Goal: Information Seeking & Learning: Learn about a topic

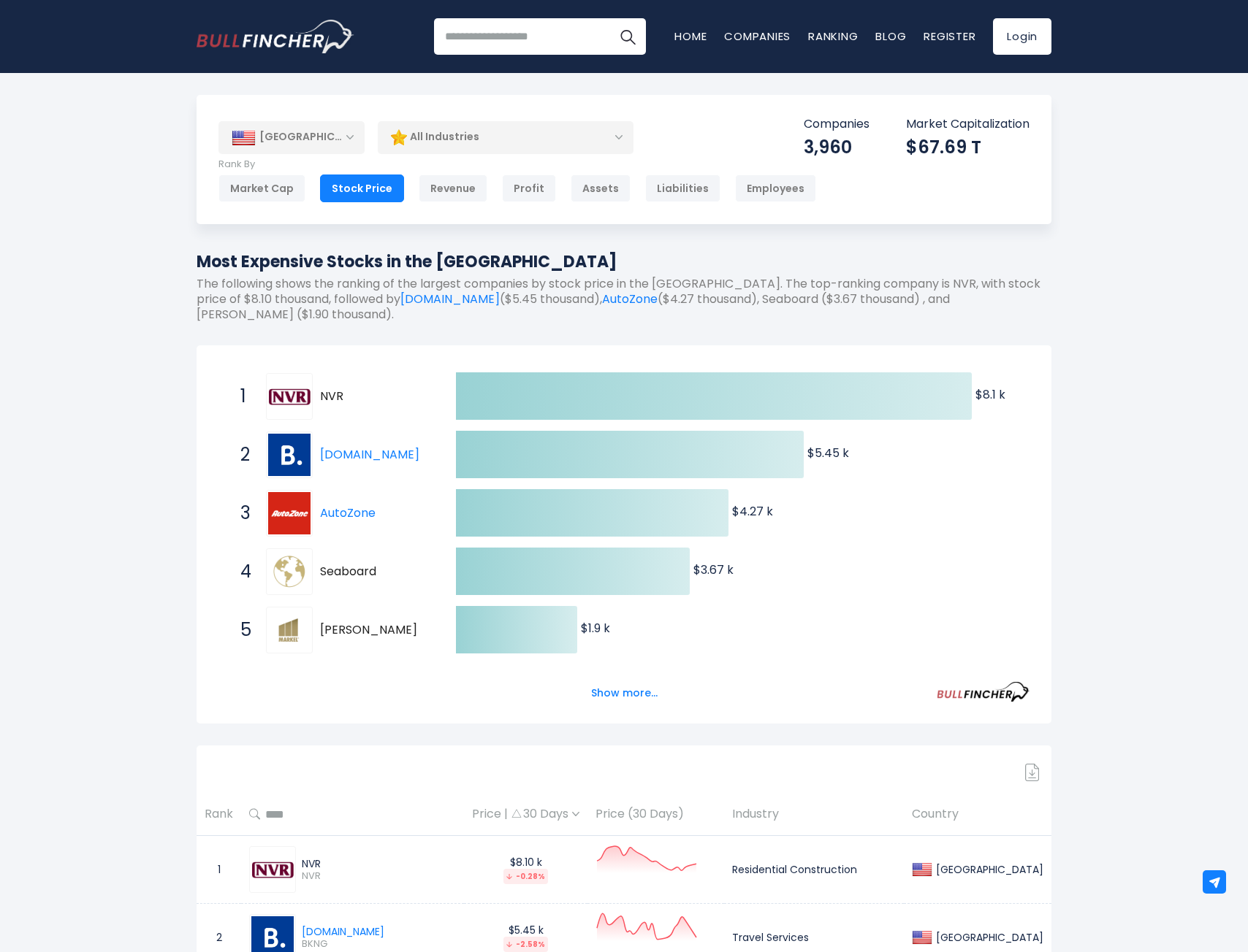
click at [327, 135] on div "[GEOGRAPHIC_DATA]" at bounding box center [291, 137] width 146 height 32
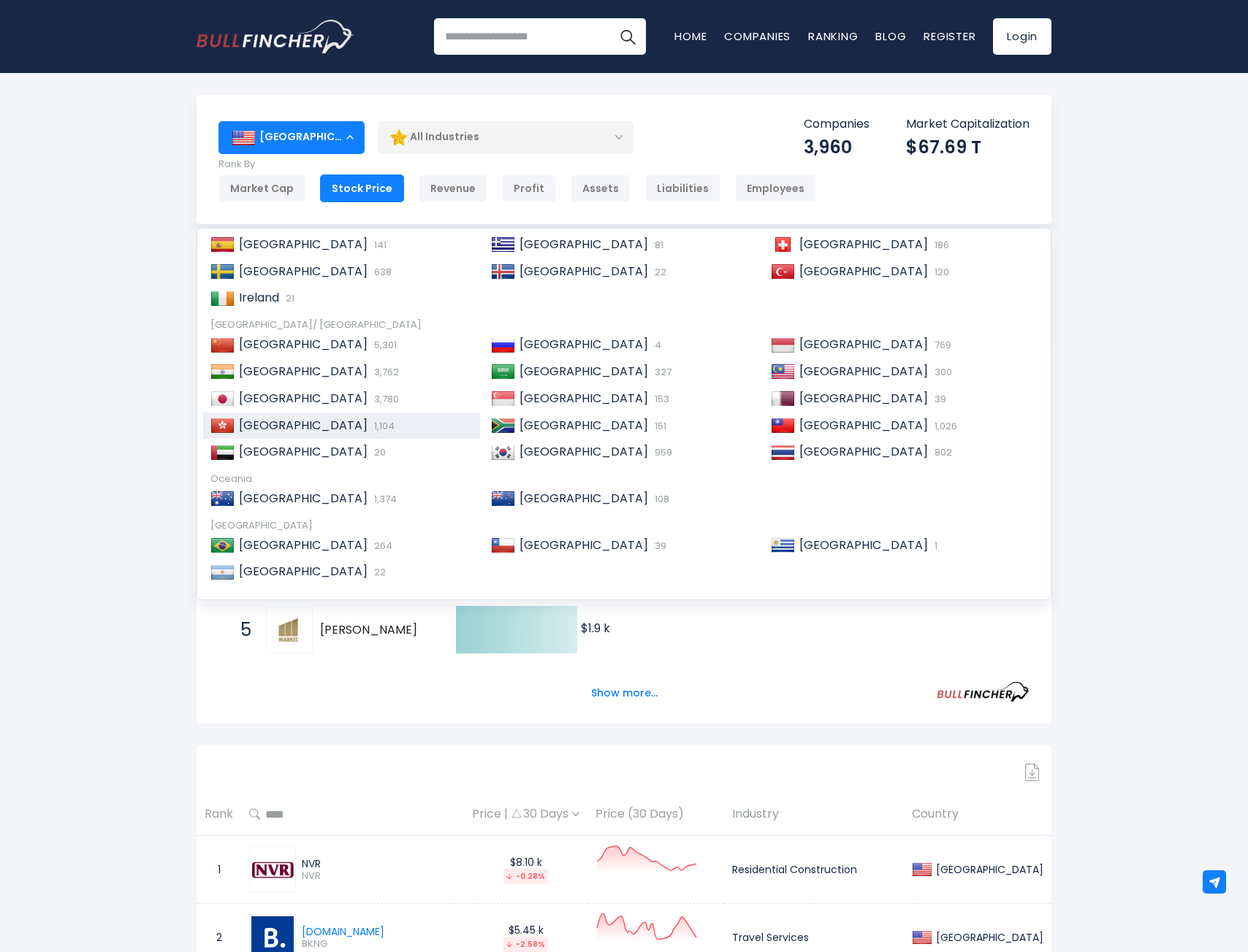
scroll to position [224, 0]
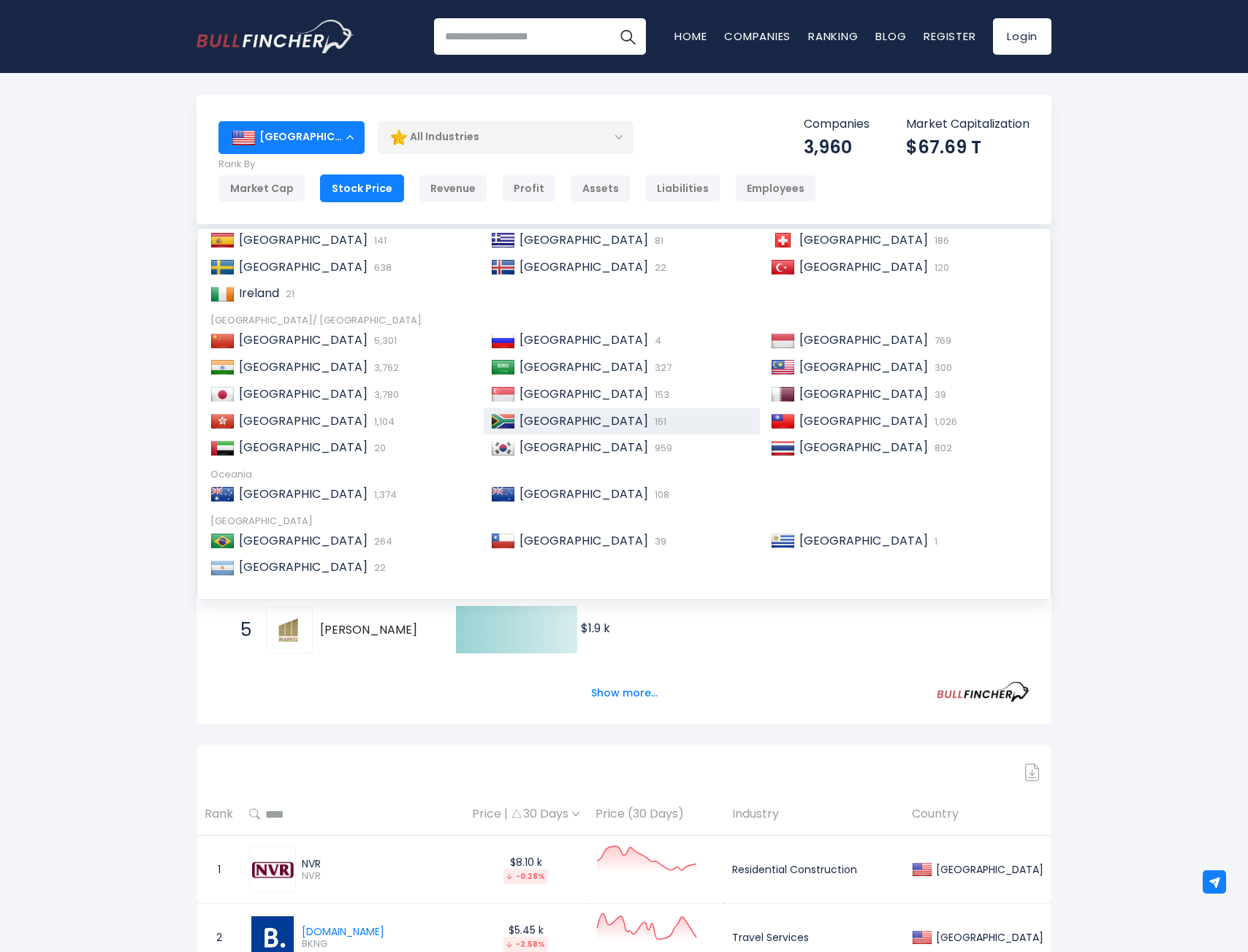
click at [508, 423] on img at bounding box center [502, 422] width 24 height 15
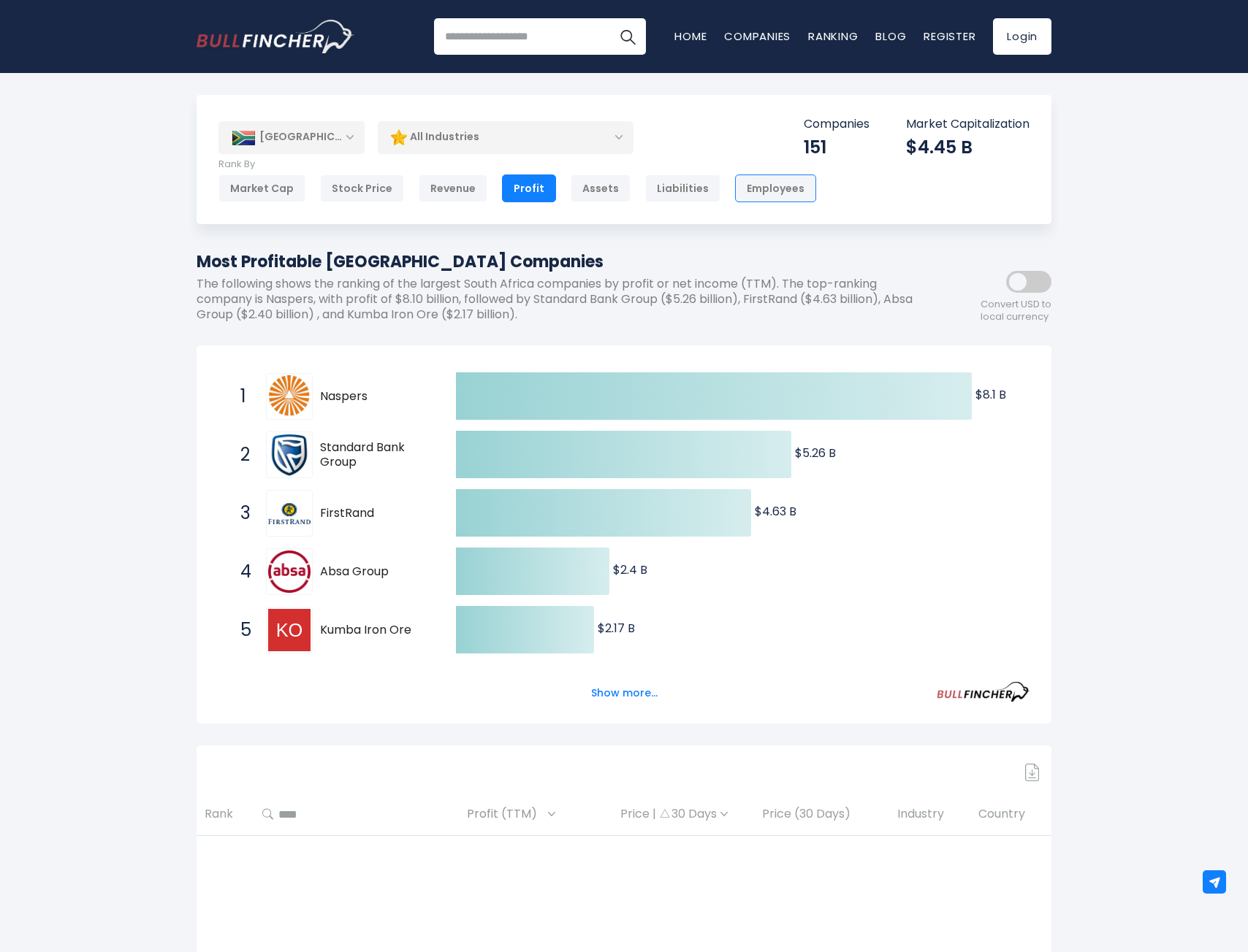
click at [736, 193] on div "Employees" at bounding box center [775, 188] width 81 height 27
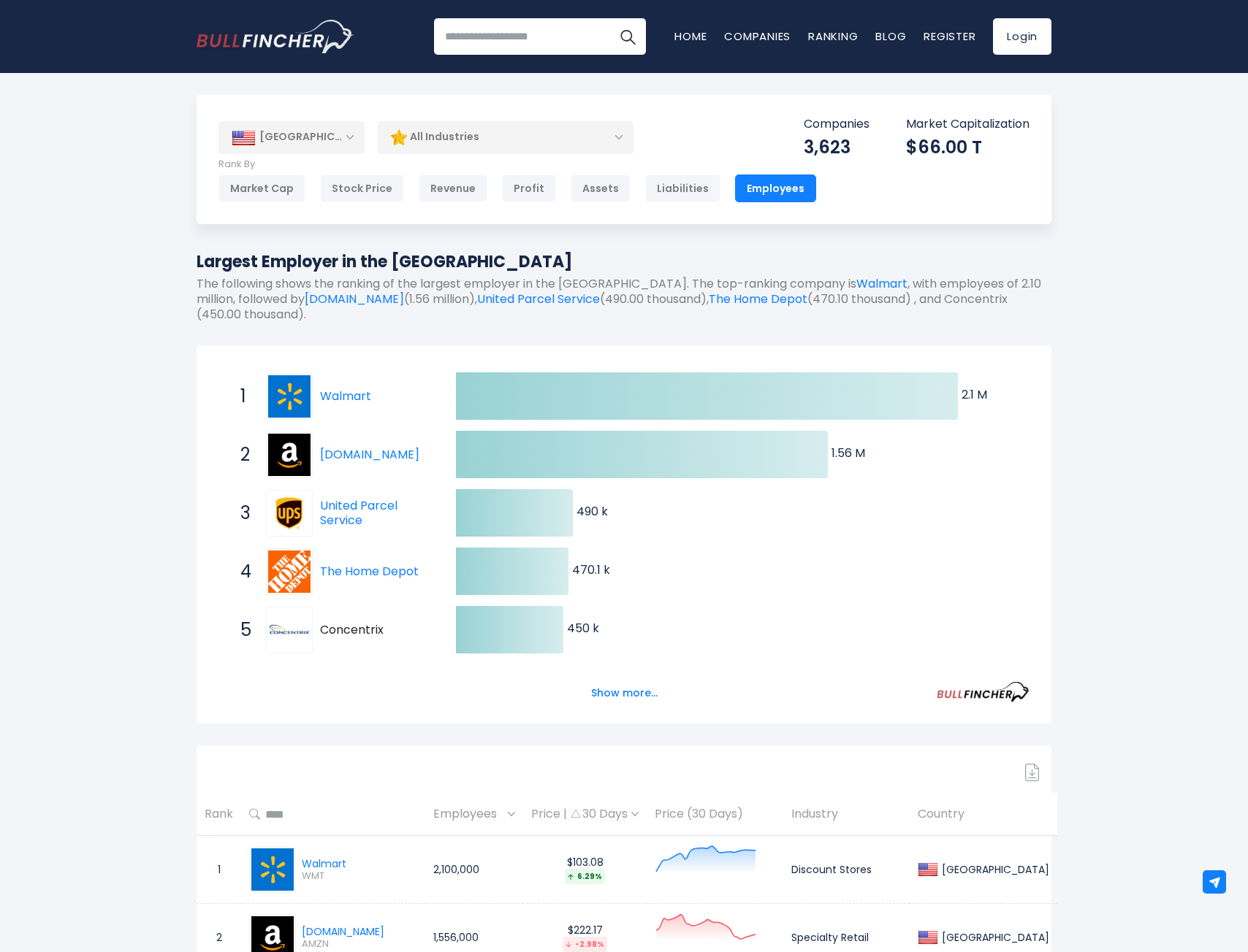
click at [302, 140] on div "[GEOGRAPHIC_DATA]" at bounding box center [291, 137] width 146 height 32
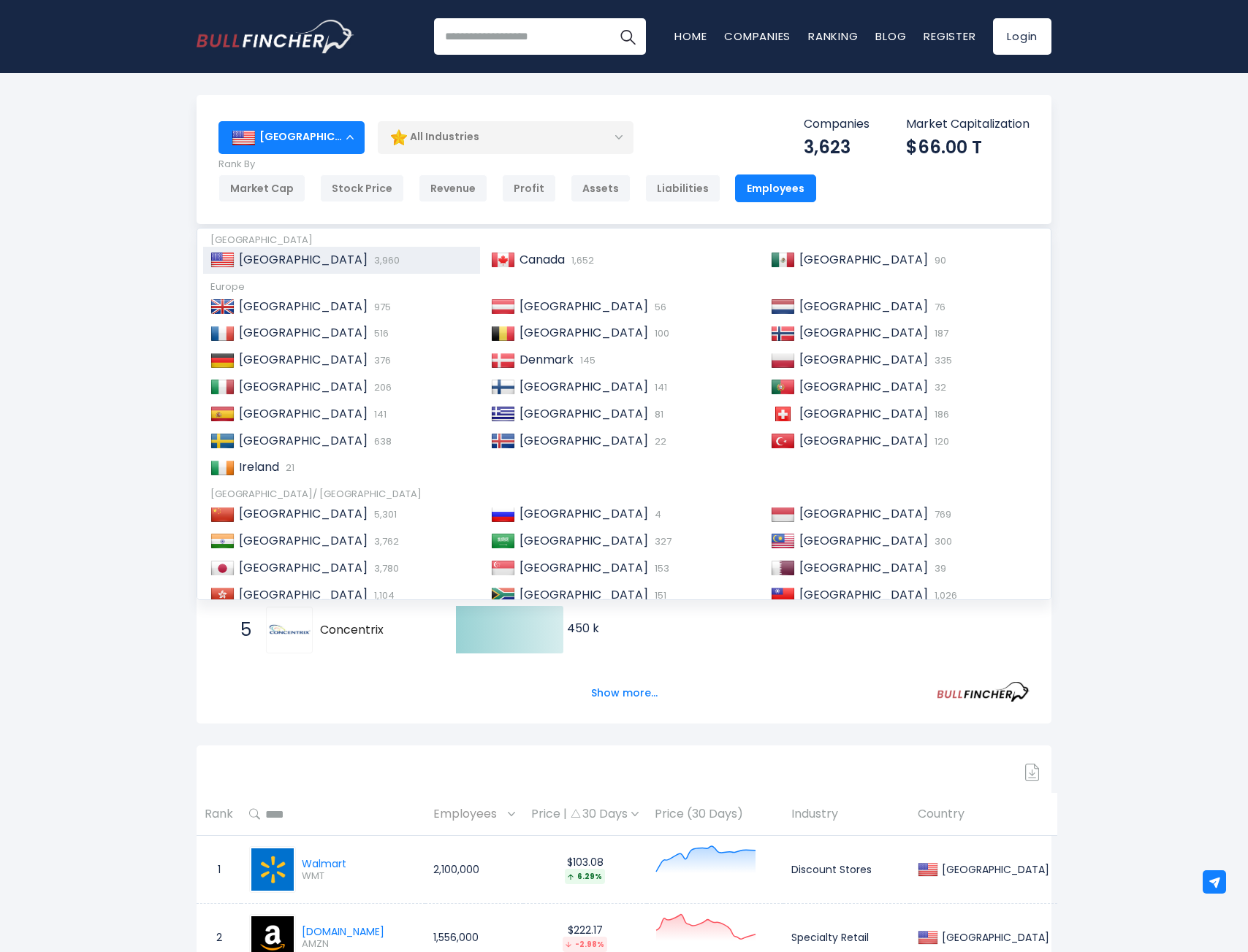
scroll to position [224, 0]
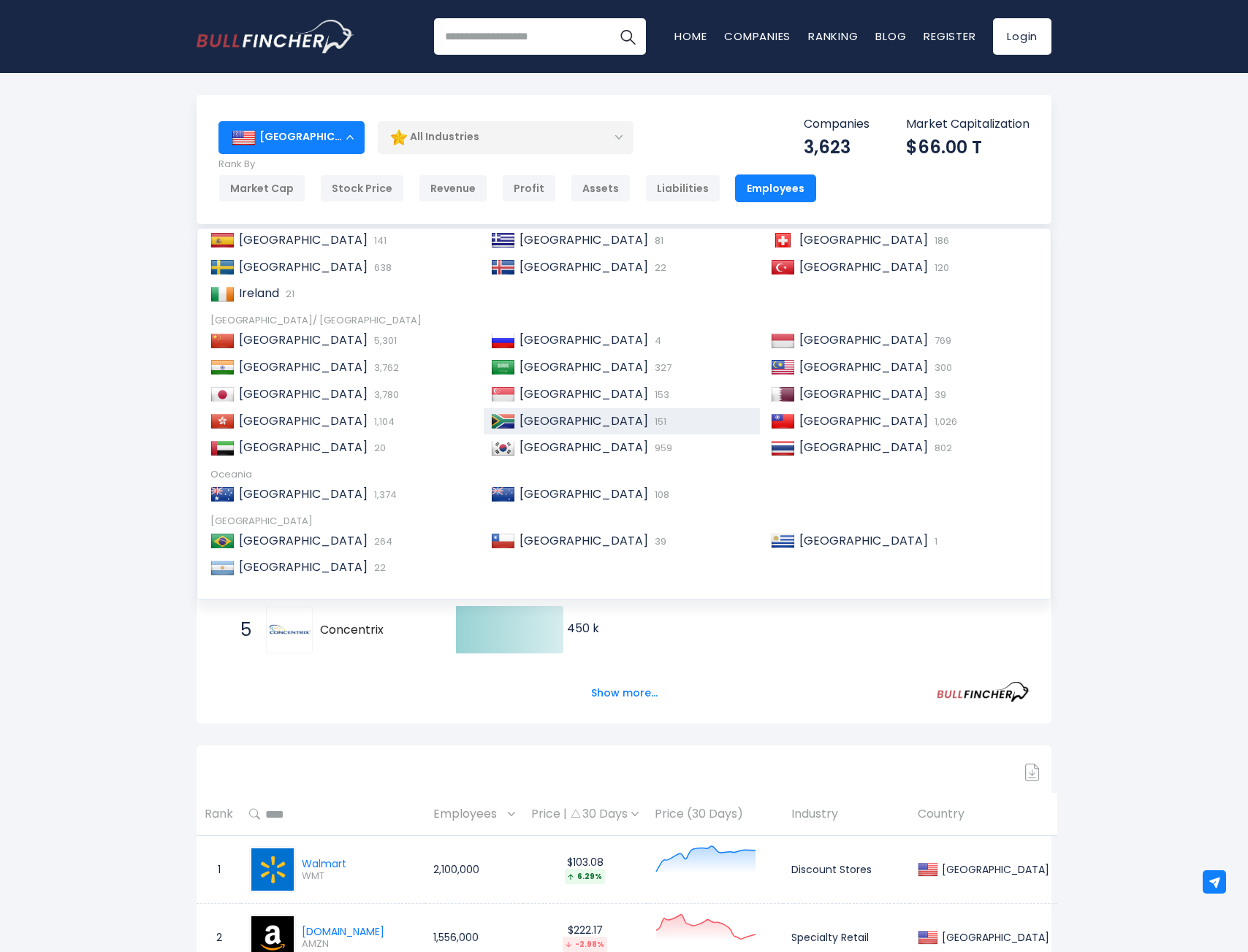
click at [531, 419] on span "South Africa" at bounding box center [583, 421] width 128 height 17
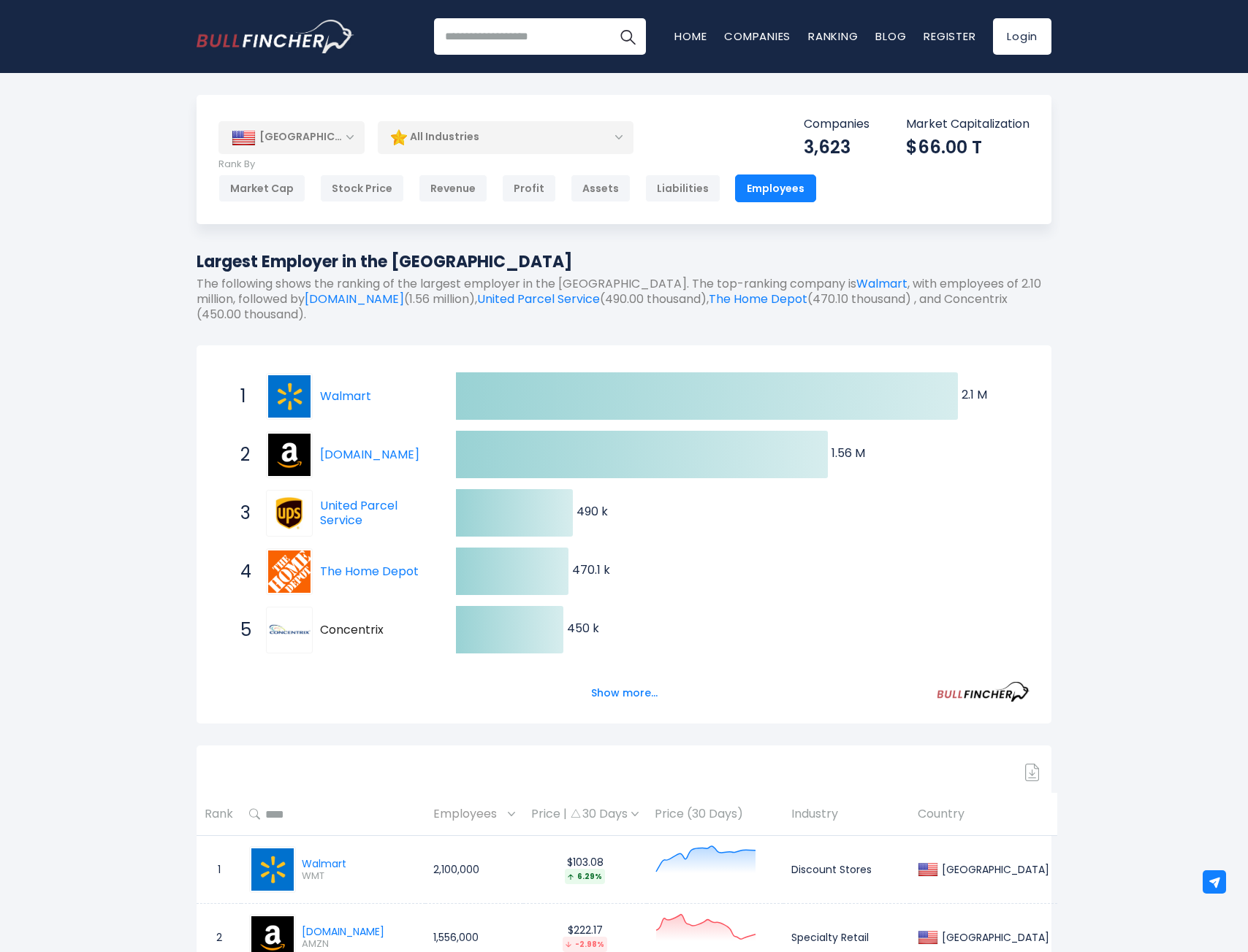
click at [342, 146] on div "[GEOGRAPHIC_DATA]" at bounding box center [291, 137] width 146 height 32
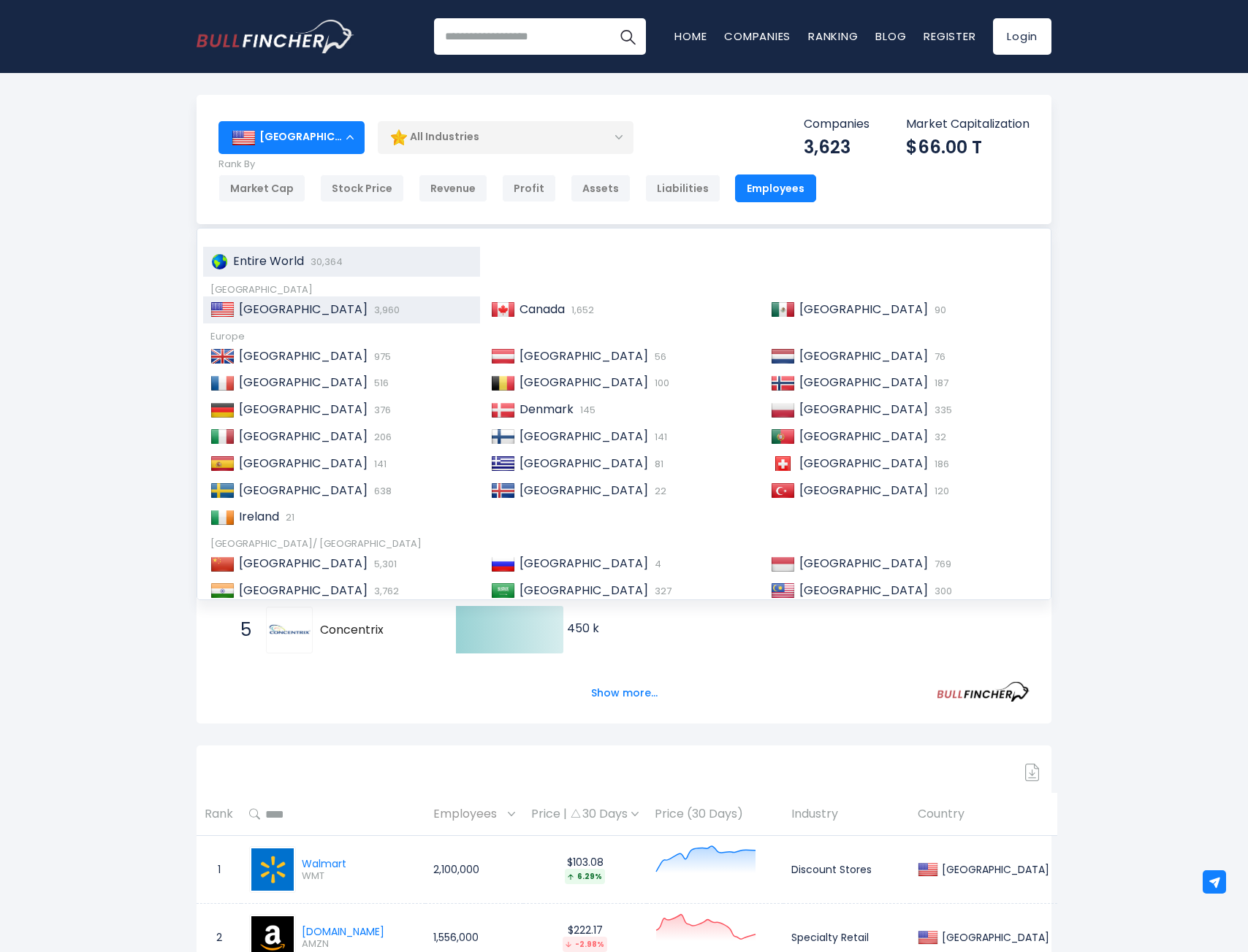
click at [288, 255] on span "Entire World" at bounding box center [268, 261] width 71 height 17
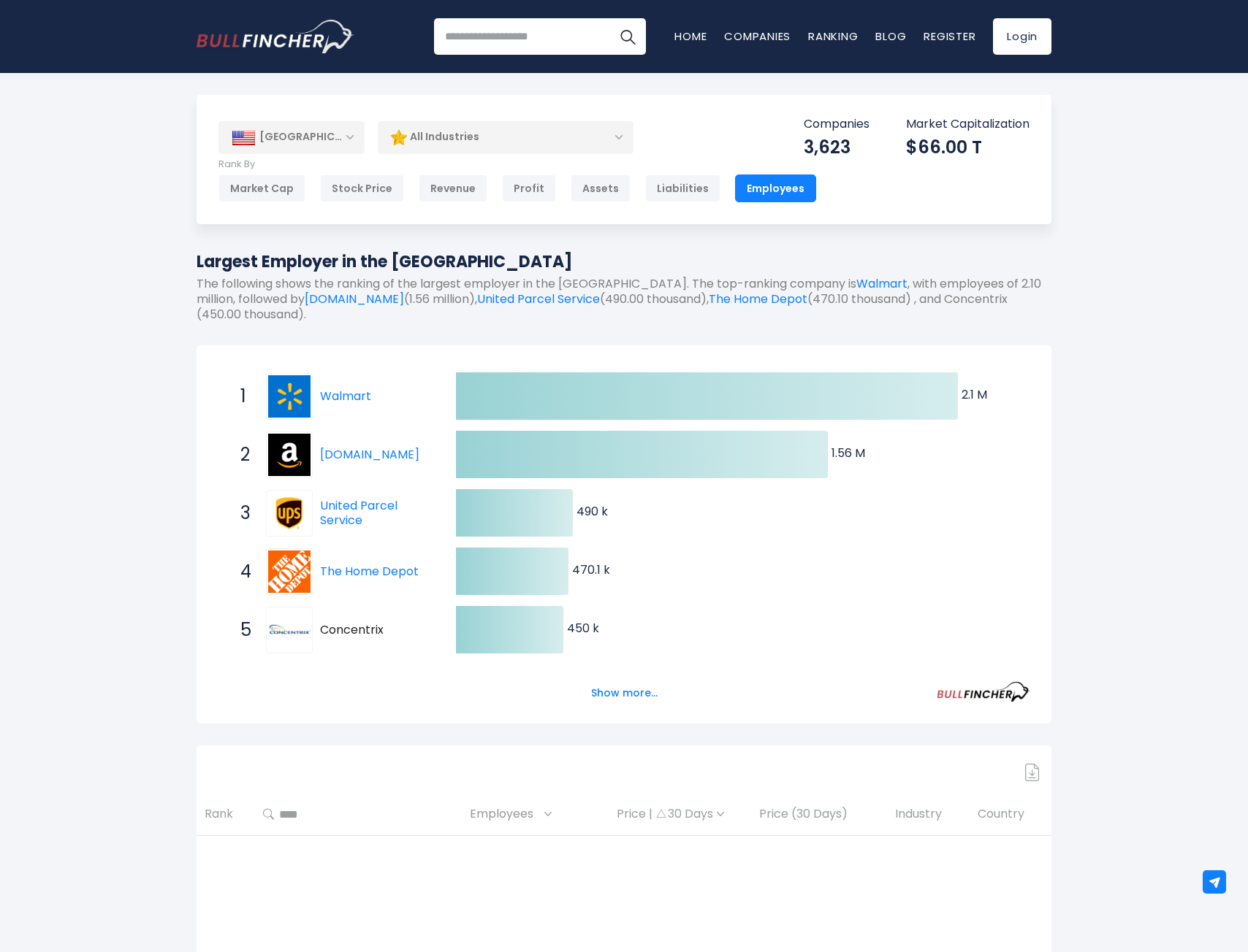
click at [313, 145] on div "[GEOGRAPHIC_DATA]" at bounding box center [291, 137] width 146 height 32
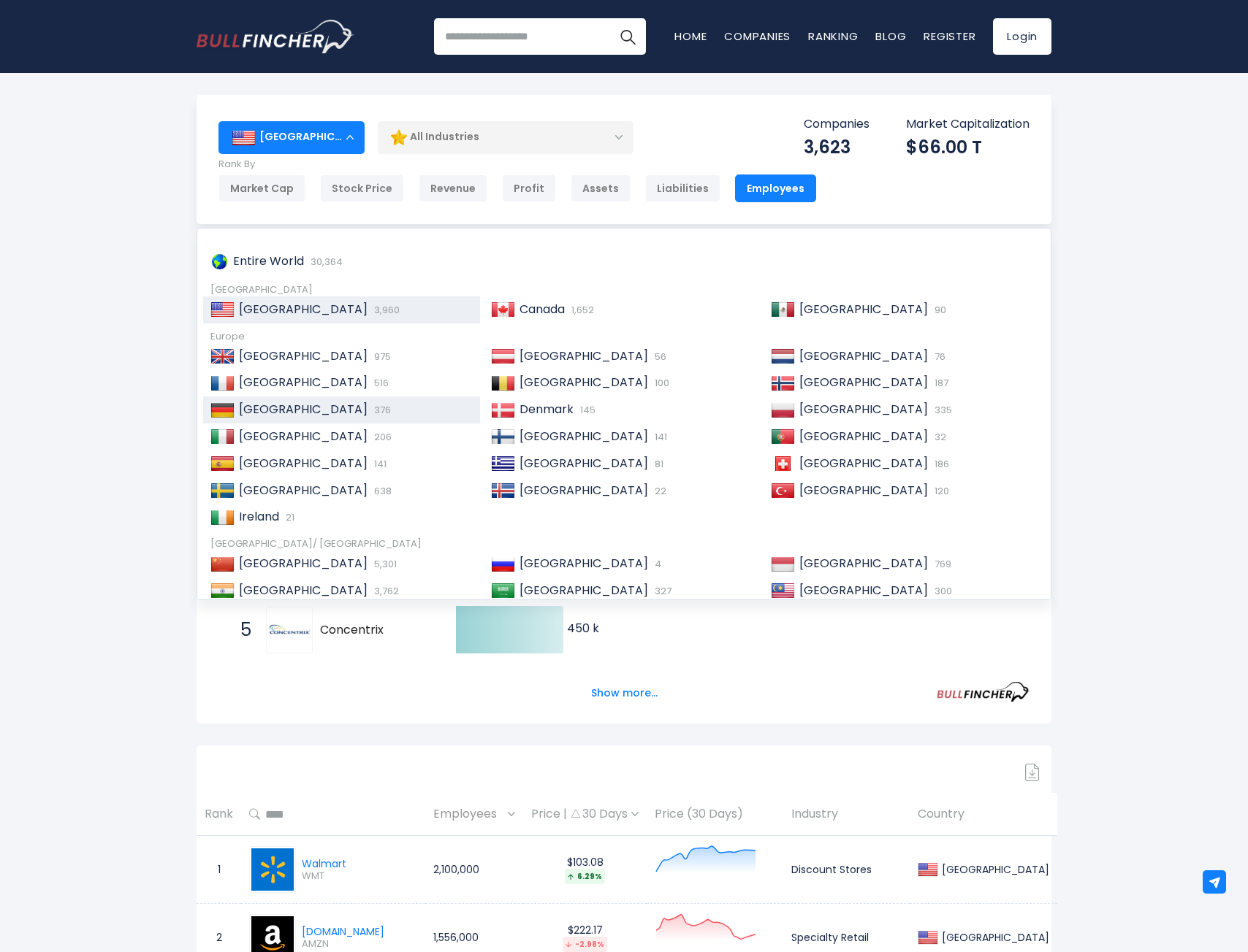
click at [342, 402] on div "Germany 376" at bounding box center [353, 410] width 238 height 16
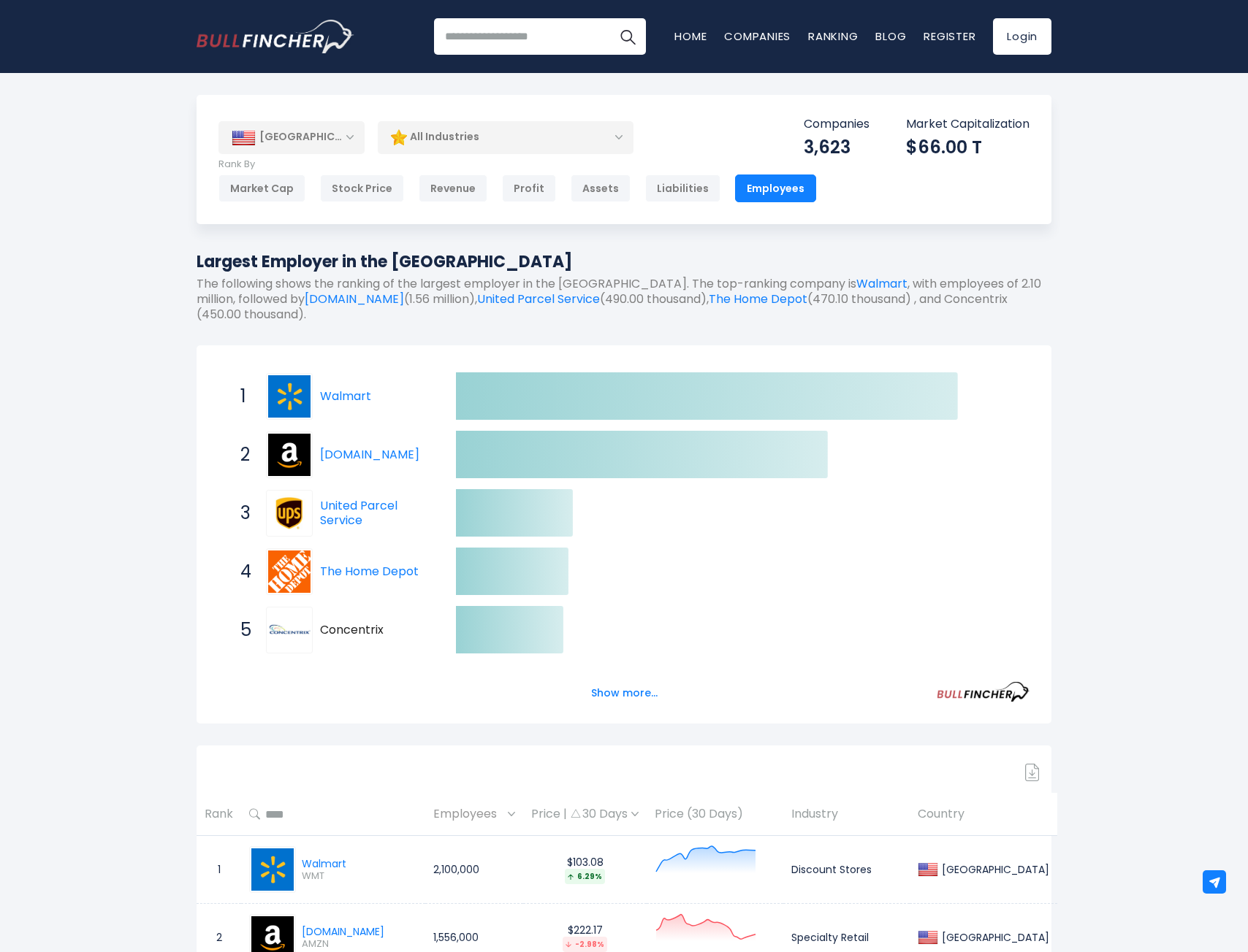
click at [431, 142] on div "All Industries" at bounding box center [505, 137] width 256 height 33
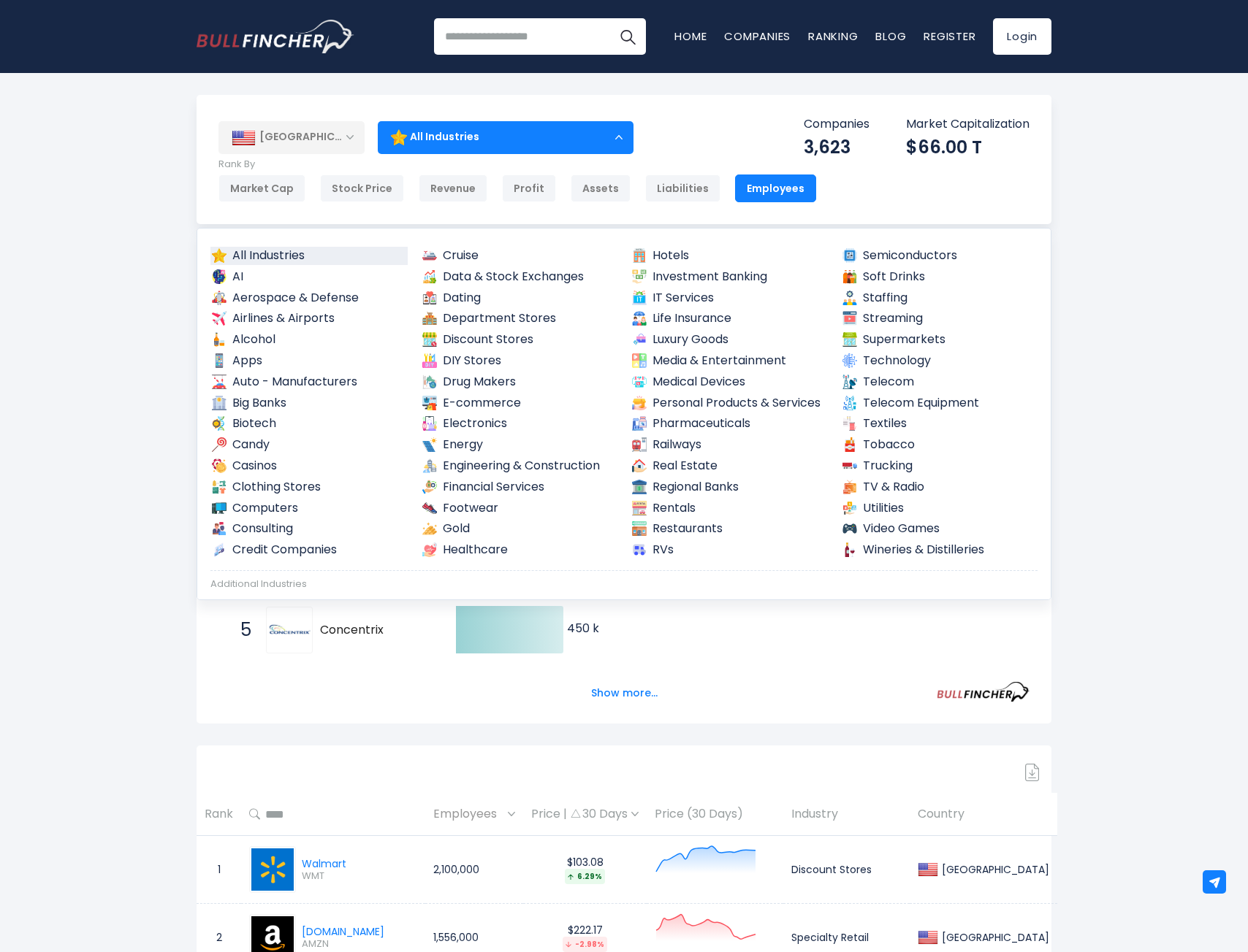
click at [431, 142] on div "All Industries" at bounding box center [505, 137] width 256 height 33
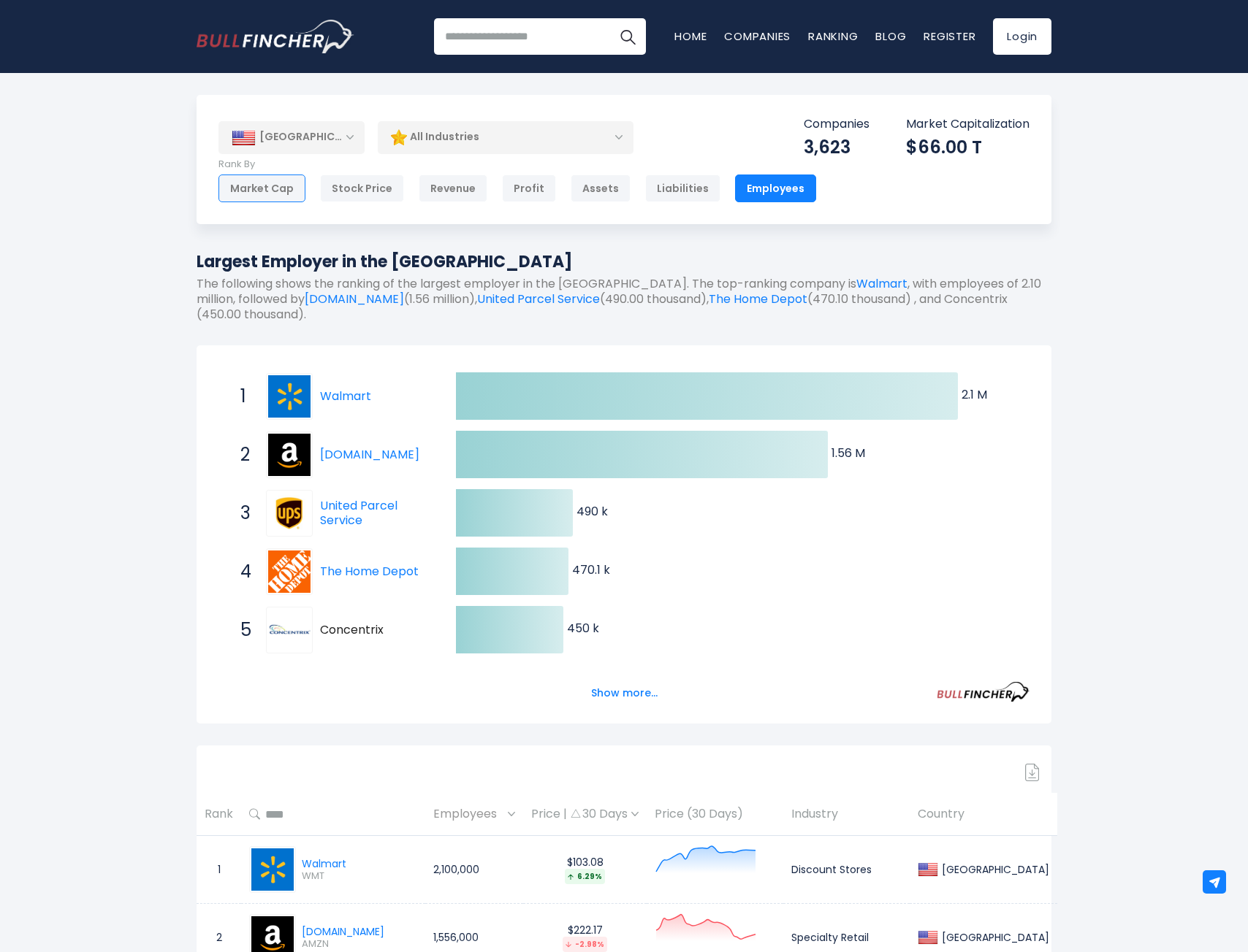
click at [286, 190] on div "Market Cap" at bounding box center [262, 188] width 87 height 27
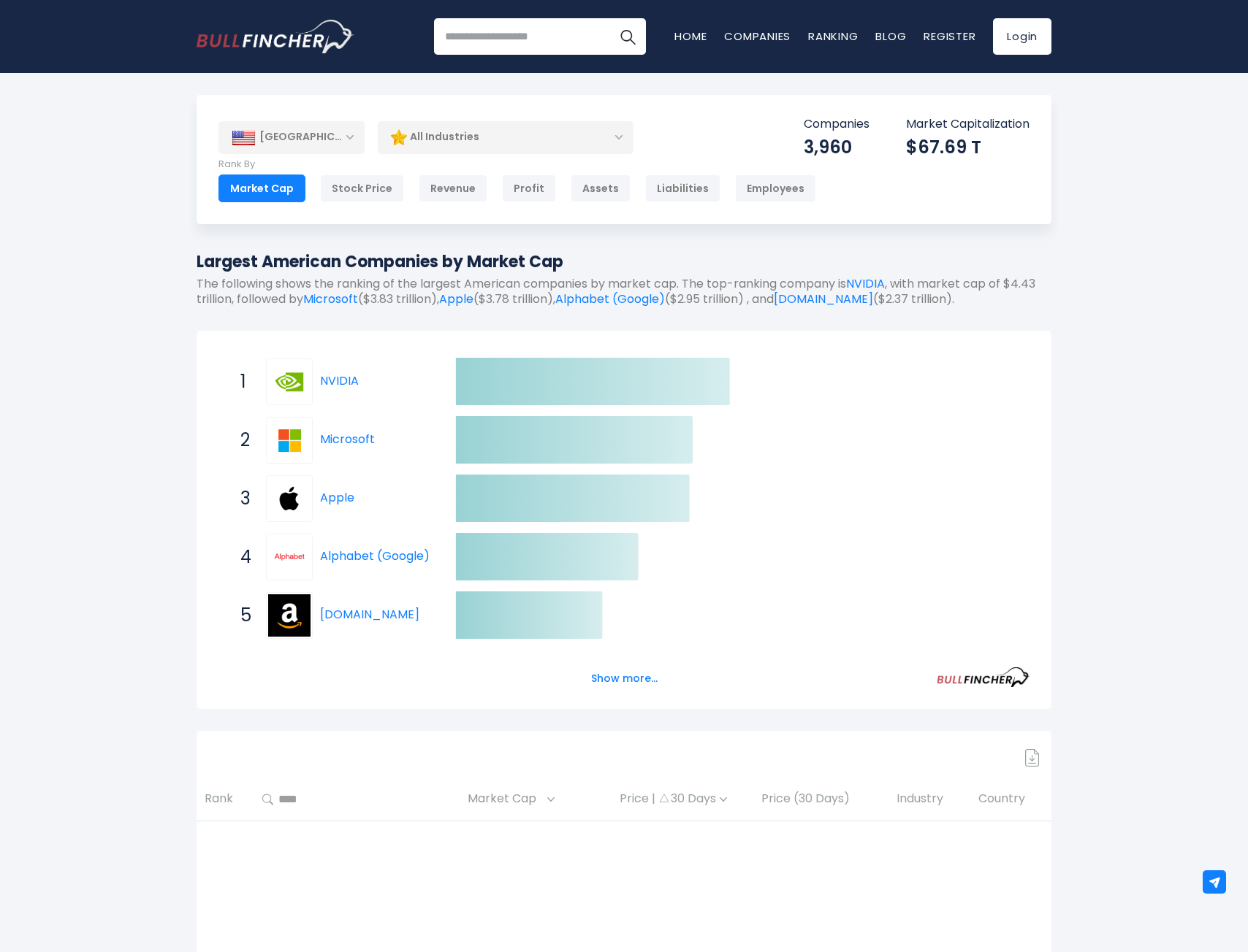
click at [355, 136] on div "[GEOGRAPHIC_DATA]" at bounding box center [291, 137] width 146 height 32
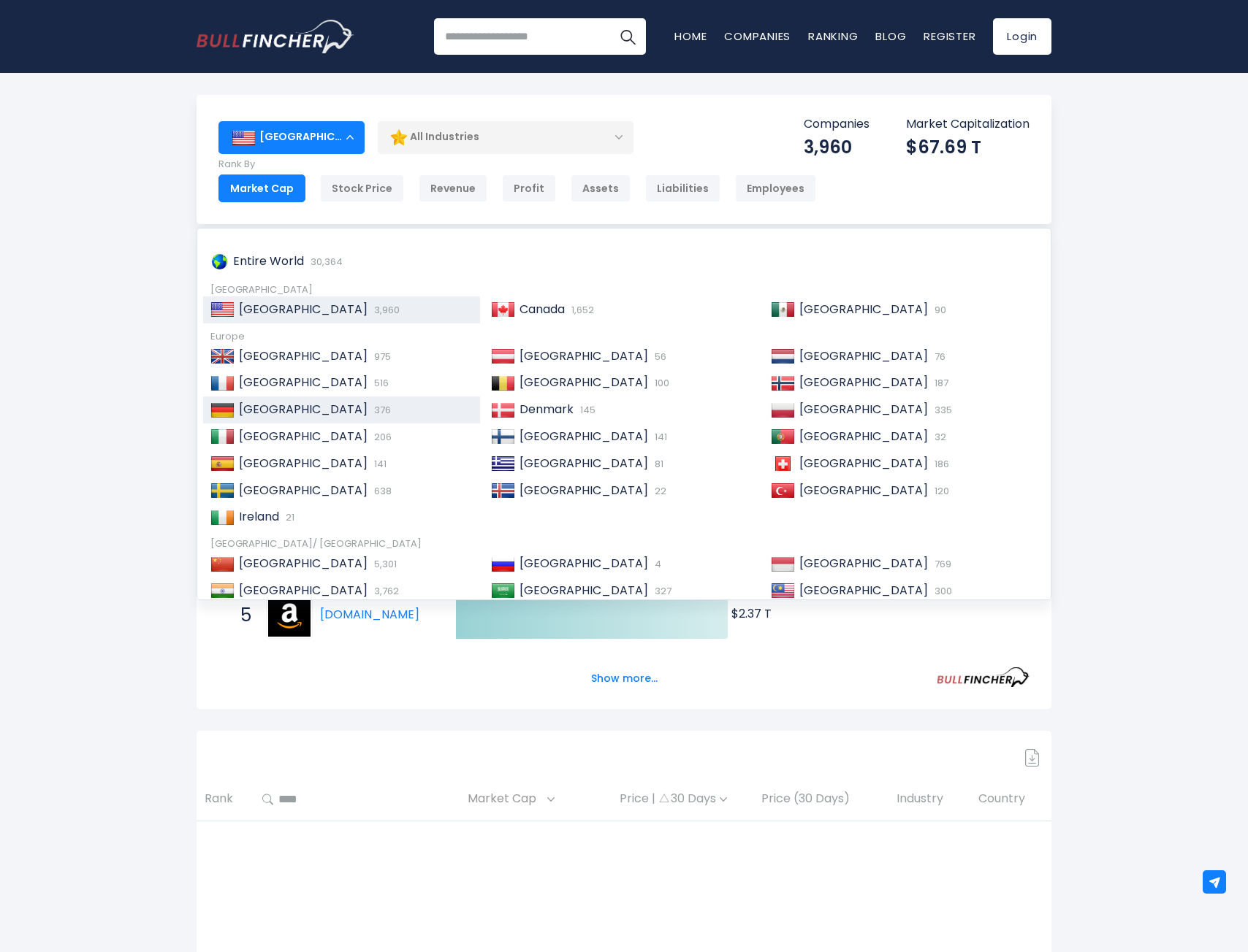
click at [298, 402] on div "[GEOGRAPHIC_DATA] 376" at bounding box center [353, 410] width 238 height 16
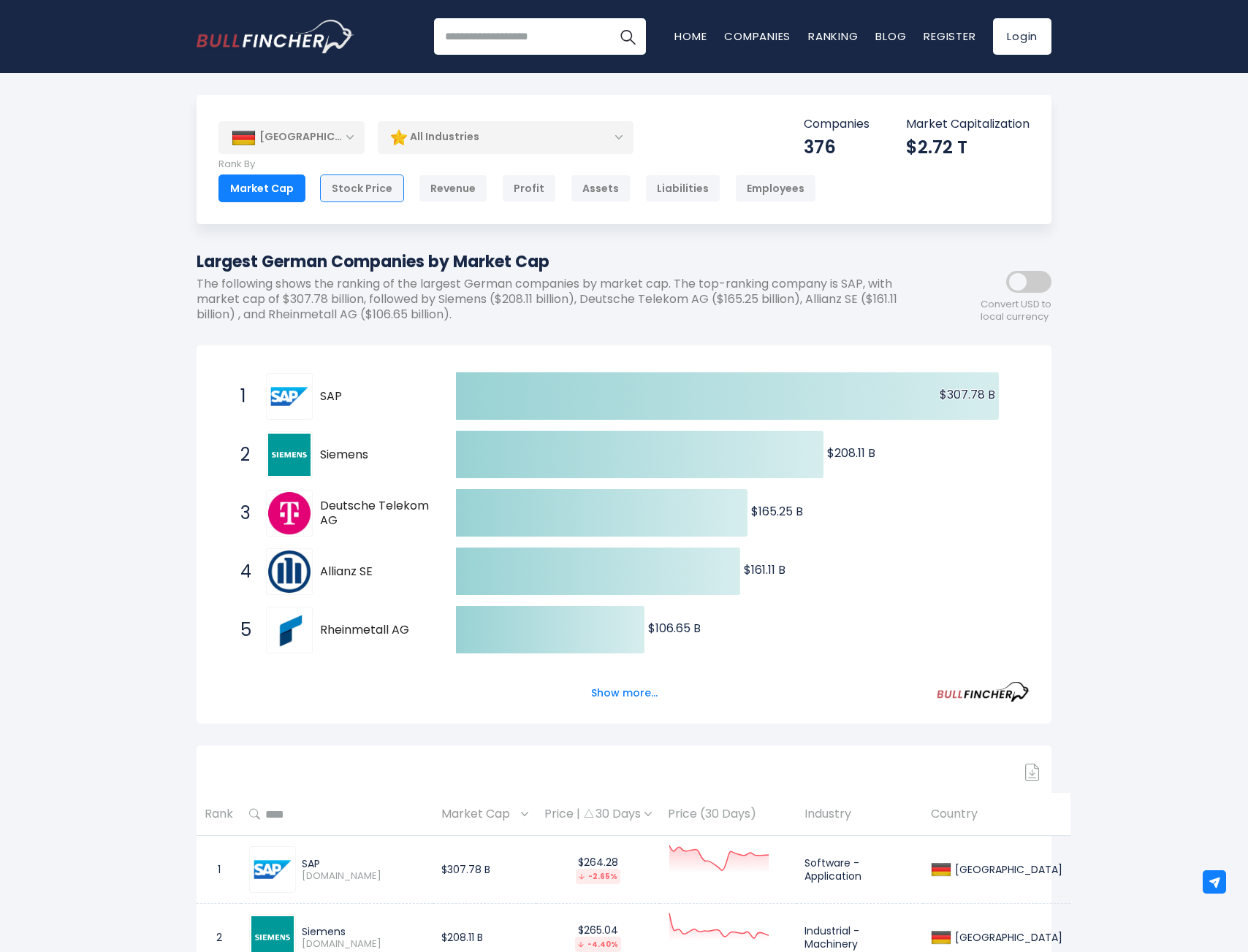
click at [348, 190] on div "Stock Price" at bounding box center [362, 188] width 84 height 27
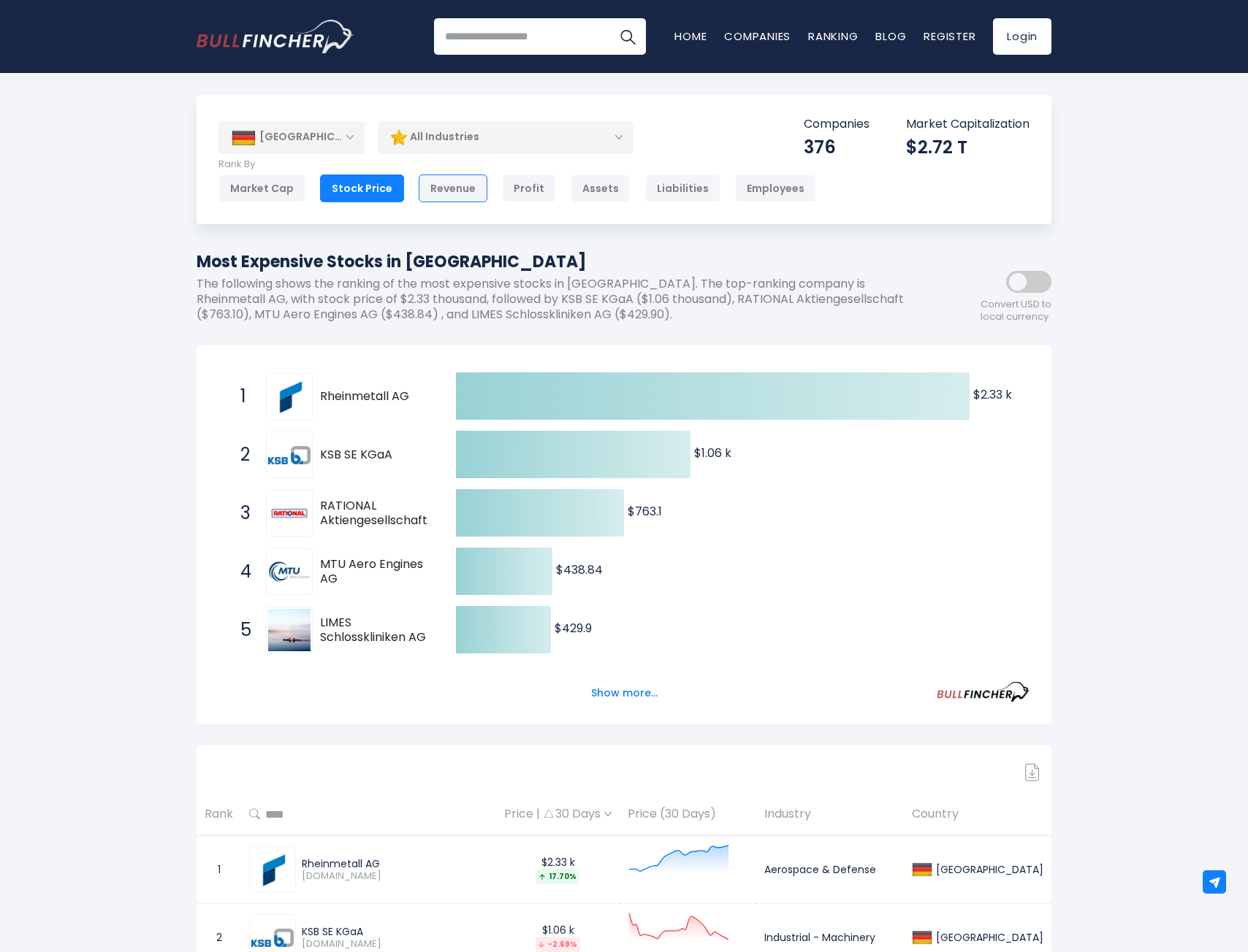
click at [430, 190] on div "Revenue" at bounding box center [453, 188] width 69 height 27
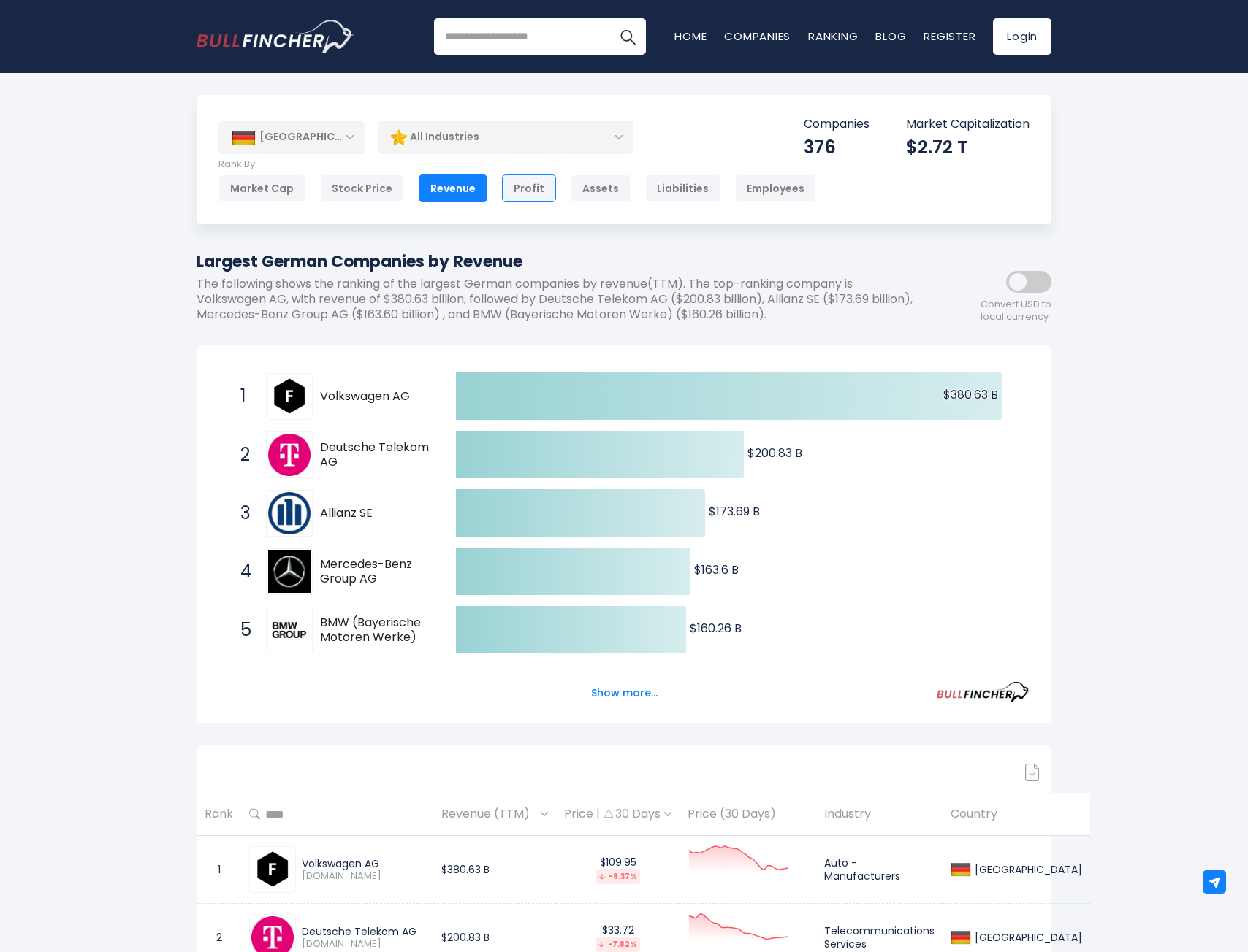
click at [519, 197] on div "Profit" at bounding box center [528, 188] width 54 height 27
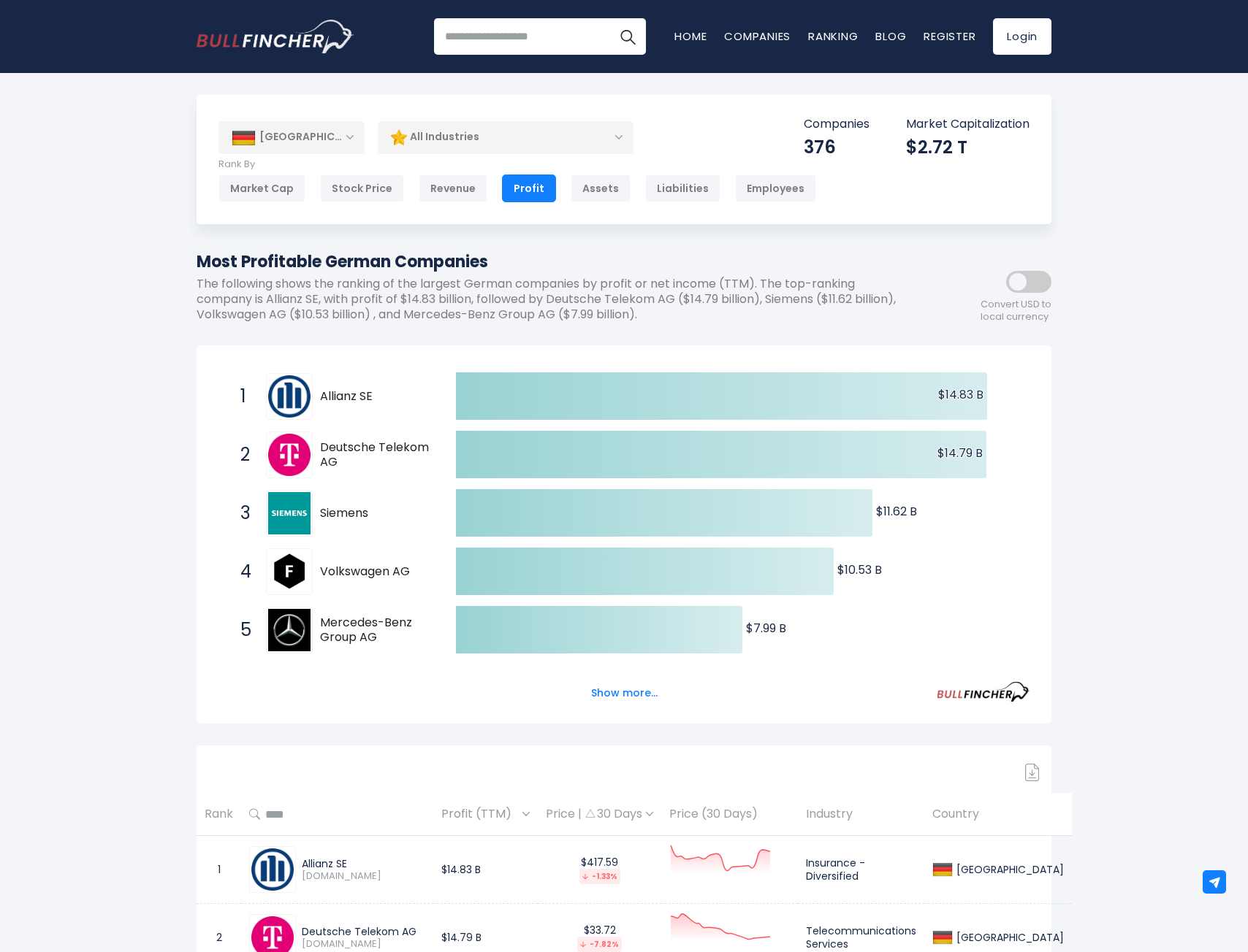
click at [344, 138] on div "[GEOGRAPHIC_DATA]" at bounding box center [291, 137] width 146 height 32
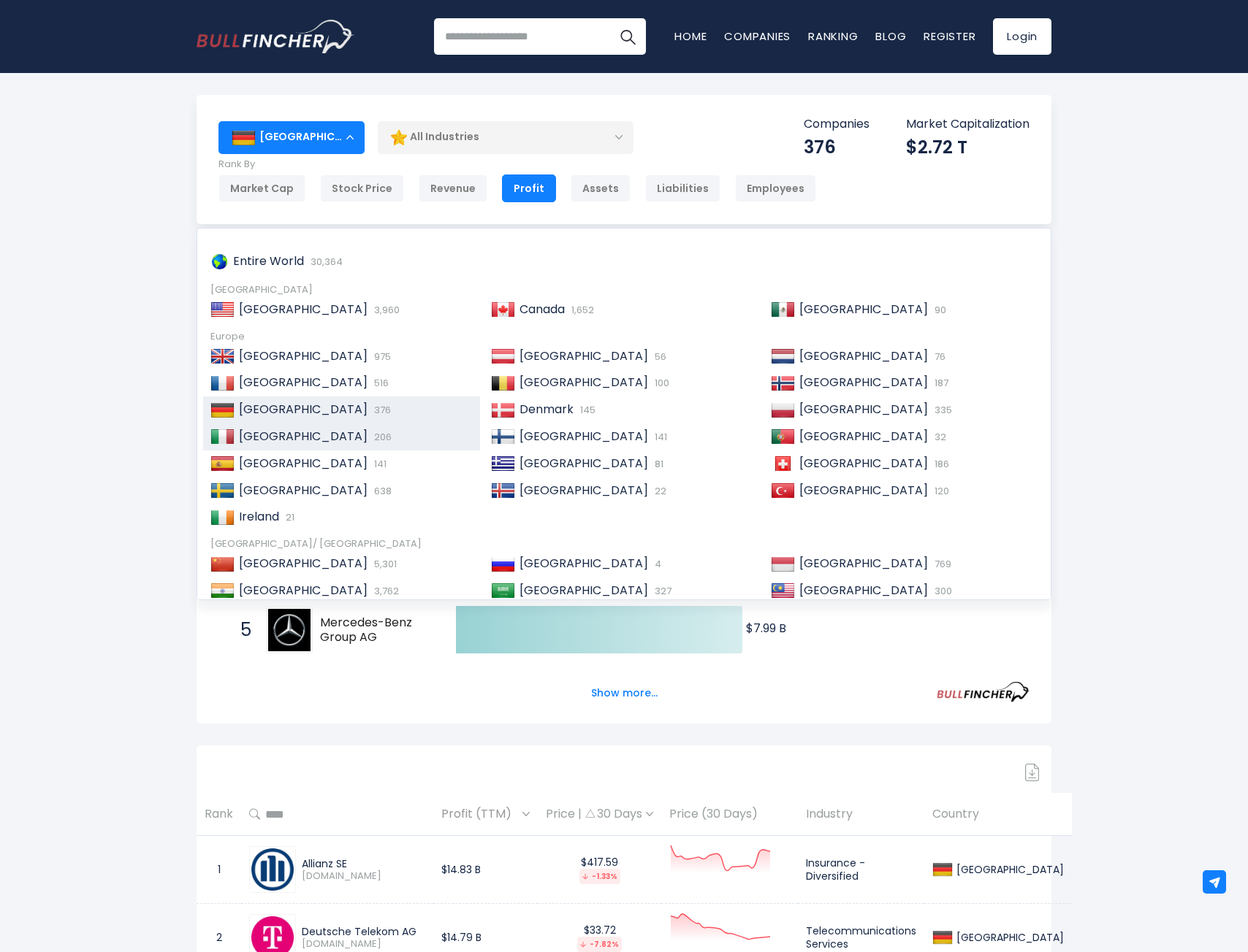
click at [312, 433] on div "[GEOGRAPHIC_DATA] 206" at bounding box center [353, 437] width 238 height 16
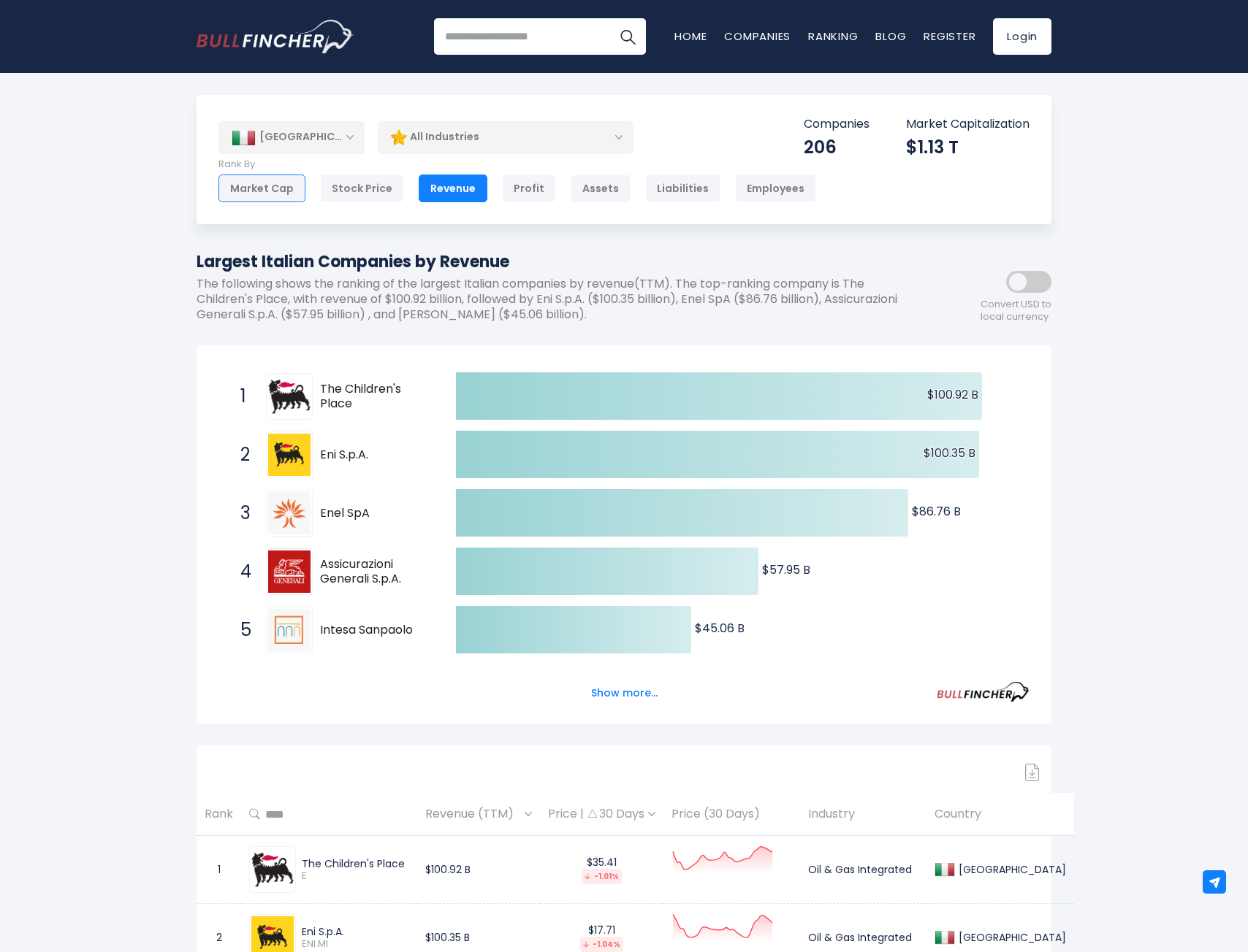
click at [262, 189] on div "Market Cap" at bounding box center [262, 188] width 87 height 27
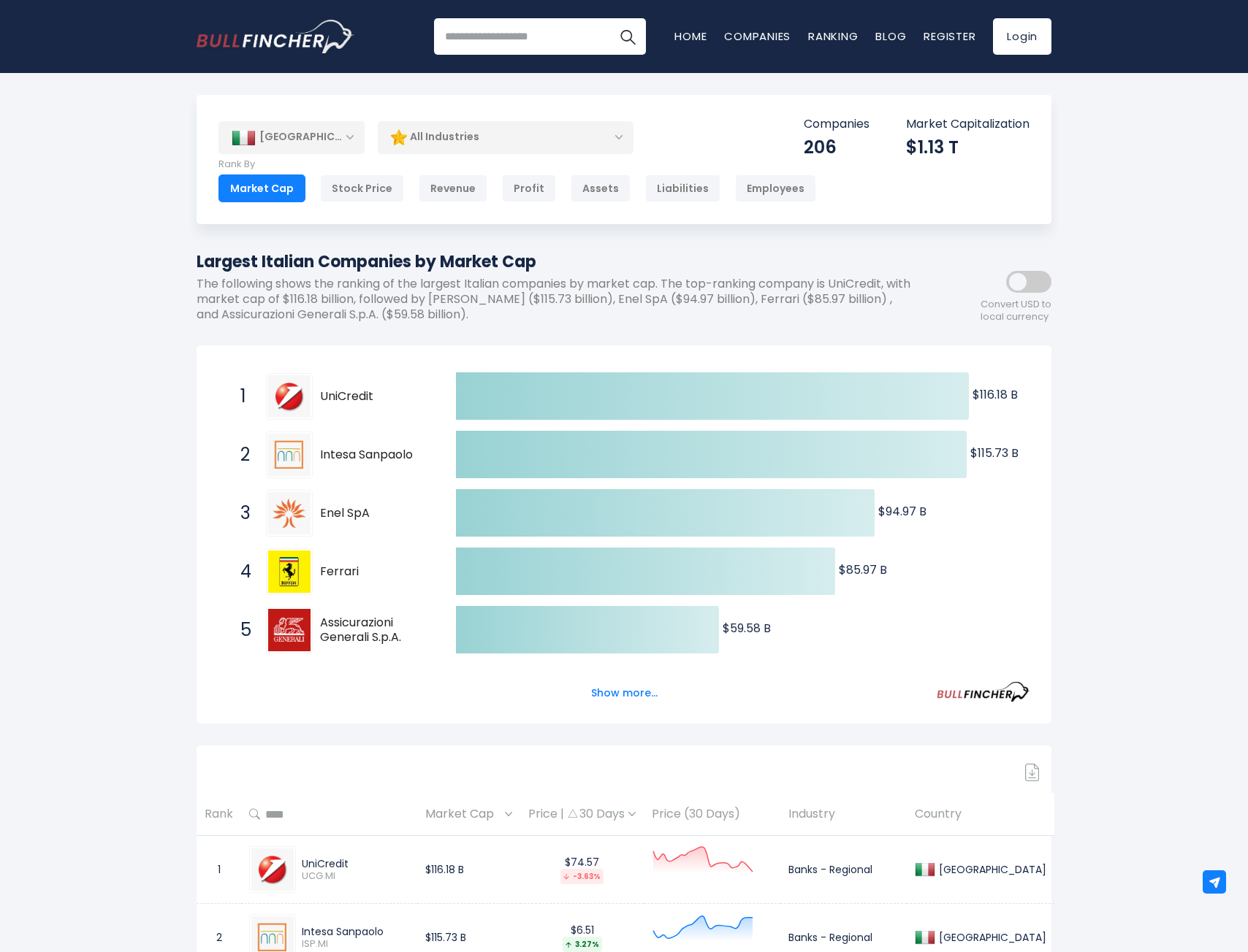
click at [331, 150] on div "[GEOGRAPHIC_DATA]" at bounding box center [291, 137] width 146 height 32
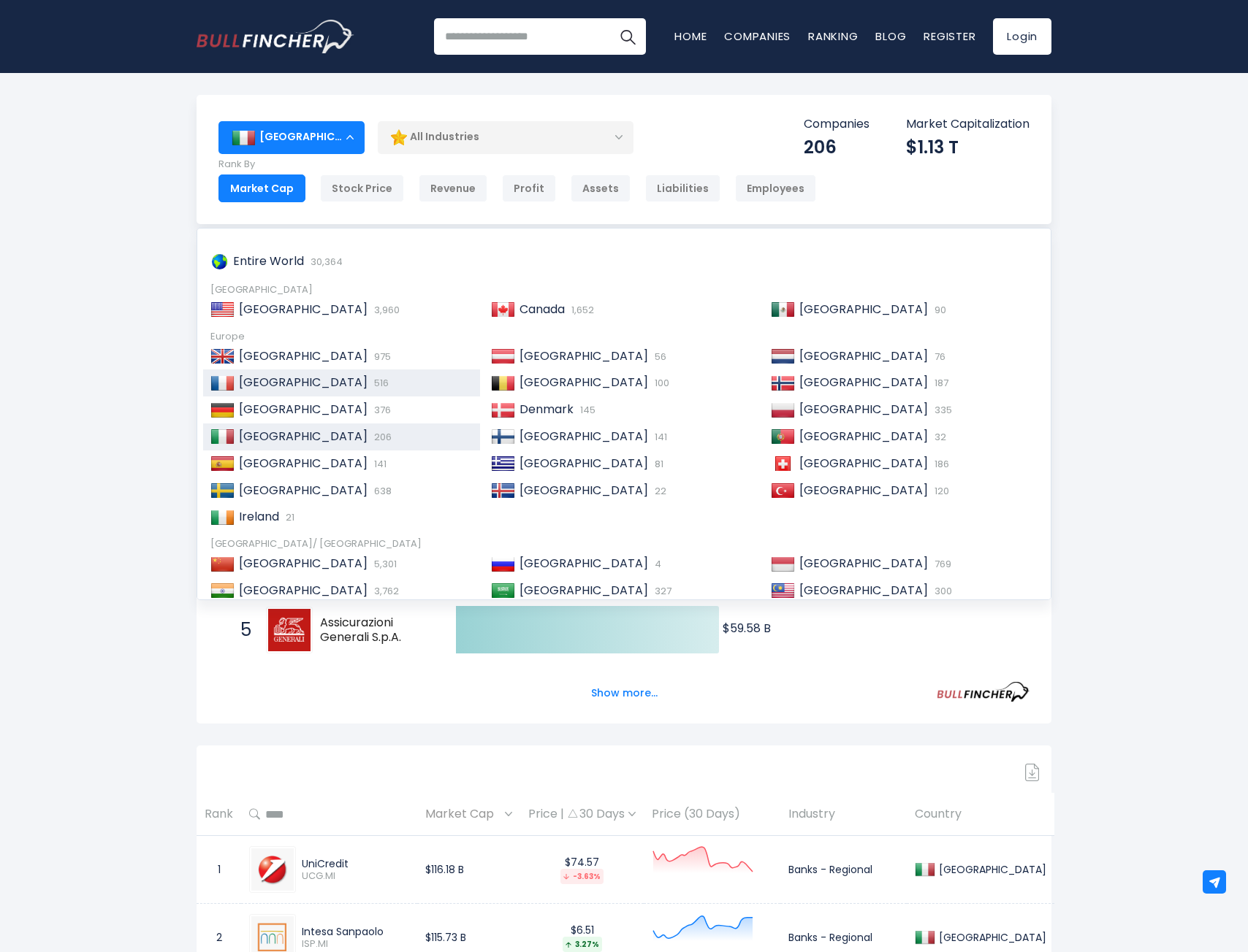
click at [249, 384] on span "[GEOGRAPHIC_DATA]" at bounding box center [302, 382] width 128 height 17
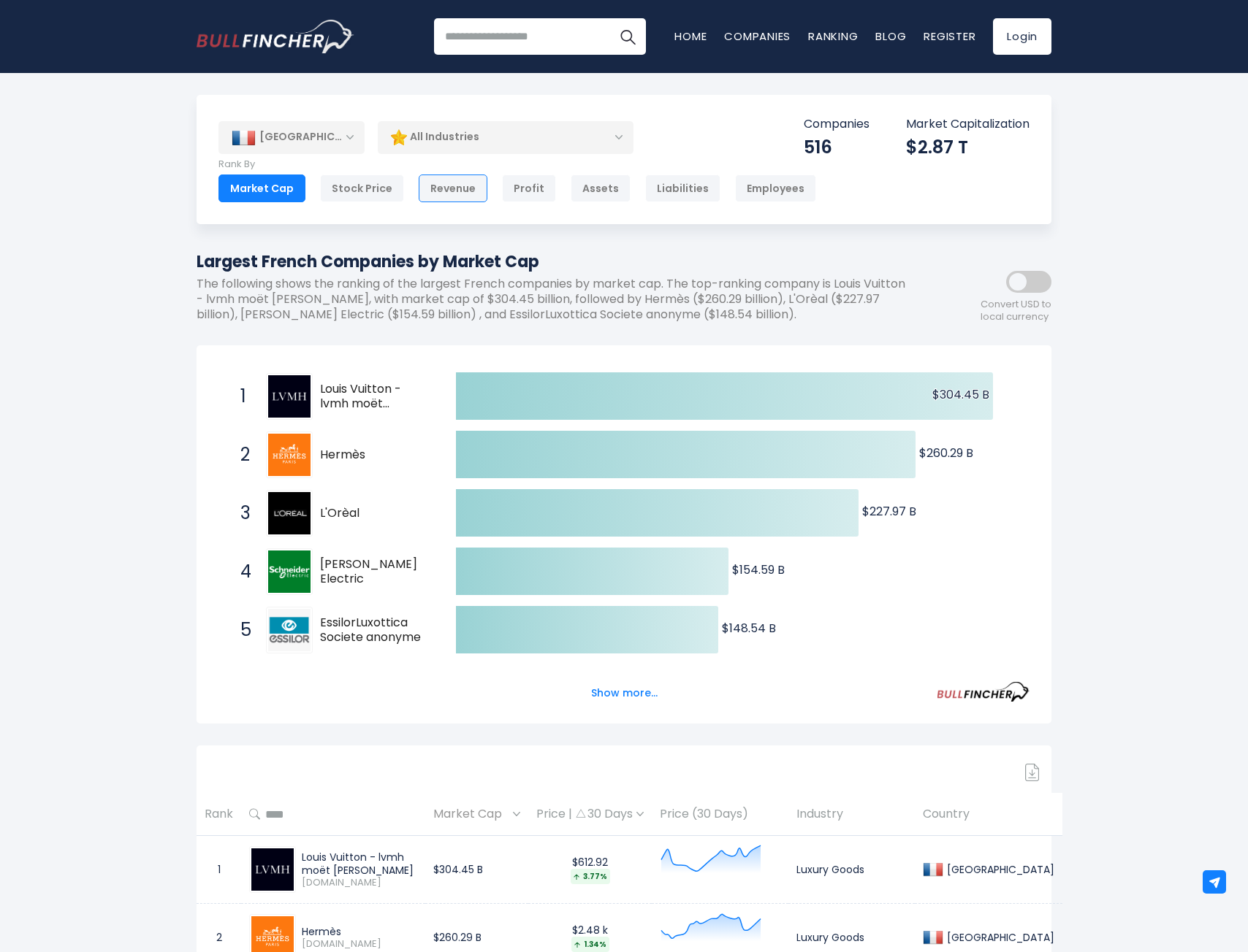
click at [436, 182] on div "Revenue" at bounding box center [453, 188] width 69 height 27
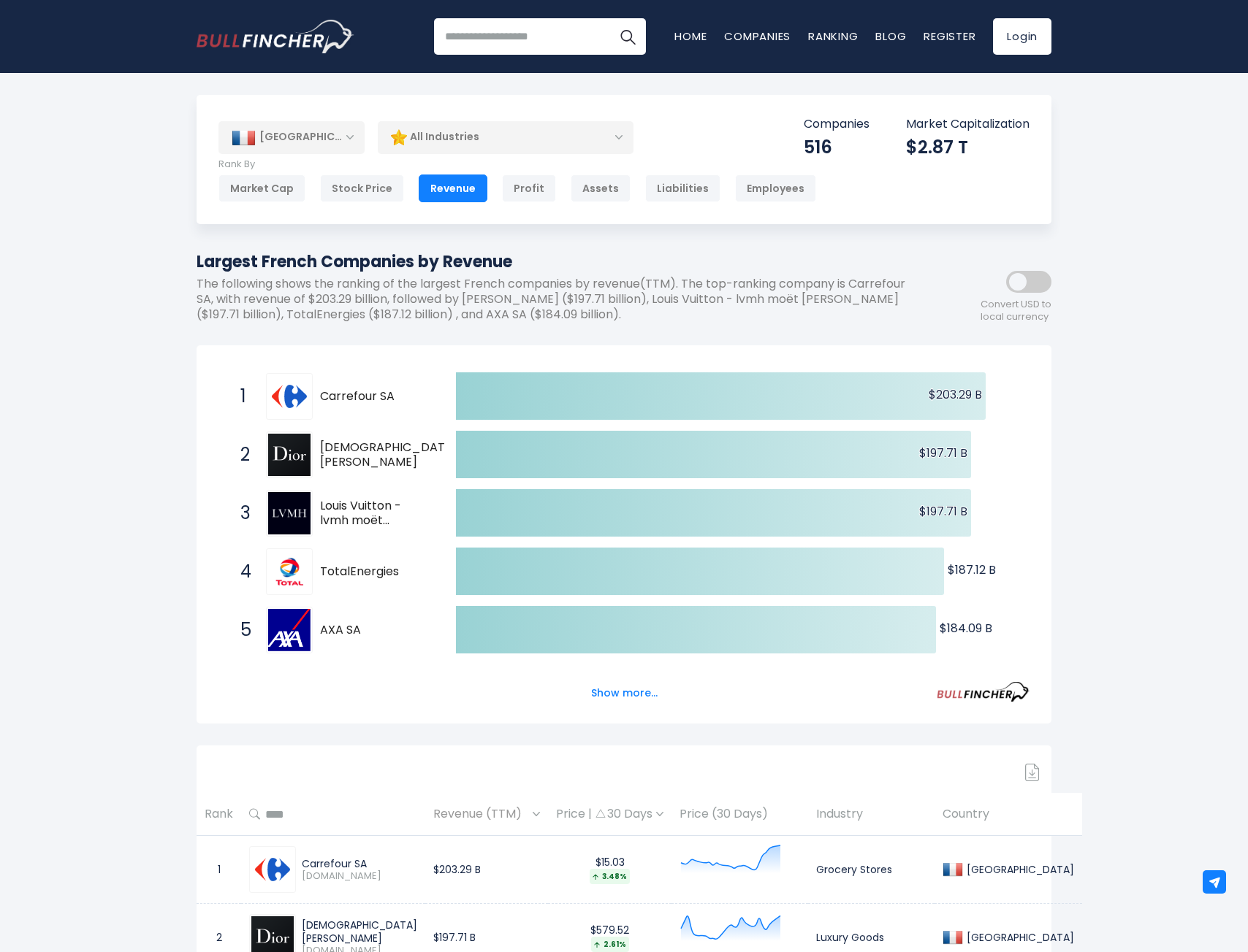
click at [341, 128] on div "[GEOGRAPHIC_DATA]" at bounding box center [291, 137] width 146 height 32
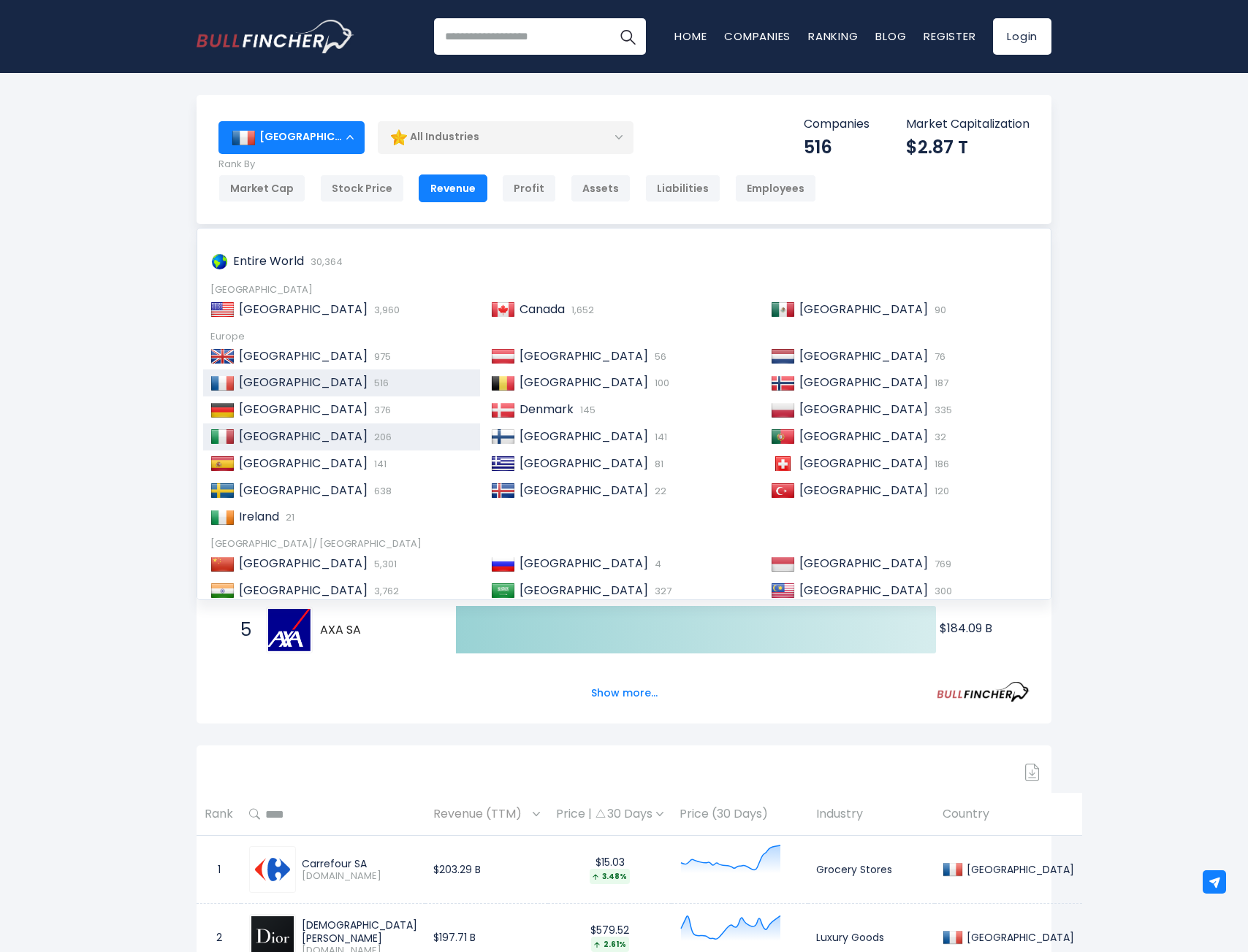
click at [329, 436] on div "Italy 206" at bounding box center [353, 437] width 238 height 16
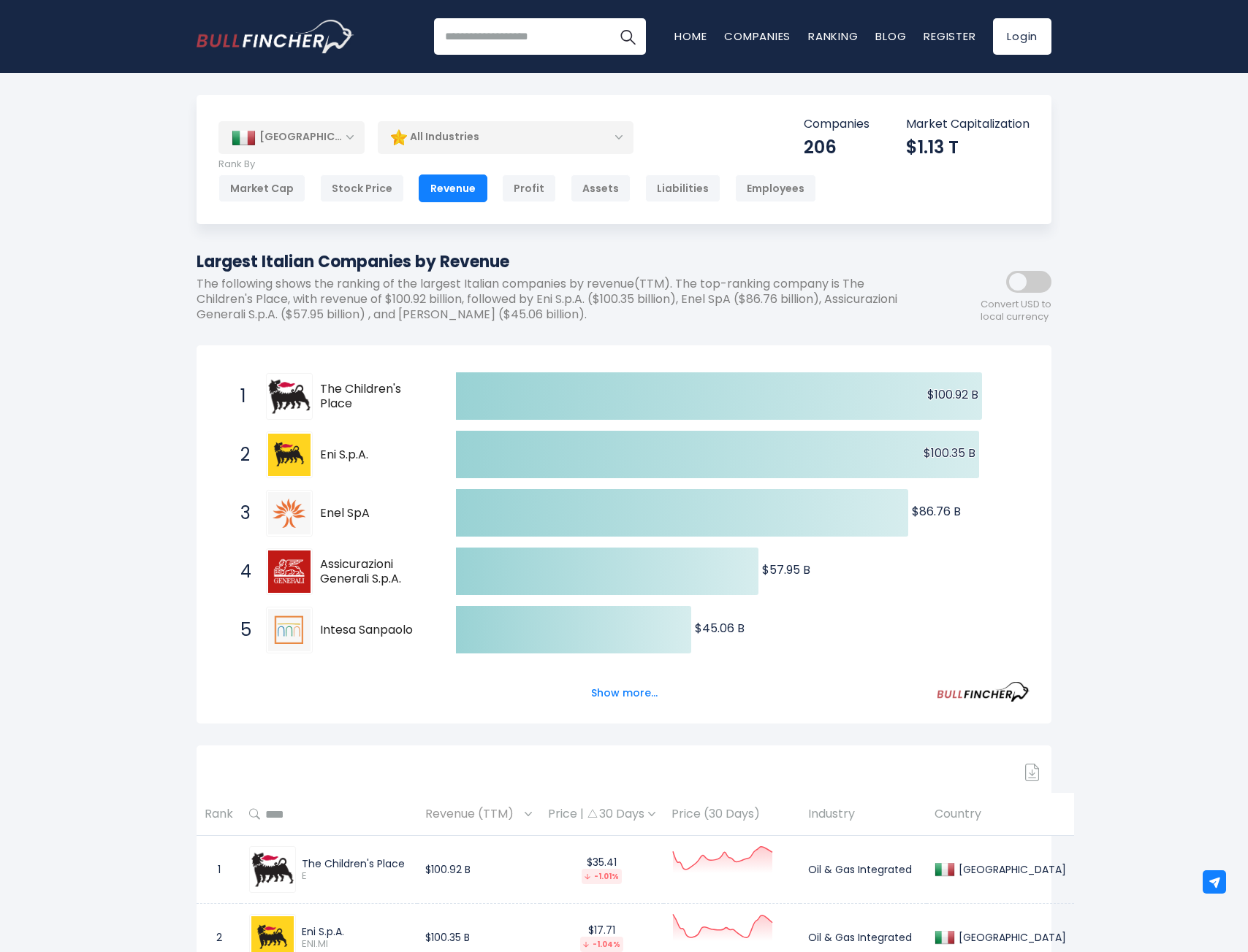
click at [371, 387] on span "The Children's Place" at bounding box center [375, 397] width 110 height 30
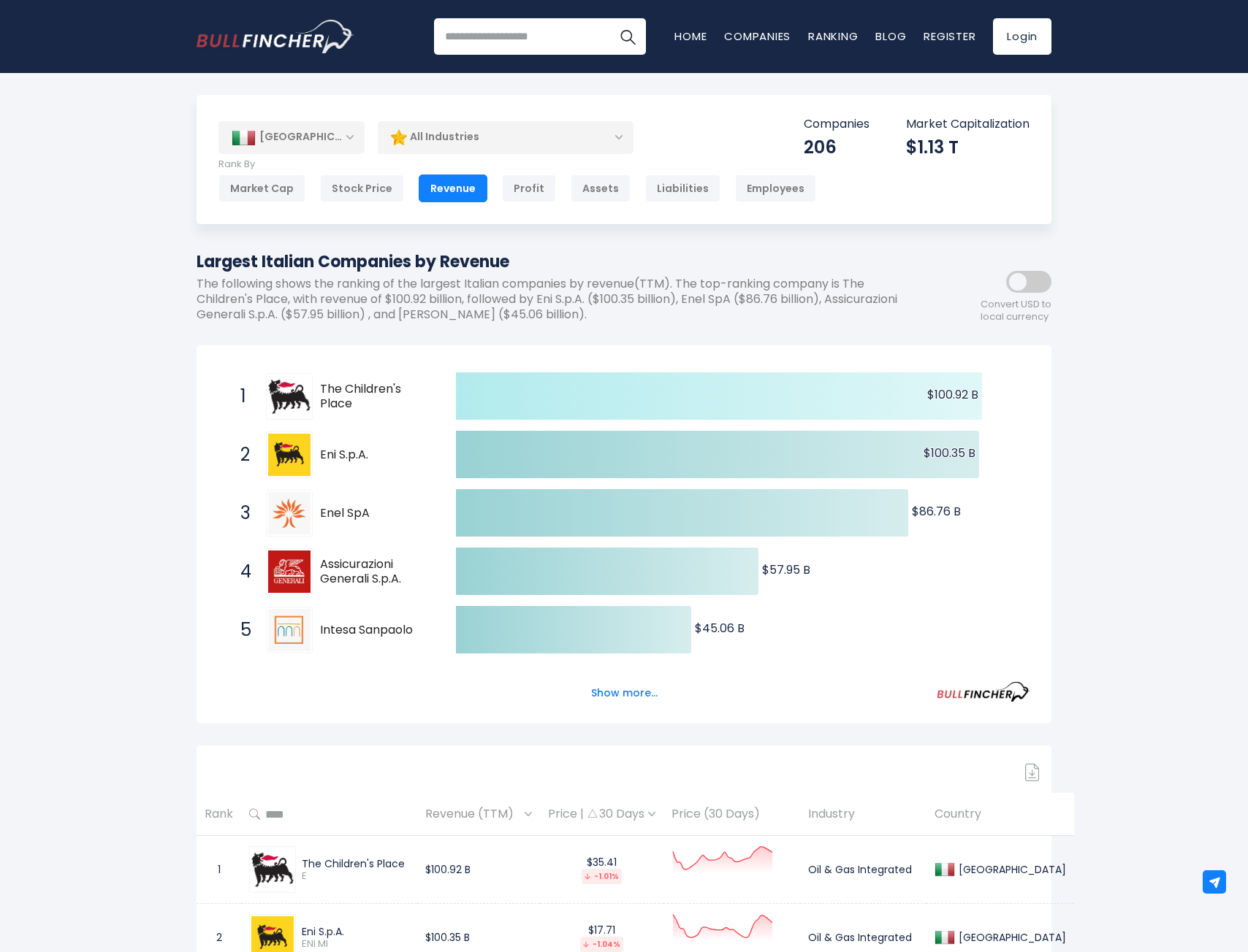
click at [466, 391] on icon at bounding box center [719, 396] width 526 height 47
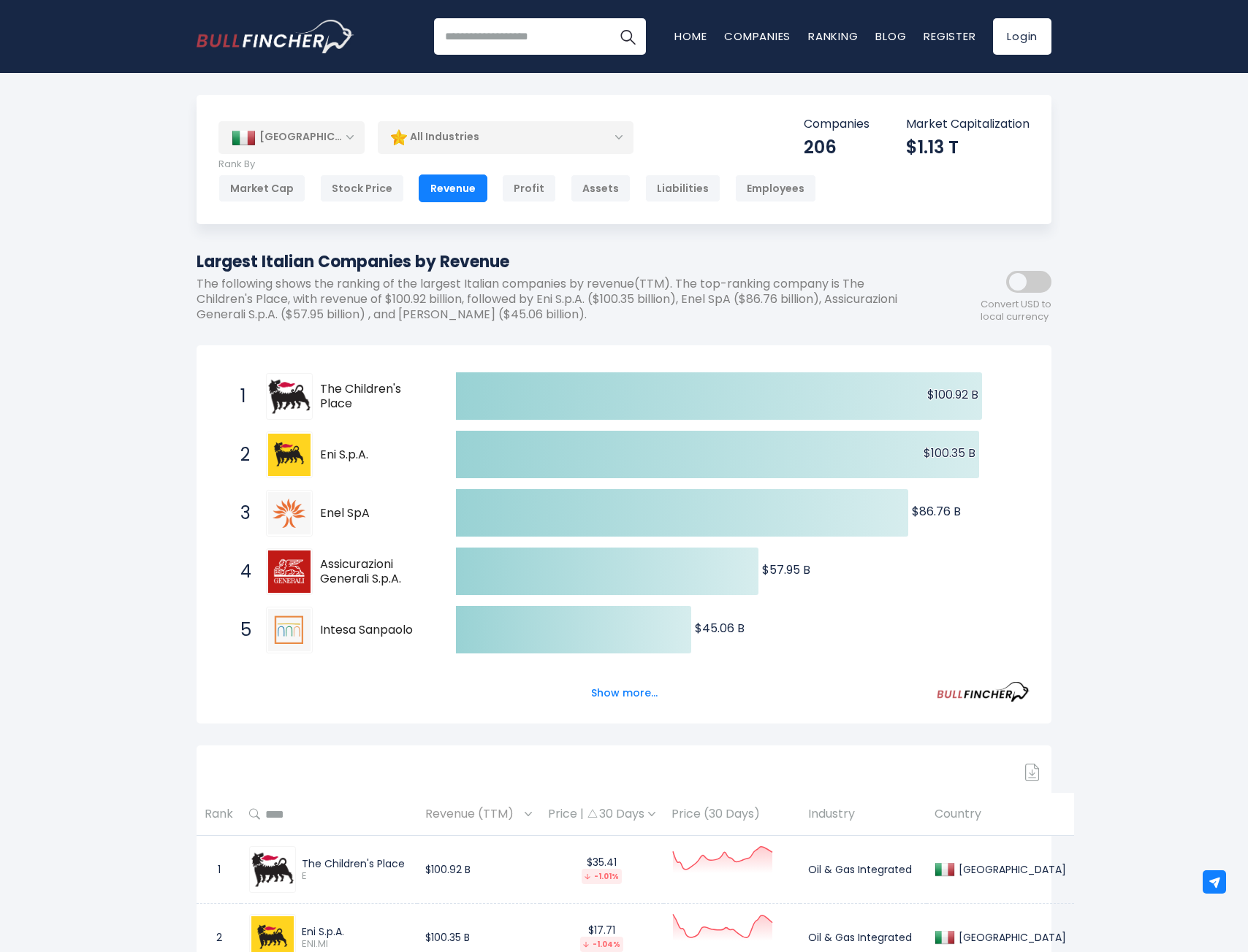
click at [325, 148] on div "[GEOGRAPHIC_DATA]" at bounding box center [291, 137] width 146 height 32
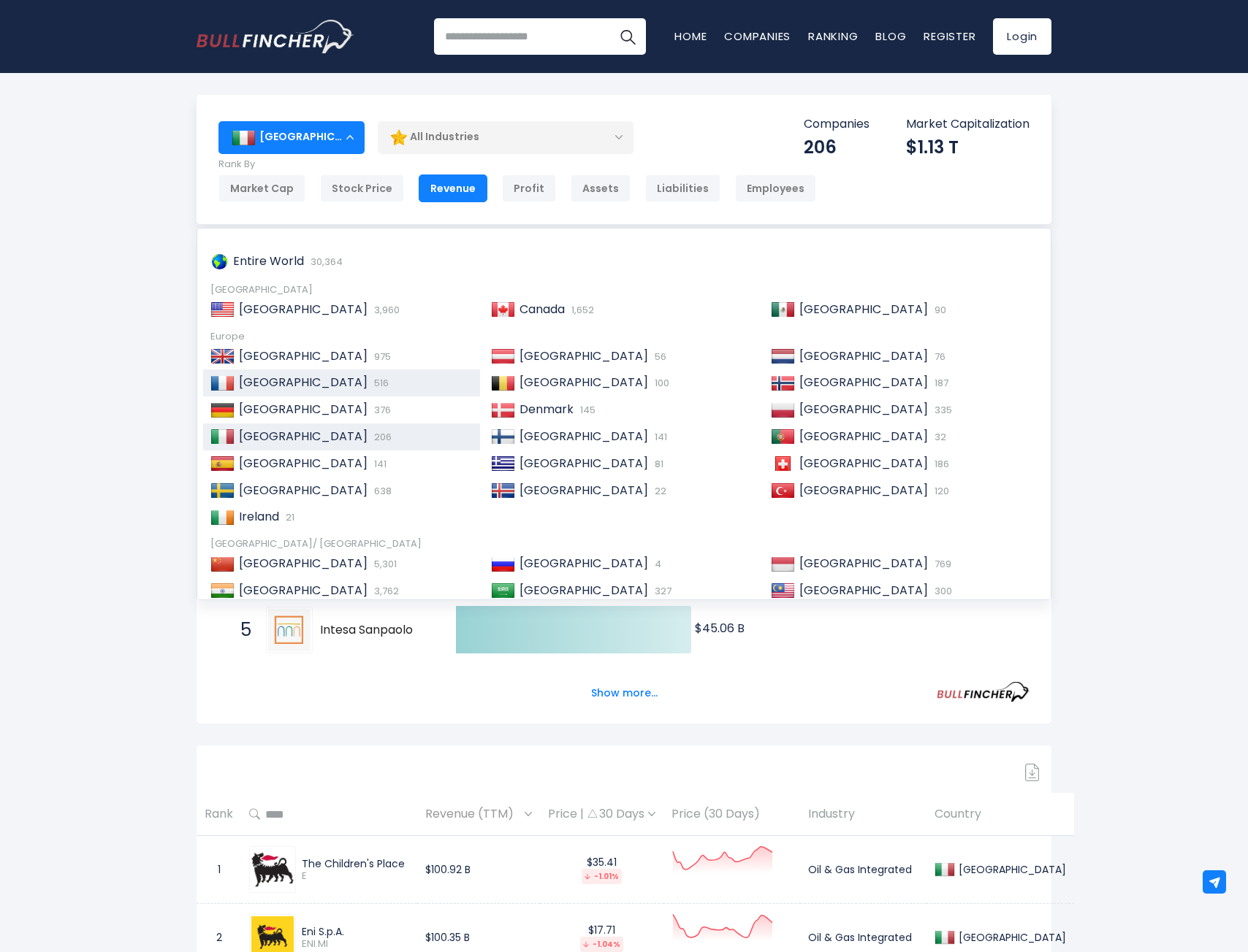
click at [317, 385] on div "France 516" at bounding box center [353, 383] width 238 height 16
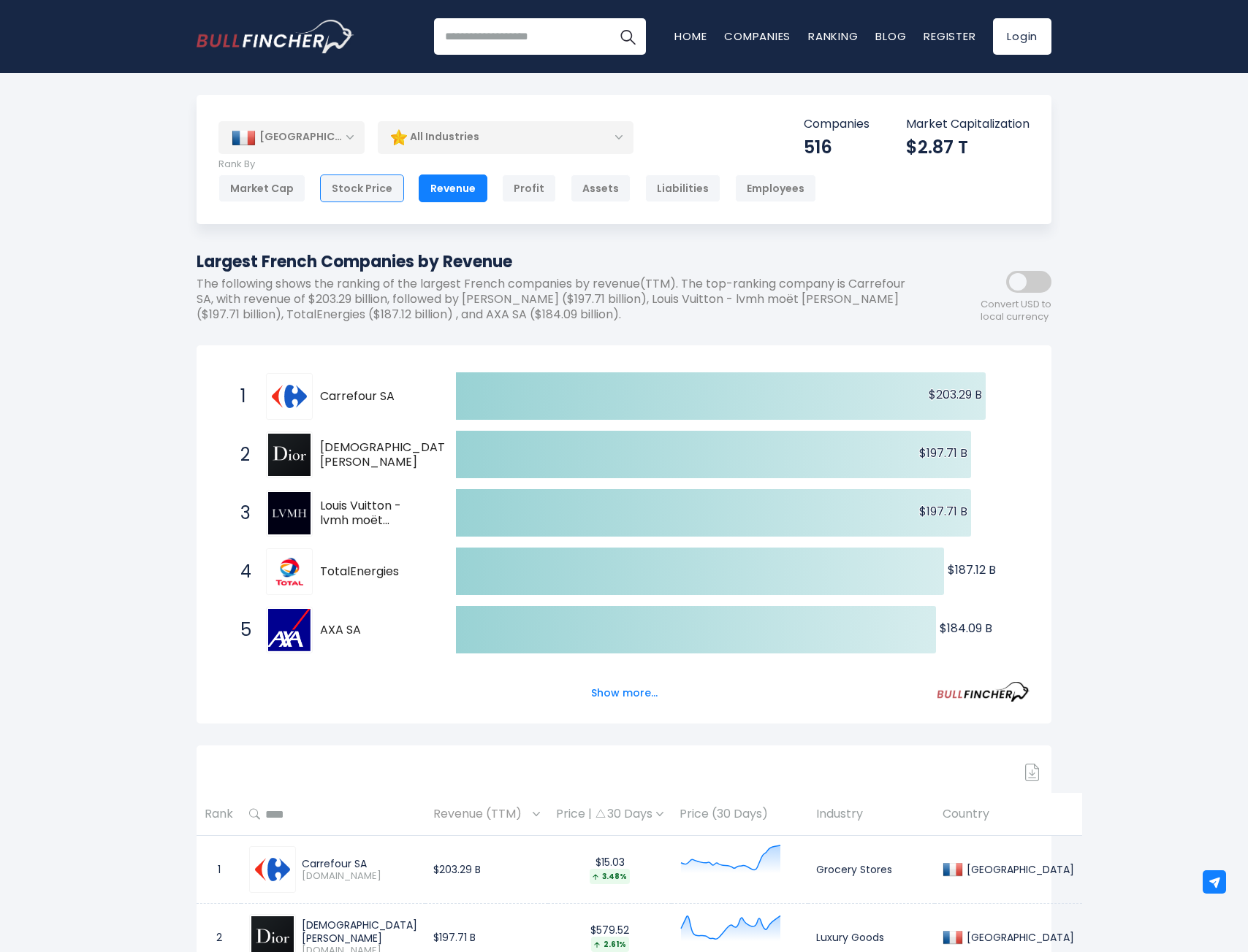
click at [389, 187] on div "Stock Price" at bounding box center [362, 188] width 84 height 27
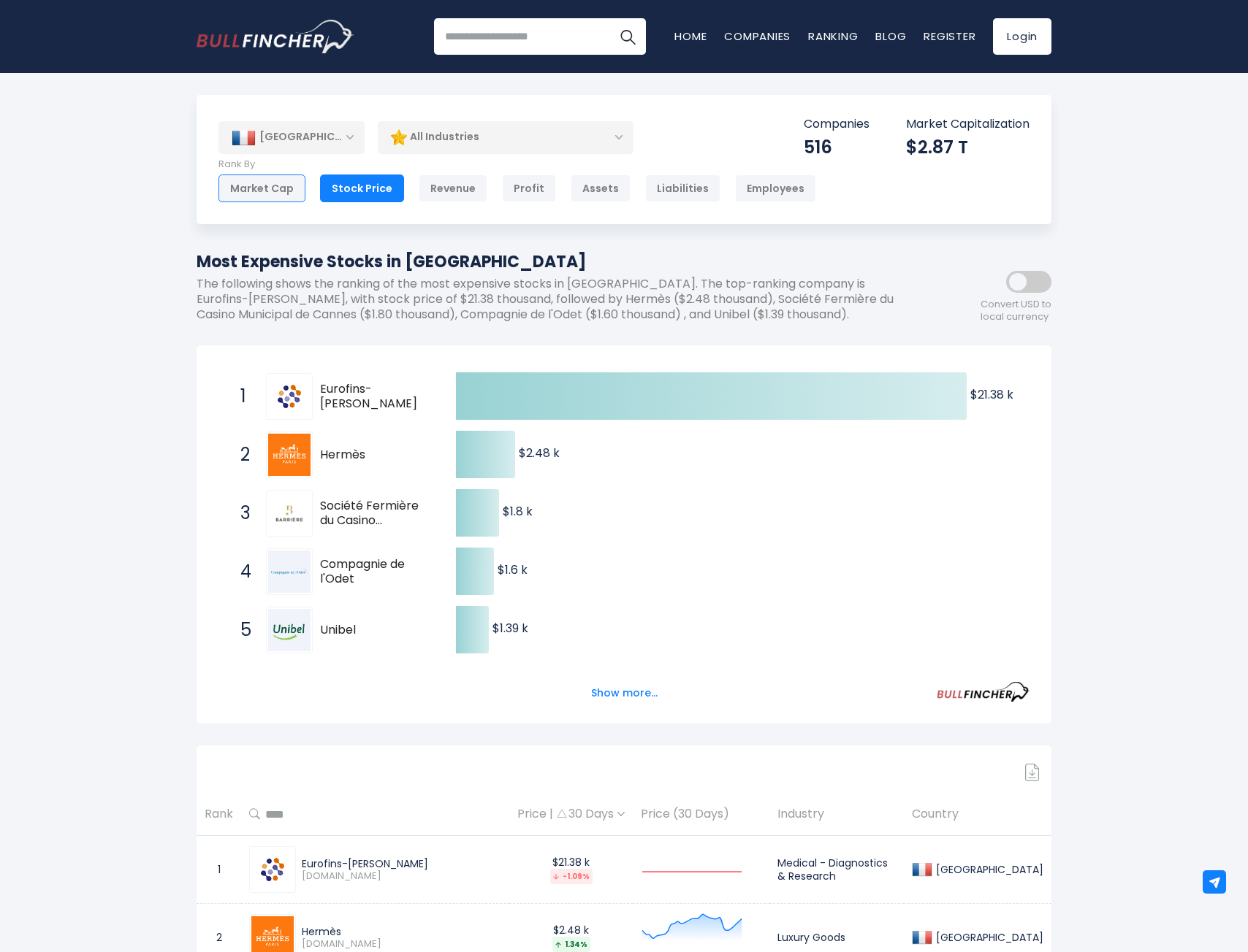
click at [291, 187] on div "Market Cap" at bounding box center [262, 188] width 87 height 27
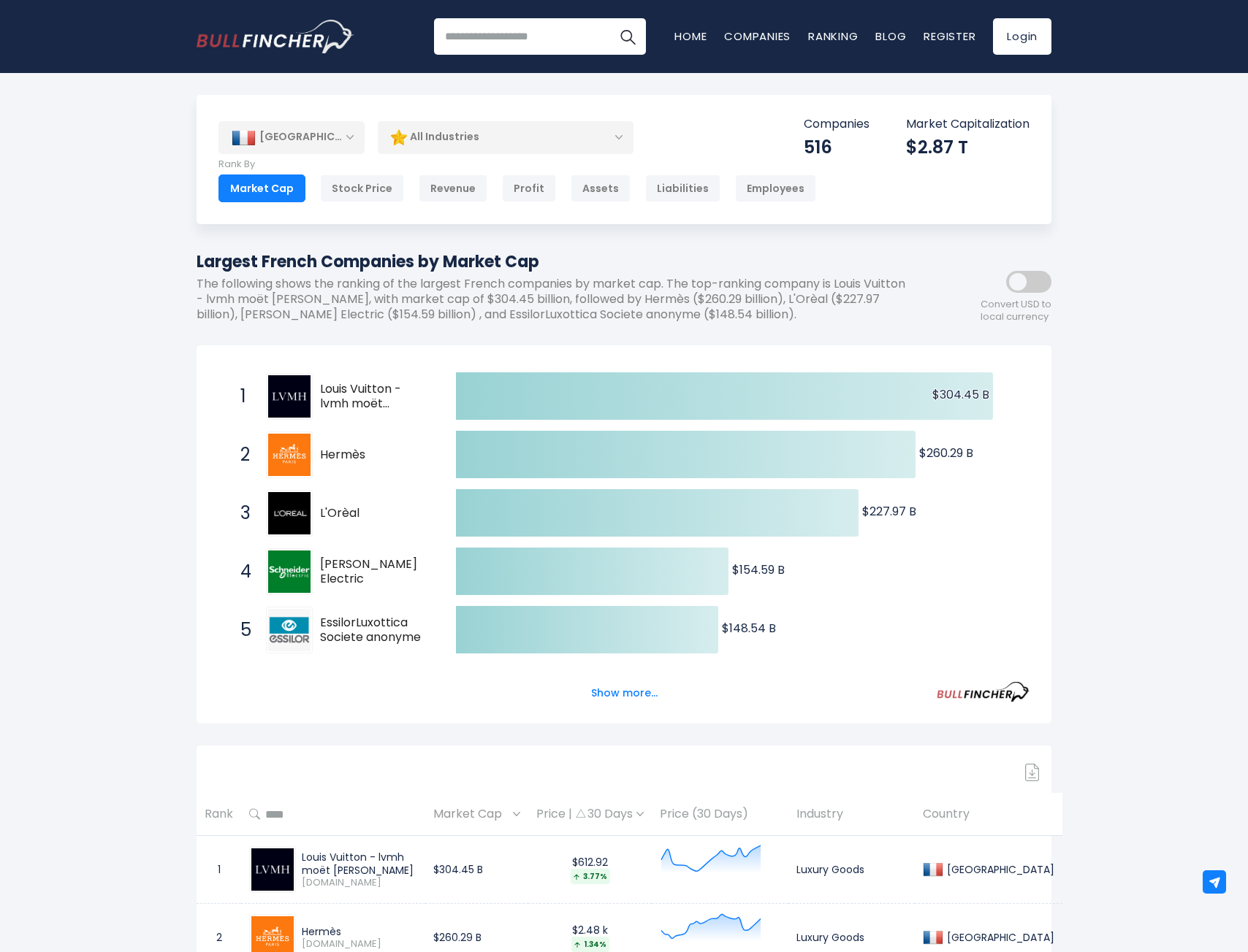
click at [325, 145] on div "[GEOGRAPHIC_DATA]" at bounding box center [291, 137] width 146 height 32
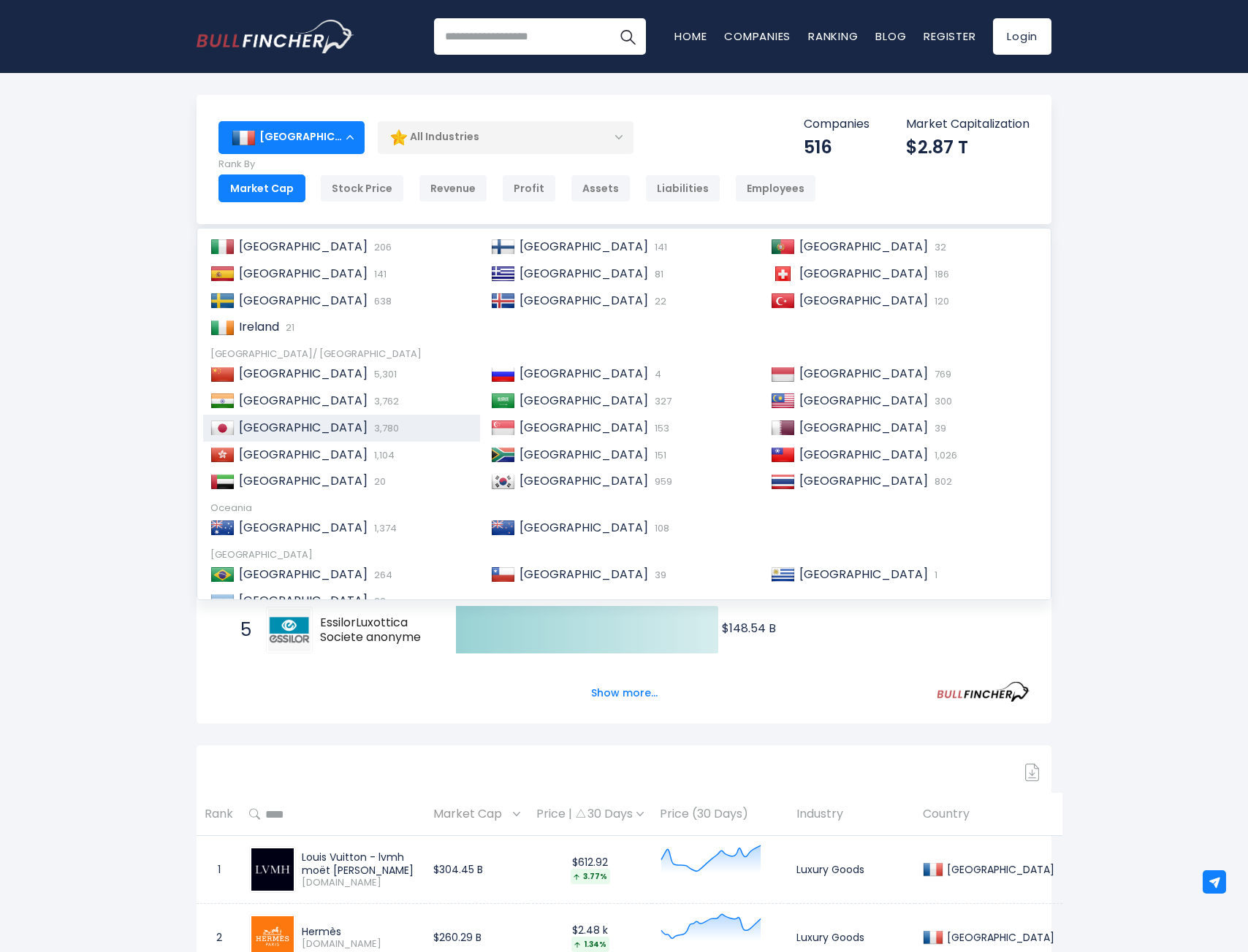
scroll to position [219, 0]
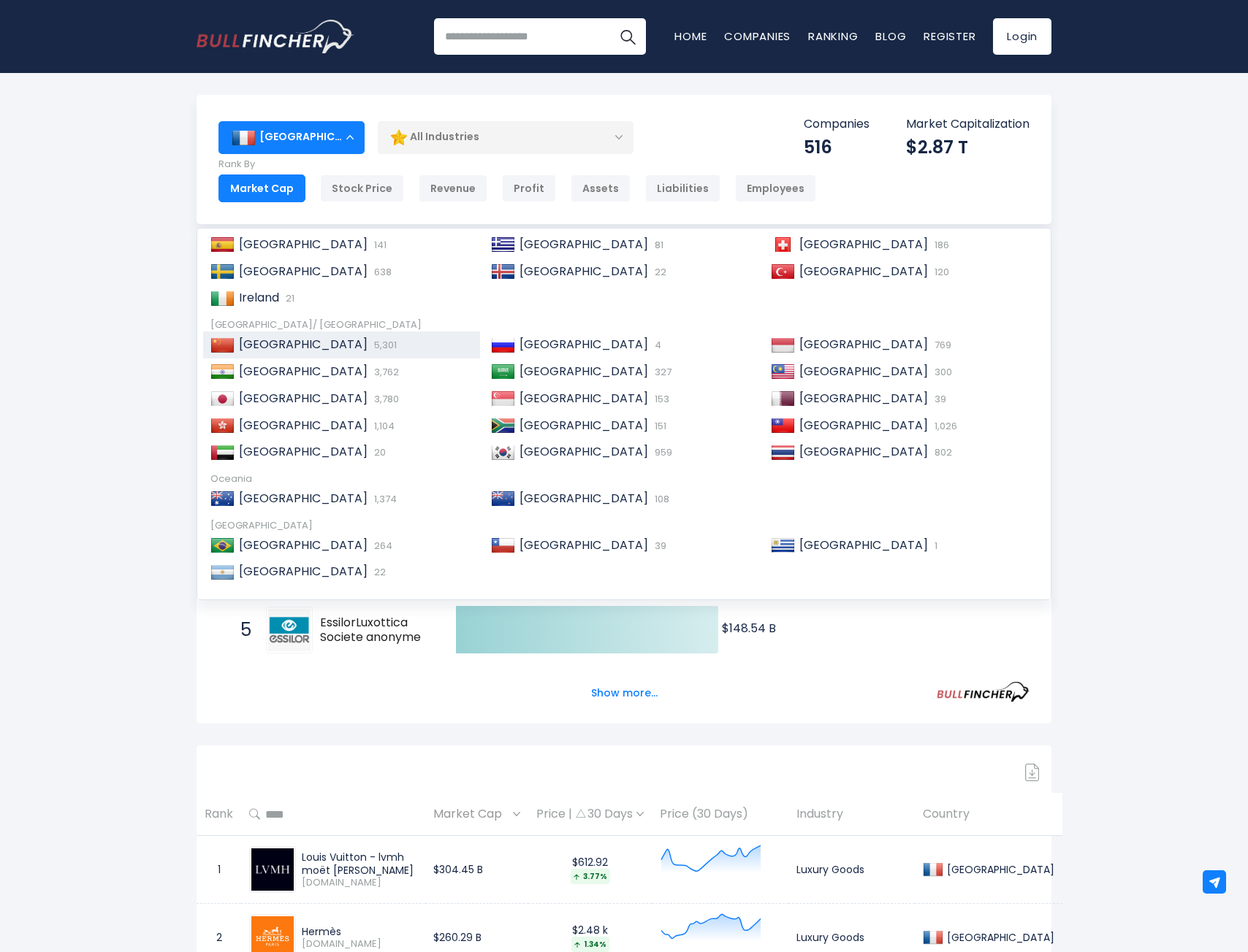
click at [336, 345] on div "China 5,301" at bounding box center [353, 344] width 238 height 16
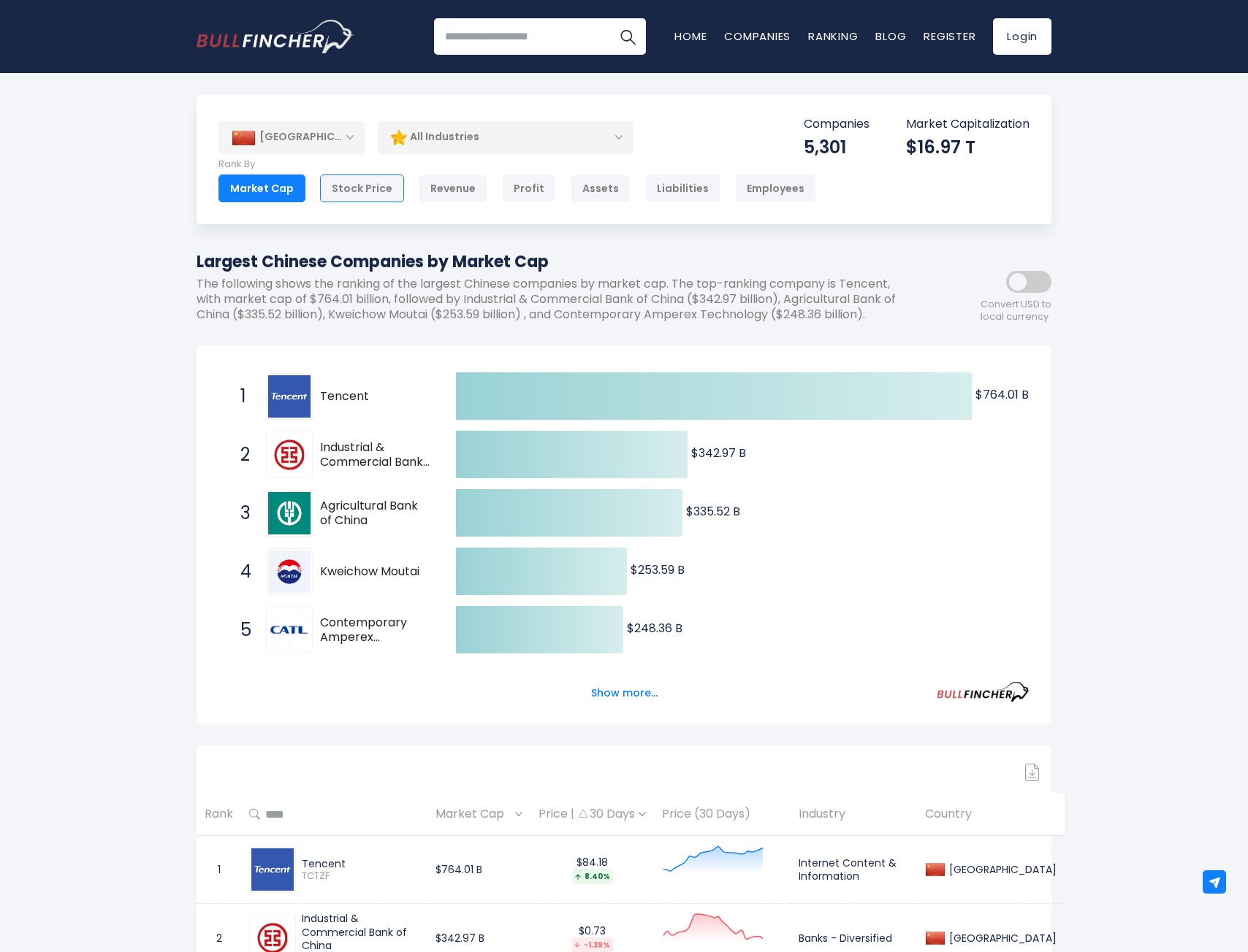
click at [366, 189] on div "Stock Price" at bounding box center [362, 188] width 84 height 27
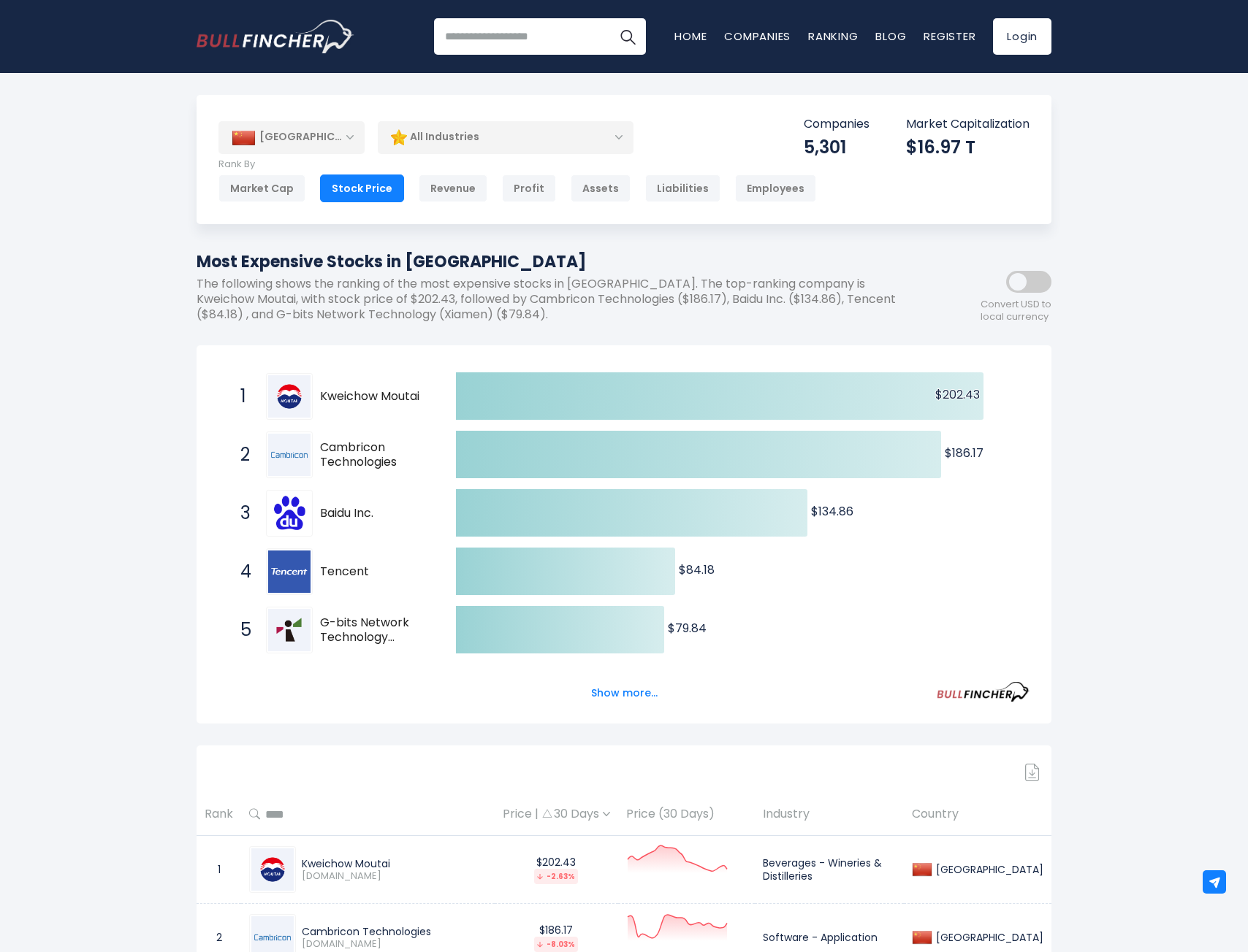
click at [488, 185] on div "Market Cap Stock Price Revenue Profit Assets Liabilities Employees" at bounding box center [517, 188] width 597 height 27
click at [468, 187] on div "Revenue" at bounding box center [453, 188] width 69 height 27
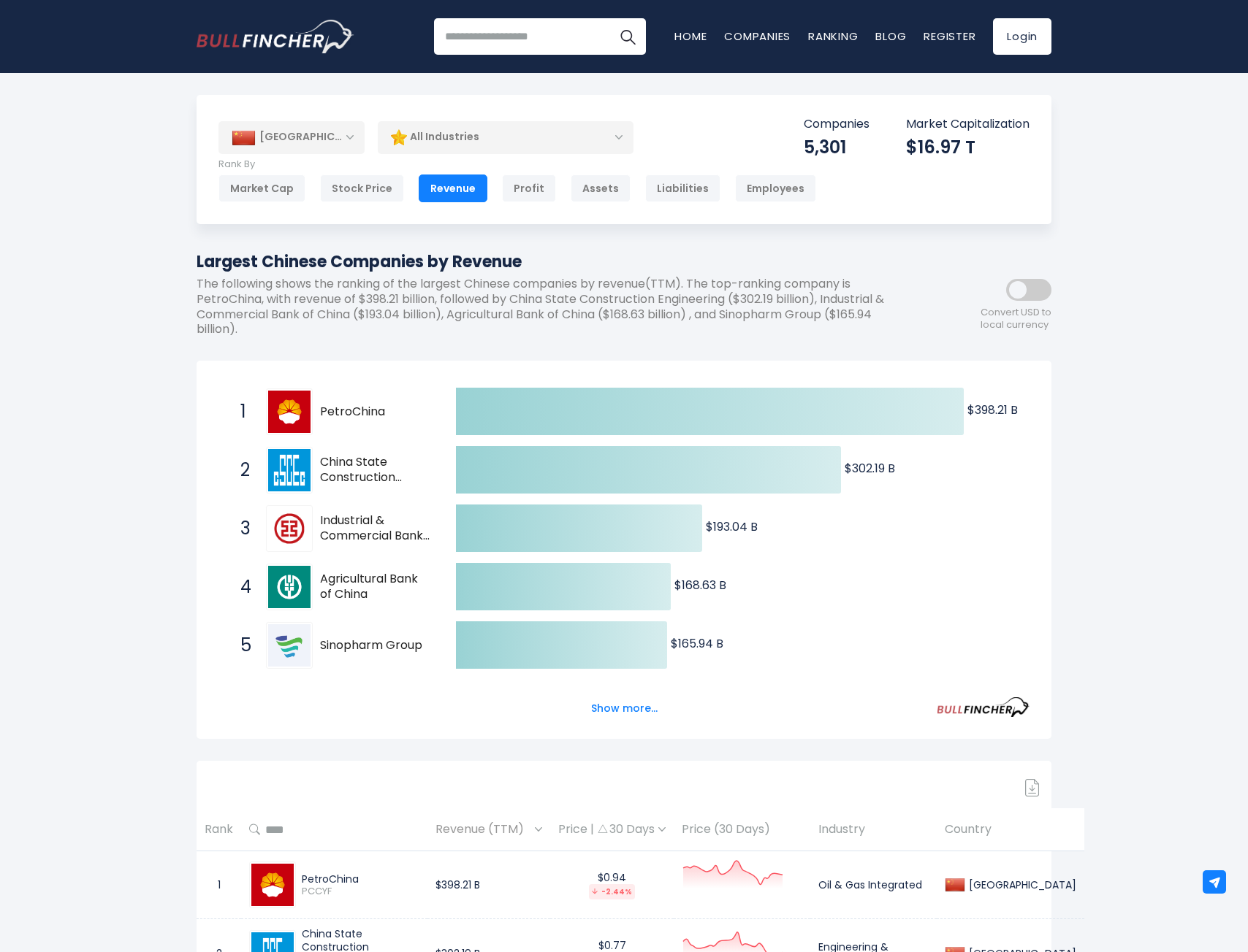
click at [351, 130] on div "[GEOGRAPHIC_DATA]" at bounding box center [291, 137] width 146 height 32
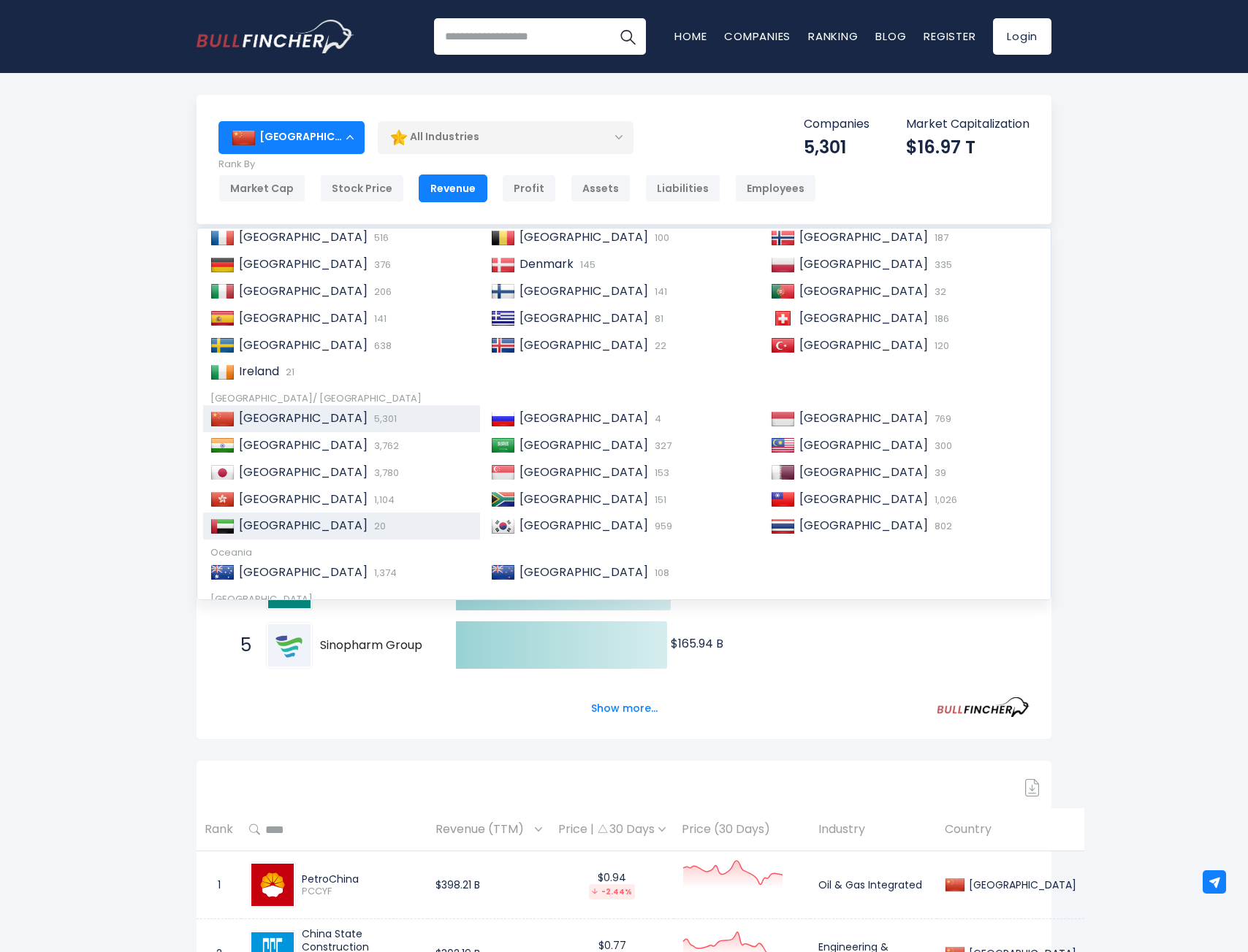
scroll to position [146, 0]
click at [358, 445] on div "India 3,762" at bounding box center [353, 445] width 238 height 16
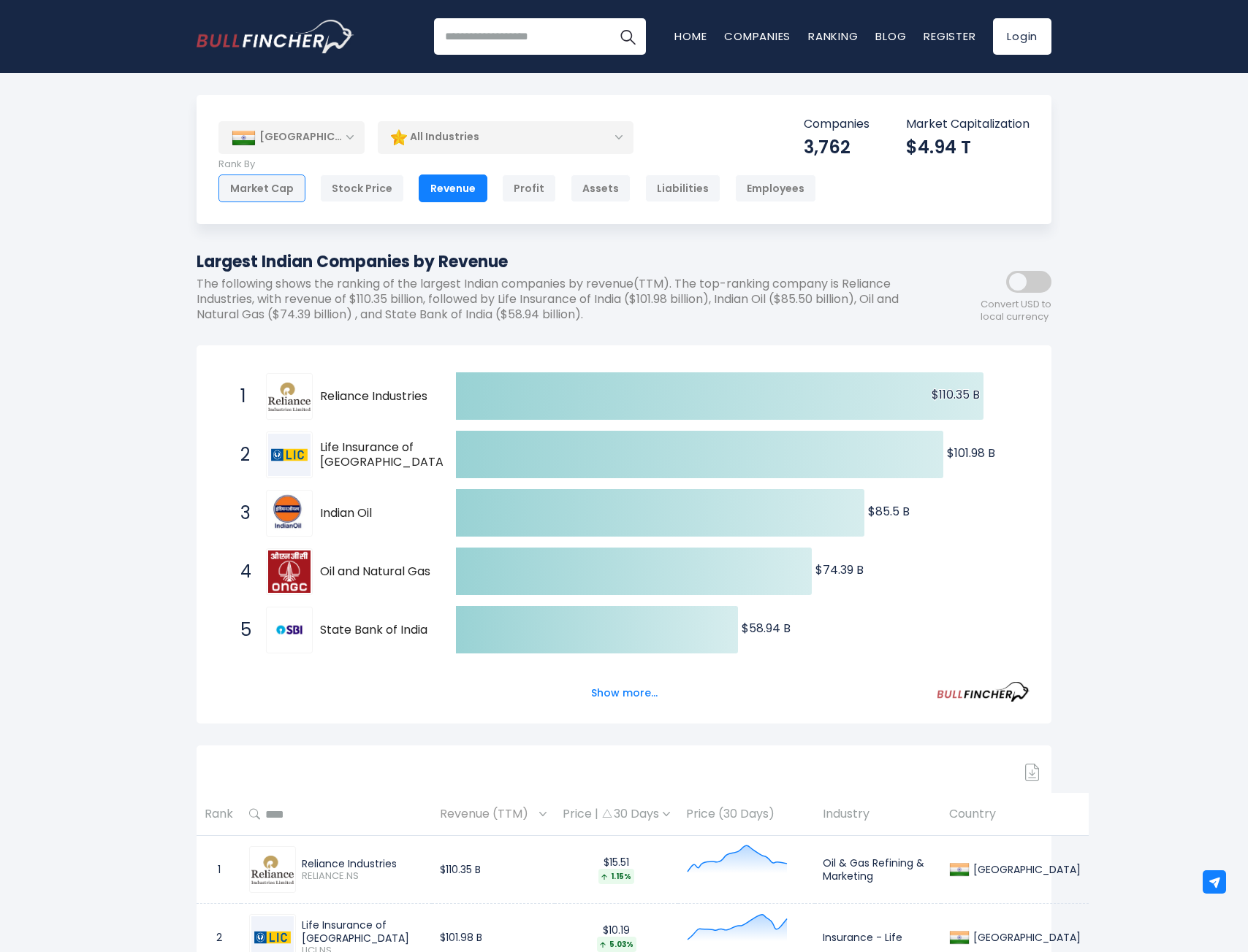
click at [279, 185] on div "Market Cap" at bounding box center [262, 188] width 87 height 27
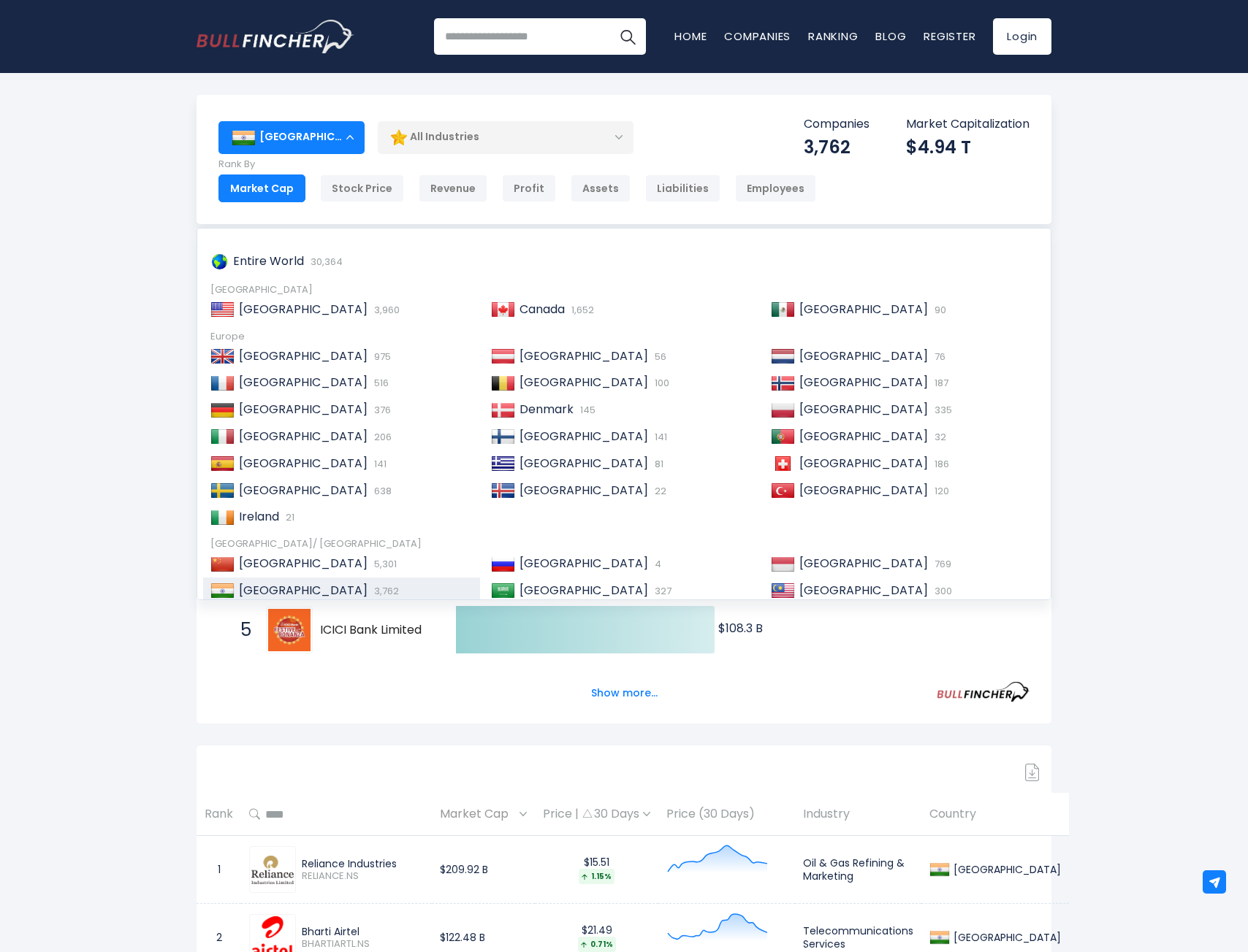
scroll to position [219, 0]
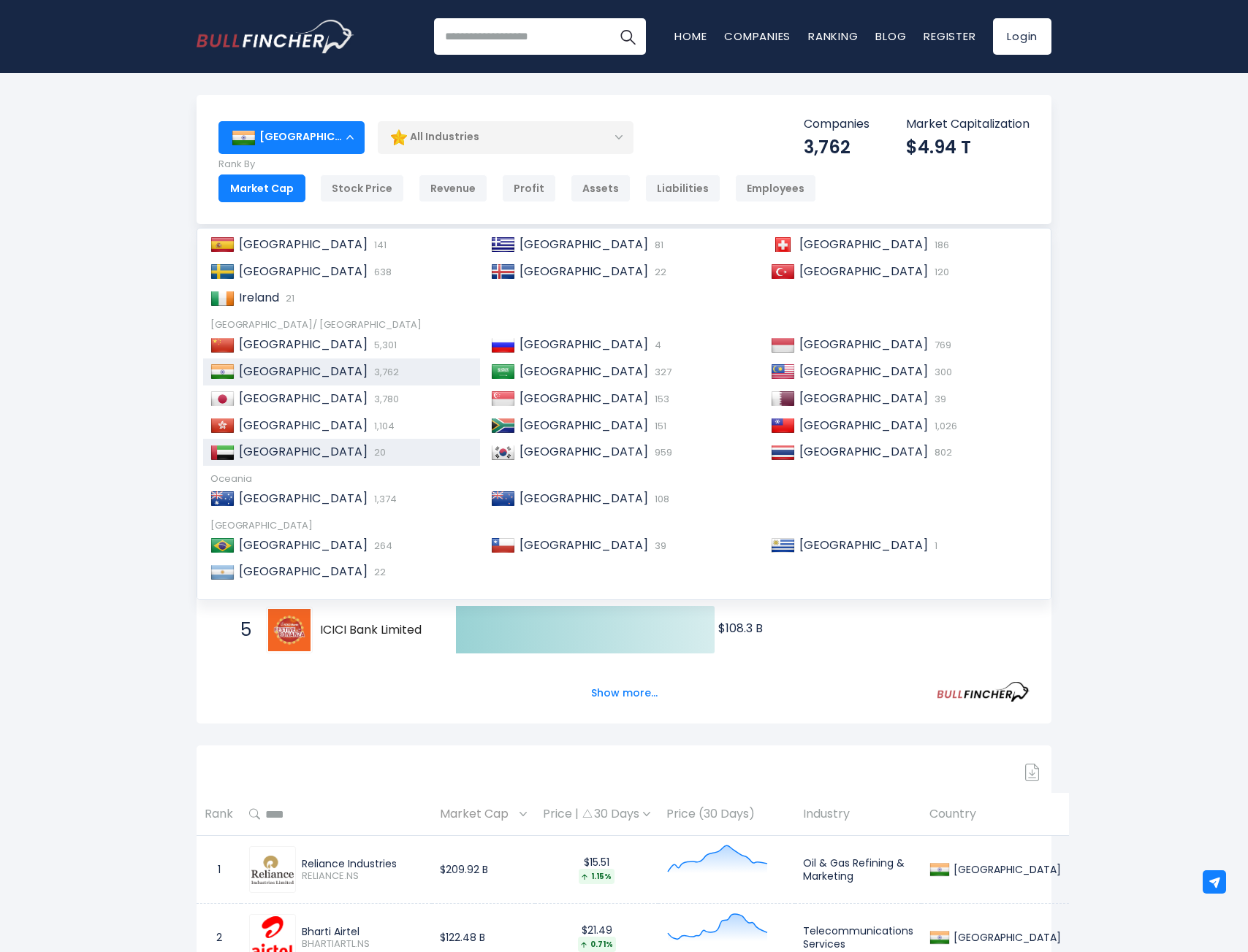
click at [339, 447] on span "[GEOGRAPHIC_DATA]" at bounding box center [302, 451] width 128 height 17
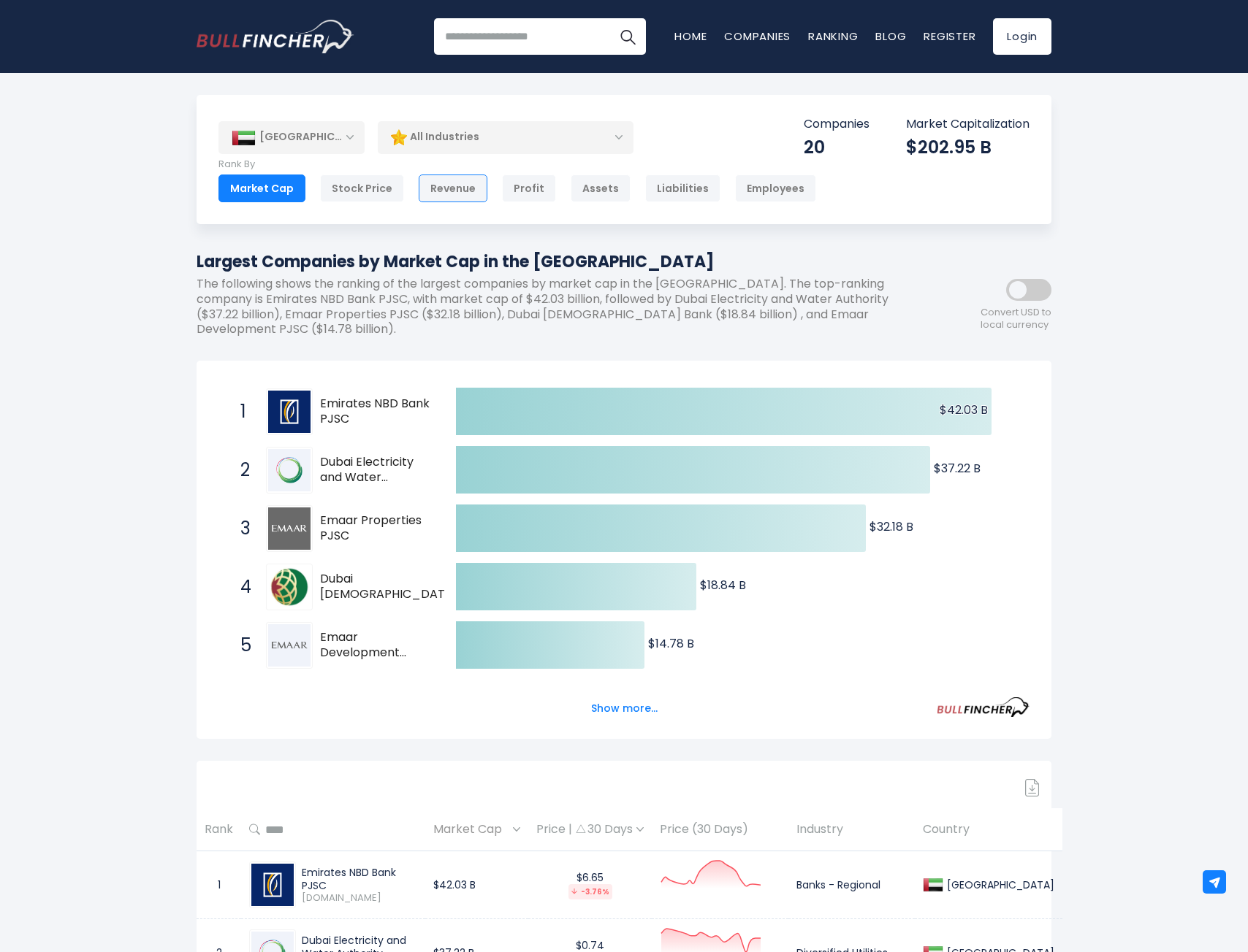
click at [460, 190] on div "Revenue" at bounding box center [453, 188] width 69 height 27
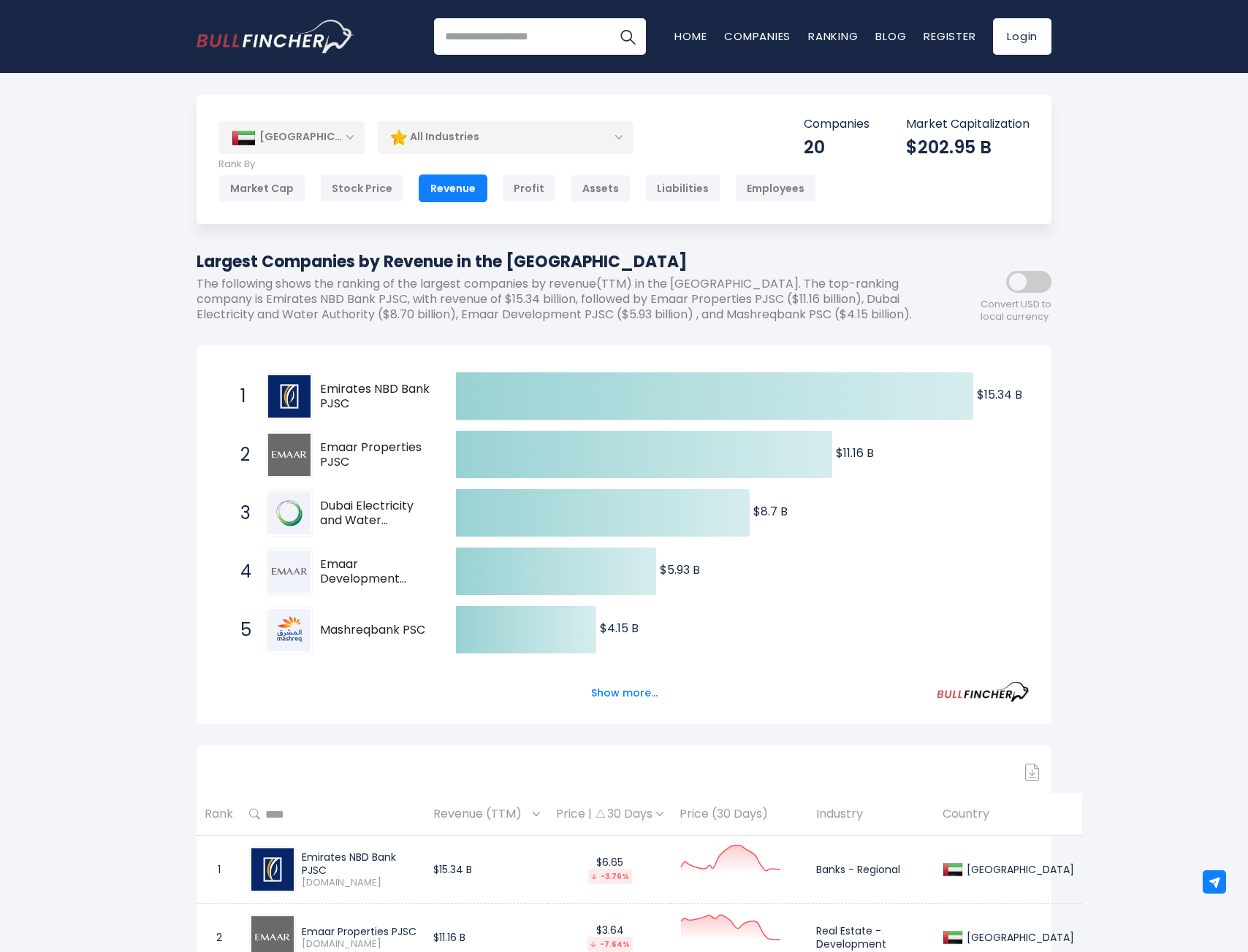
click at [328, 140] on div "[GEOGRAPHIC_DATA]" at bounding box center [291, 137] width 146 height 32
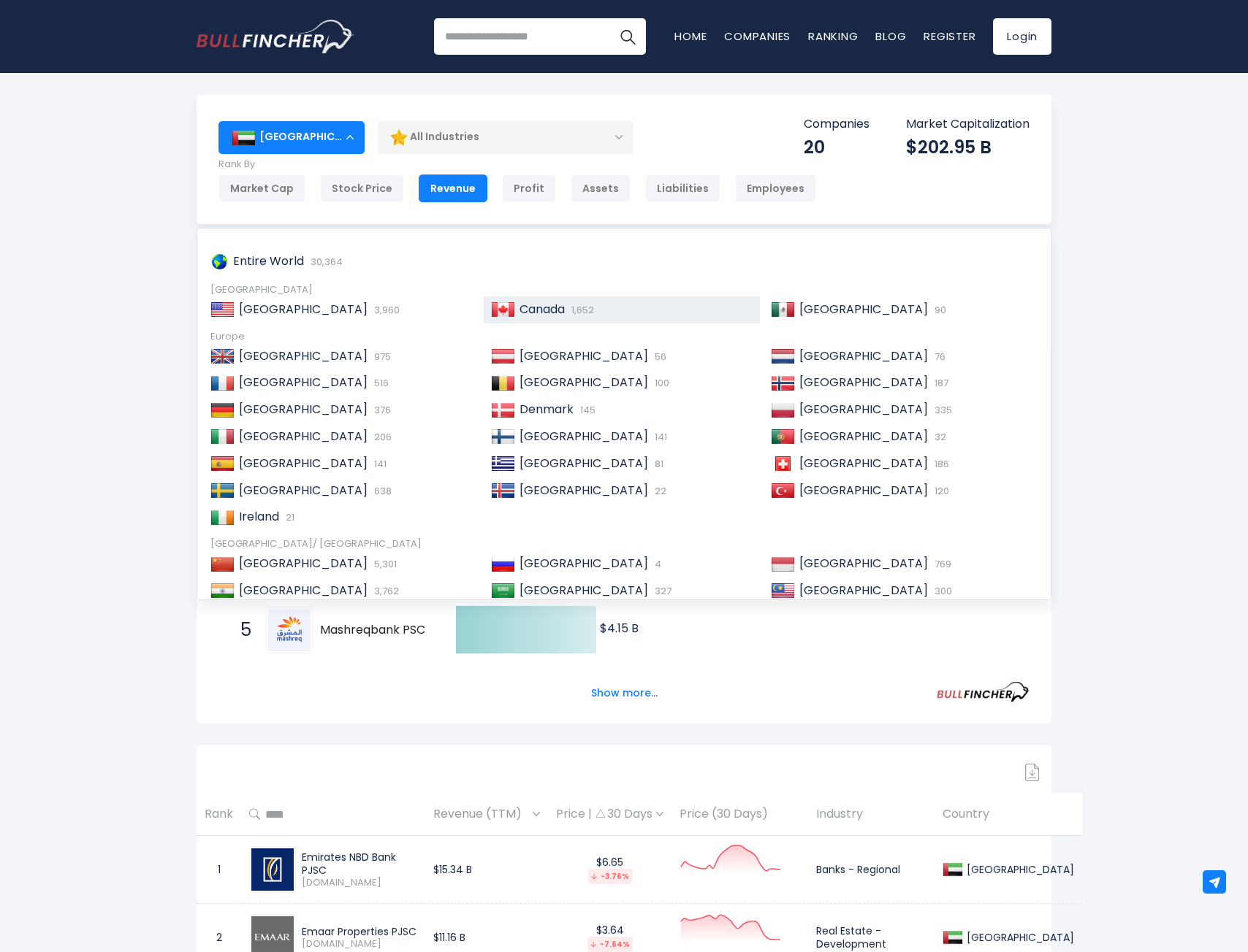
click at [487, 313] on div "Canada 1,652" at bounding box center [623, 310] width 277 height 27
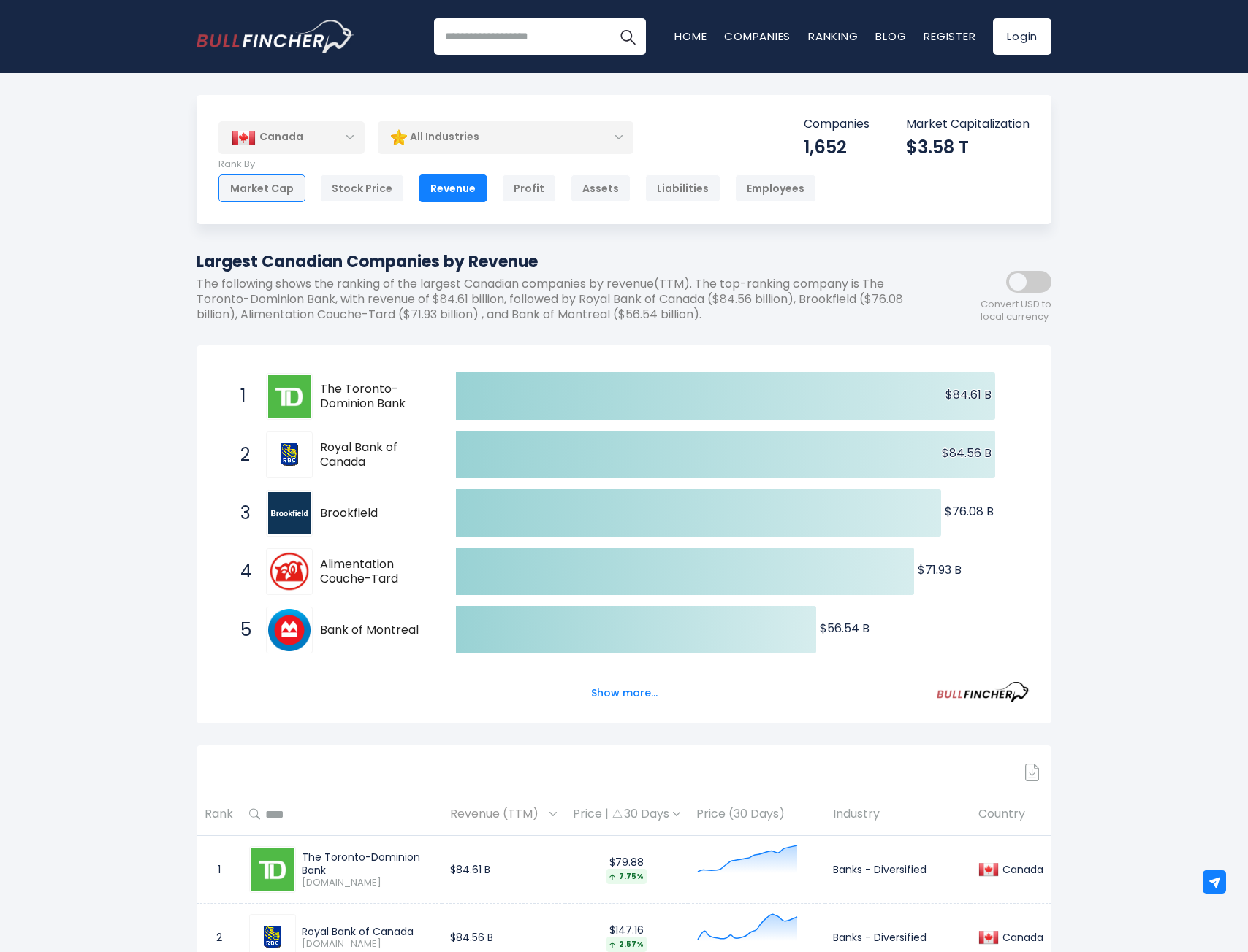
click at [273, 185] on div "Market Cap" at bounding box center [262, 188] width 87 height 27
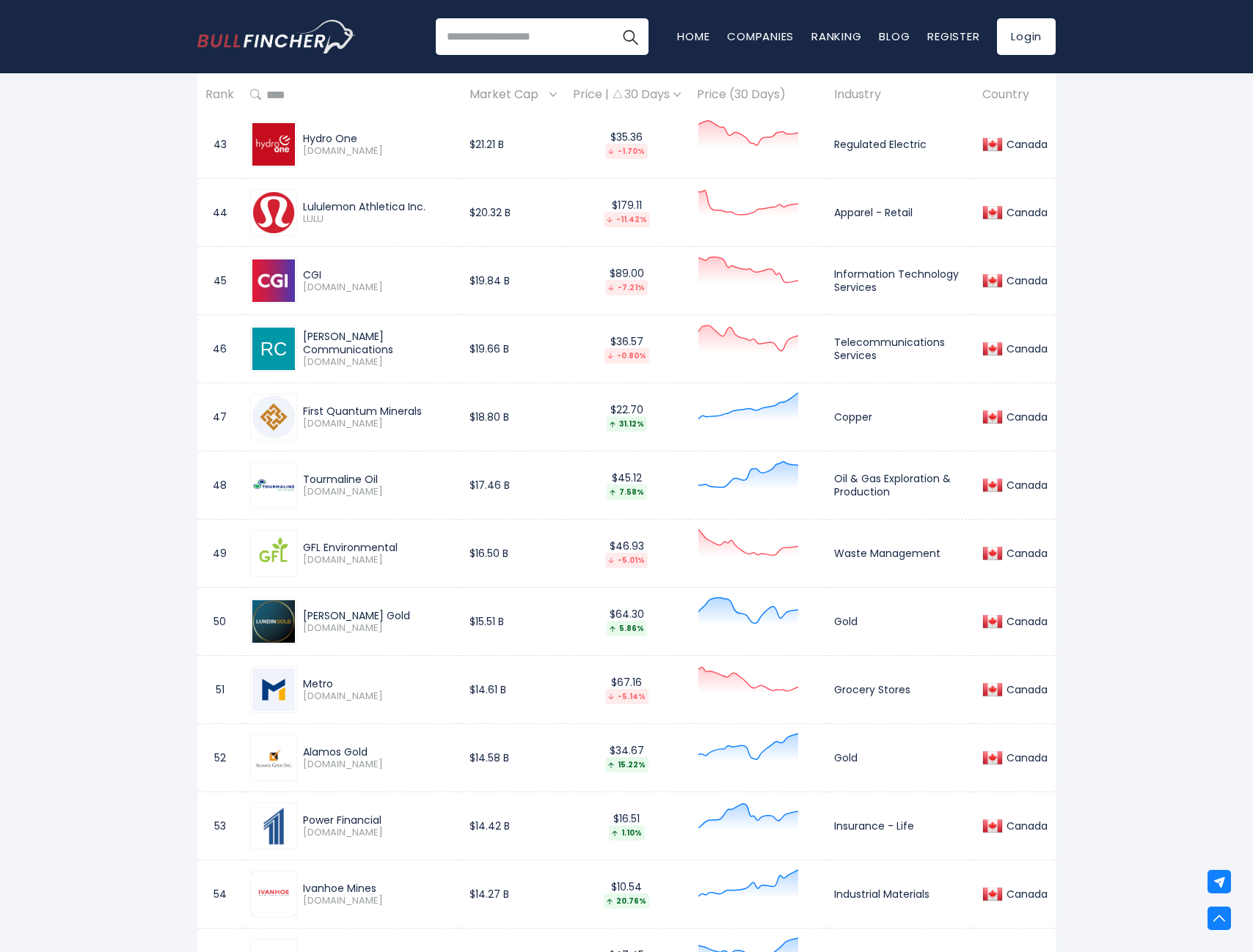
scroll to position [3519, 0]
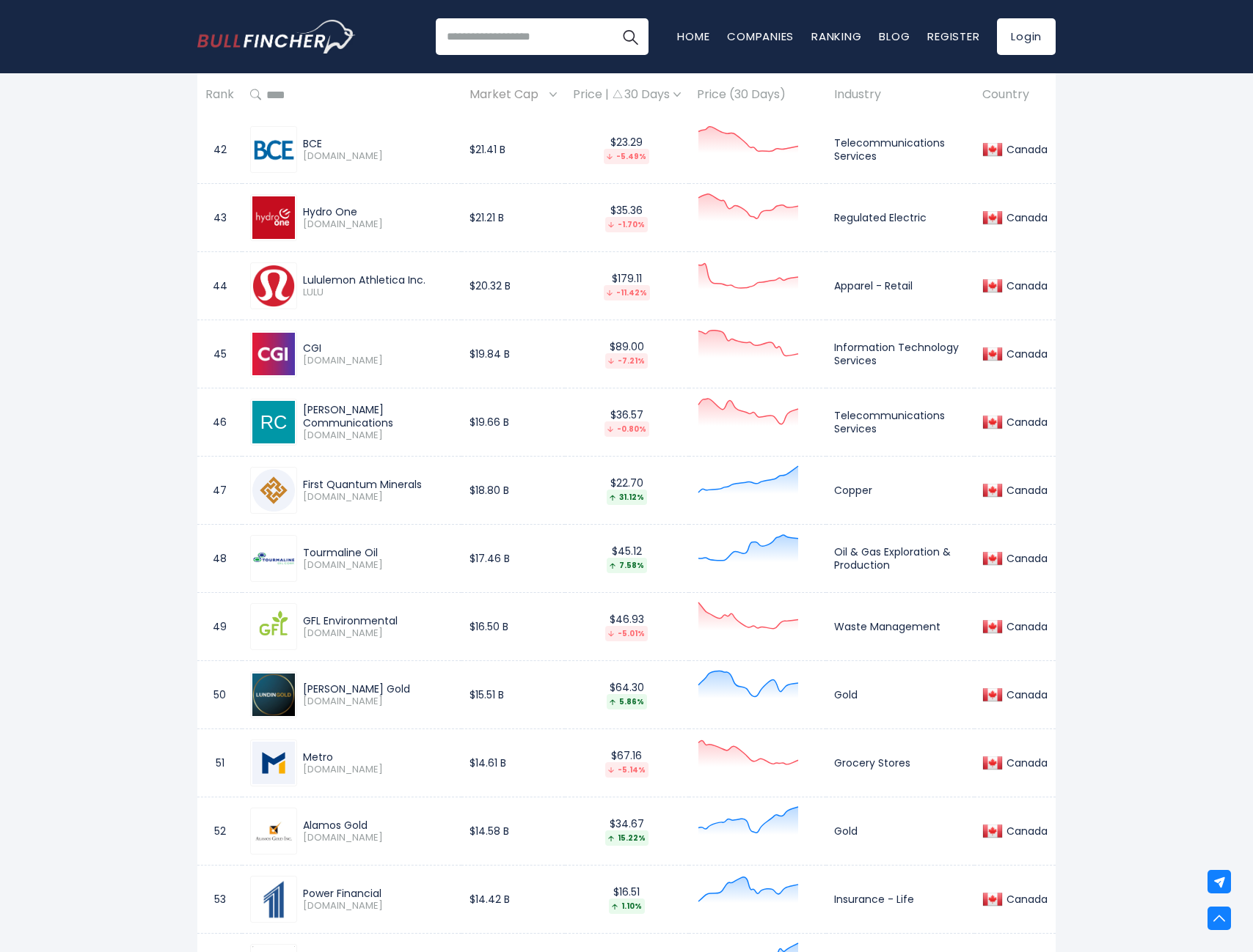
click at [337, 281] on div "Lululemon Athletica Inc." at bounding box center [378, 280] width 150 height 13
click at [283, 280] on img at bounding box center [273, 286] width 42 height 42
click at [361, 277] on div "Lululemon Athletica Inc." at bounding box center [378, 280] width 150 height 13
drag, startPoint x: 536, startPoint y: 292, endPoint x: 666, endPoint y: 291, distance: 130.0
click at [541, 292] on td "$20.32 B" at bounding box center [513, 286] width 103 height 68
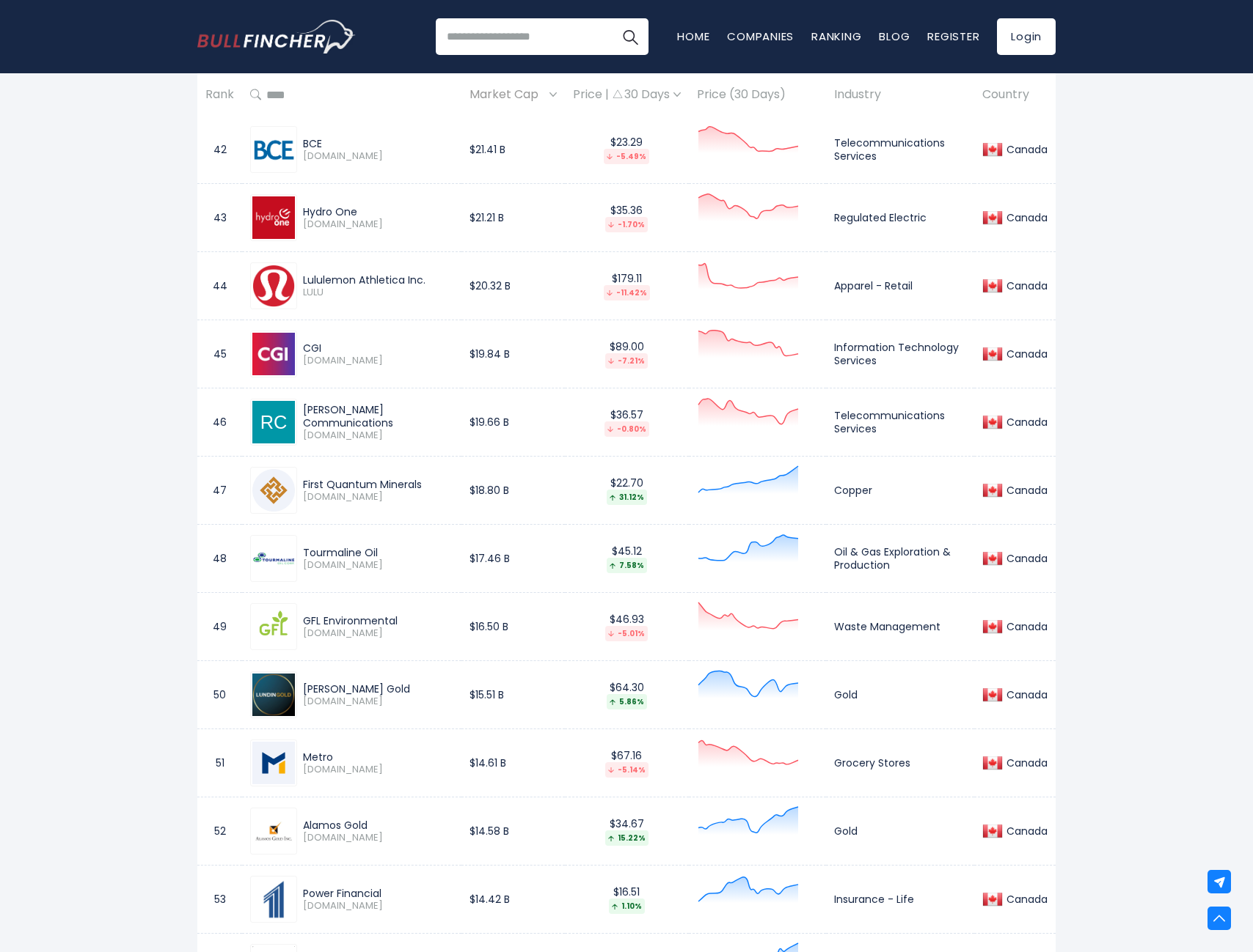
click at [702, 292] on td at bounding box center [757, 286] width 137 height 68
drag, startPoint x: 772, startPoint y: 287, endPoint x: 833, endPoint y: 282, distance: 61.2
click at [826, 283] on tr "44 Lululemon Athletica Inc. LULU $20.32 B $179.11 -11.42% Apparel - Retail Cana…" at bounding box center [626, 286] width 858 height 68
drag, startPoint x: 940, startPoint y: 280, endPoint x: 972, endPoint y: 280, distance: 32.0
click at [958, 280] on td "Apparel - Retail" at bounding box center [900, 286] width 148 height 68
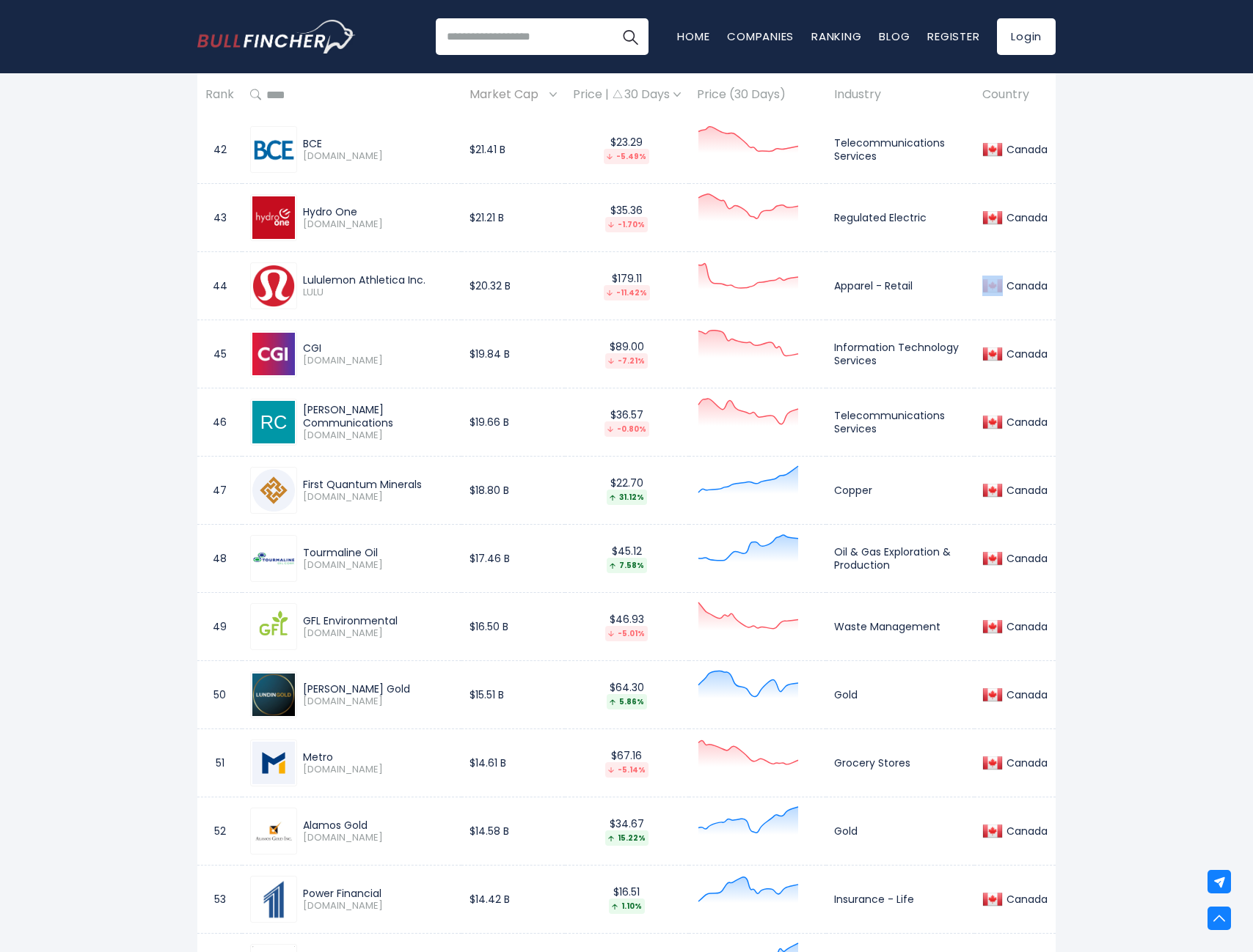
drag, startPoint x: 1002, startPoint y: 283, endPoint x: 932, endPoint y: 283, distance: 70.0
click at [977, 283] on td "Canada" at bounding box center [1014, 286] width 81 height 68
click at [248, 283] on td "Lululemon Athletica Inc. LULU" at bounding box center [351, 286] width 219 height 68
click at [276, 284] on img at bounding box center [273, 286] width 42 height 42
click at [277, 288] on img at bounding box center [273, 286] width 42 height 42
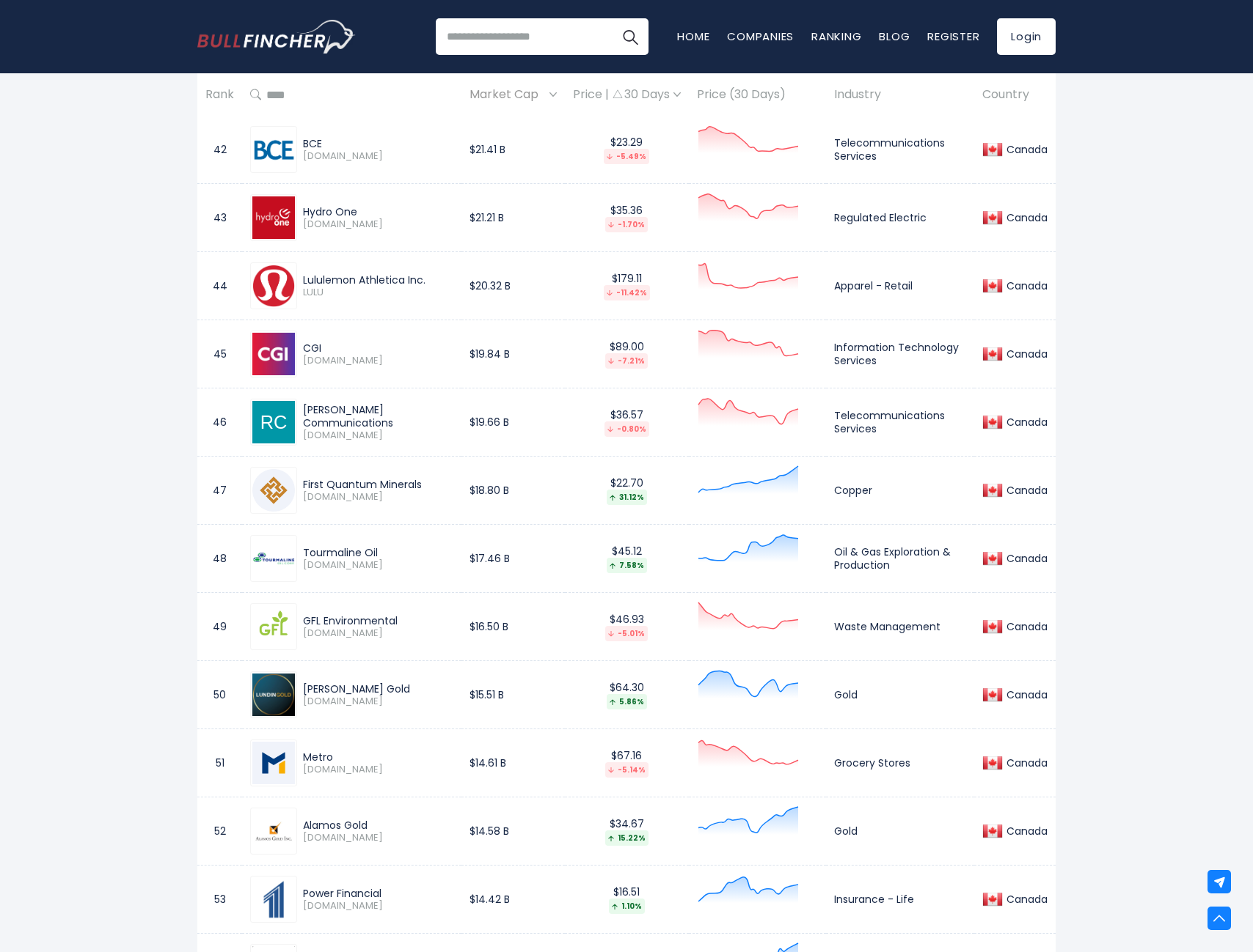
click at [332, 280] on div "Lululemon Athletica Inc." at bounding box center [378, 280] width 150 height 13
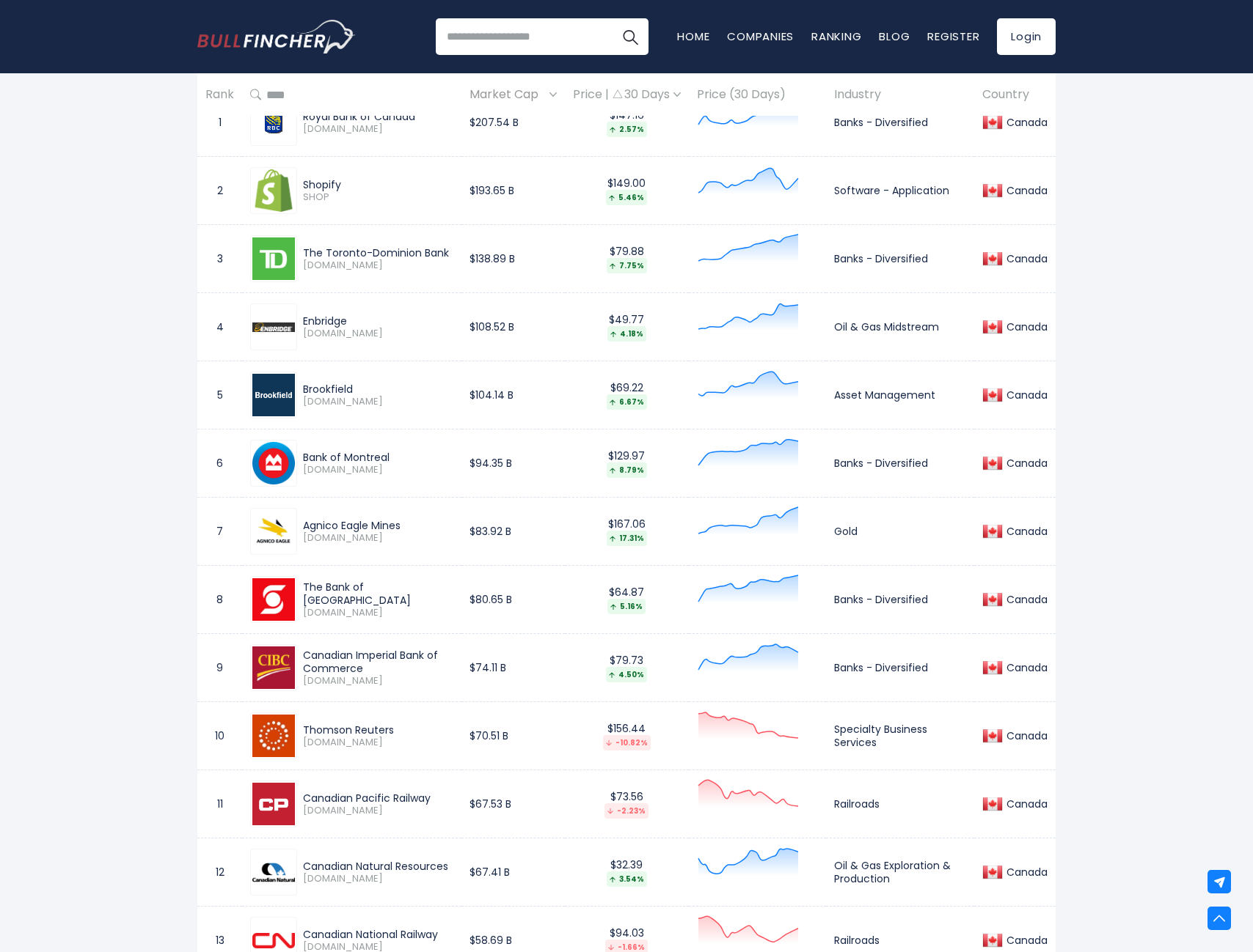
scroll to position [733, 0]
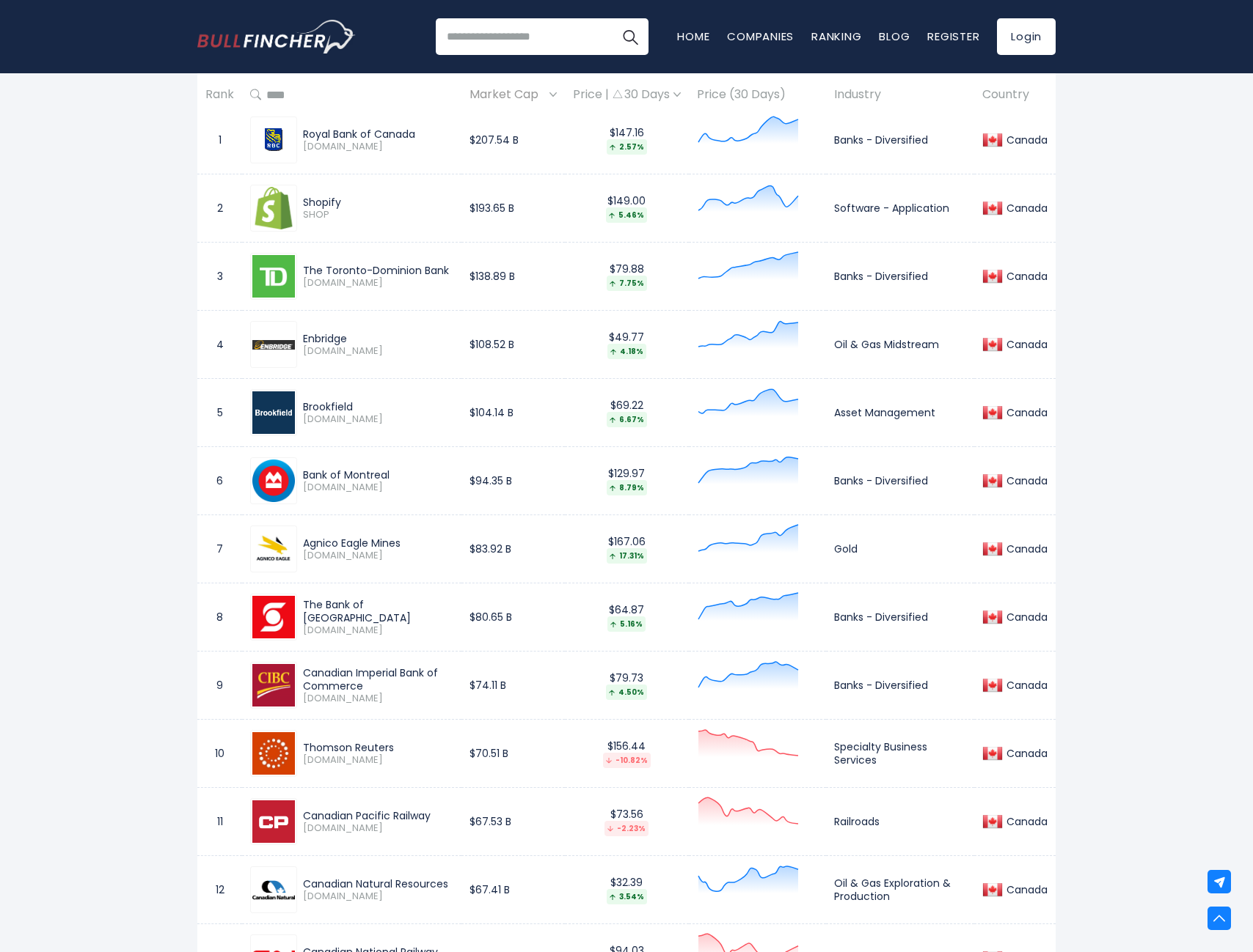
click at [505, 45] on input "search" at bounding box center [542, 36] width 213 height 36
type input "*********"
click at [612, 19] on button "Search" at bounding box center [629, 36] width 36 height 36
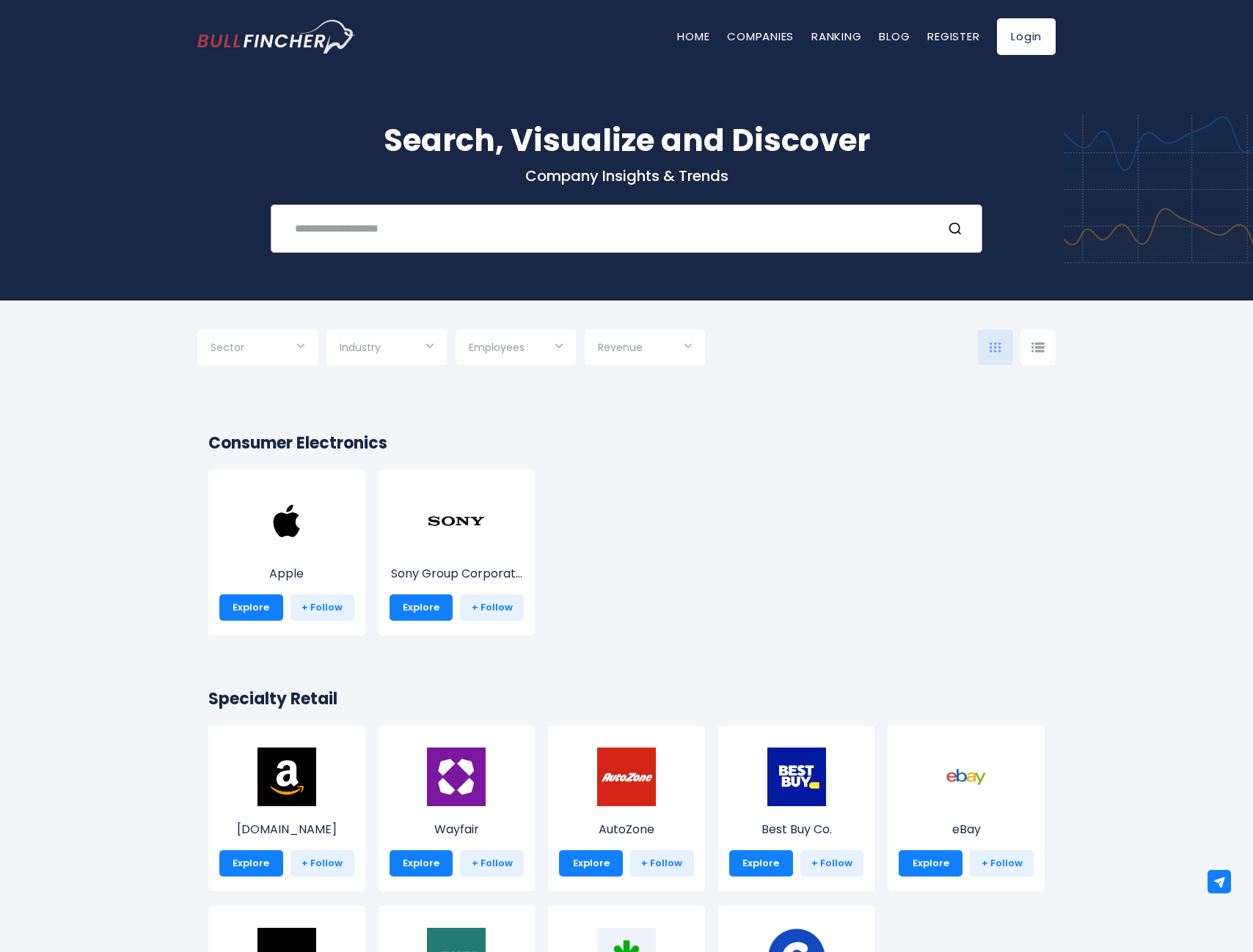
click at [447, 242] on div "Recent searches Johnson & Johnson McKesson Corporation Hilton Worldwide Holding…" at bounding box center [626, 228] width 711 height 48
click at [446, 234] on input "text" at bounding box center [607, 228] width 644 height 27
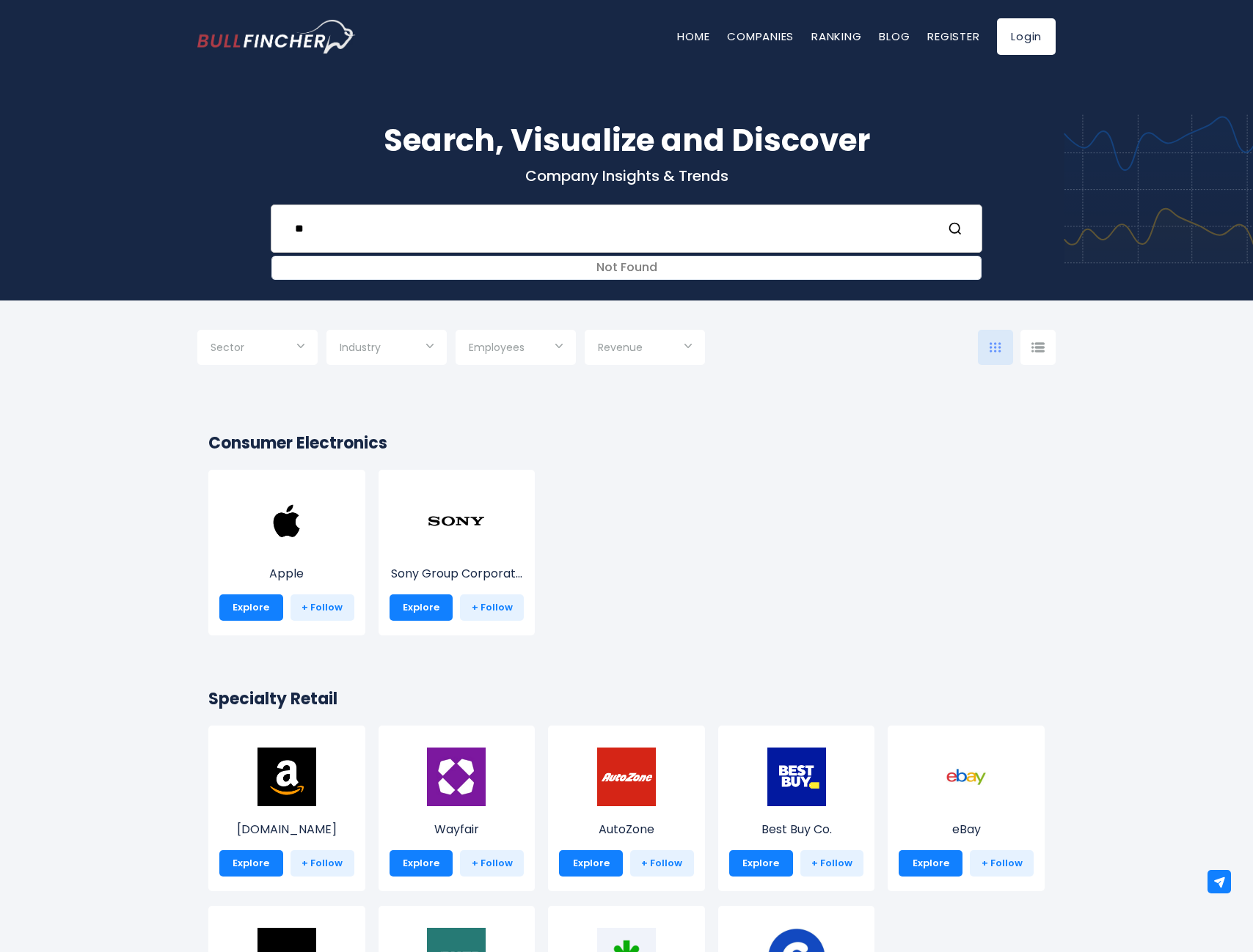
type input "*"
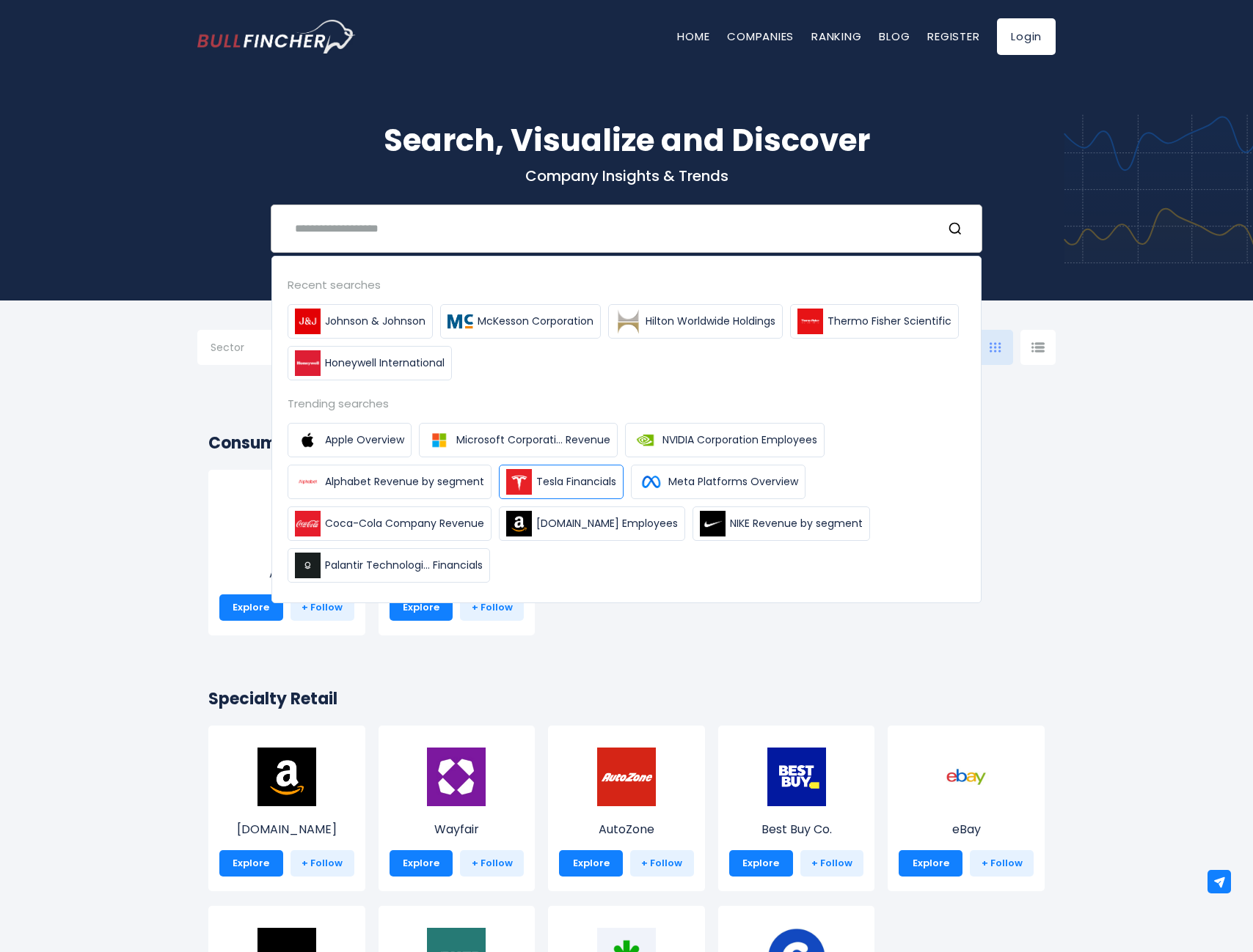
click at [548, 489] on span "Tesla Financials" at bounding box center [576, 482] width 80 height 16
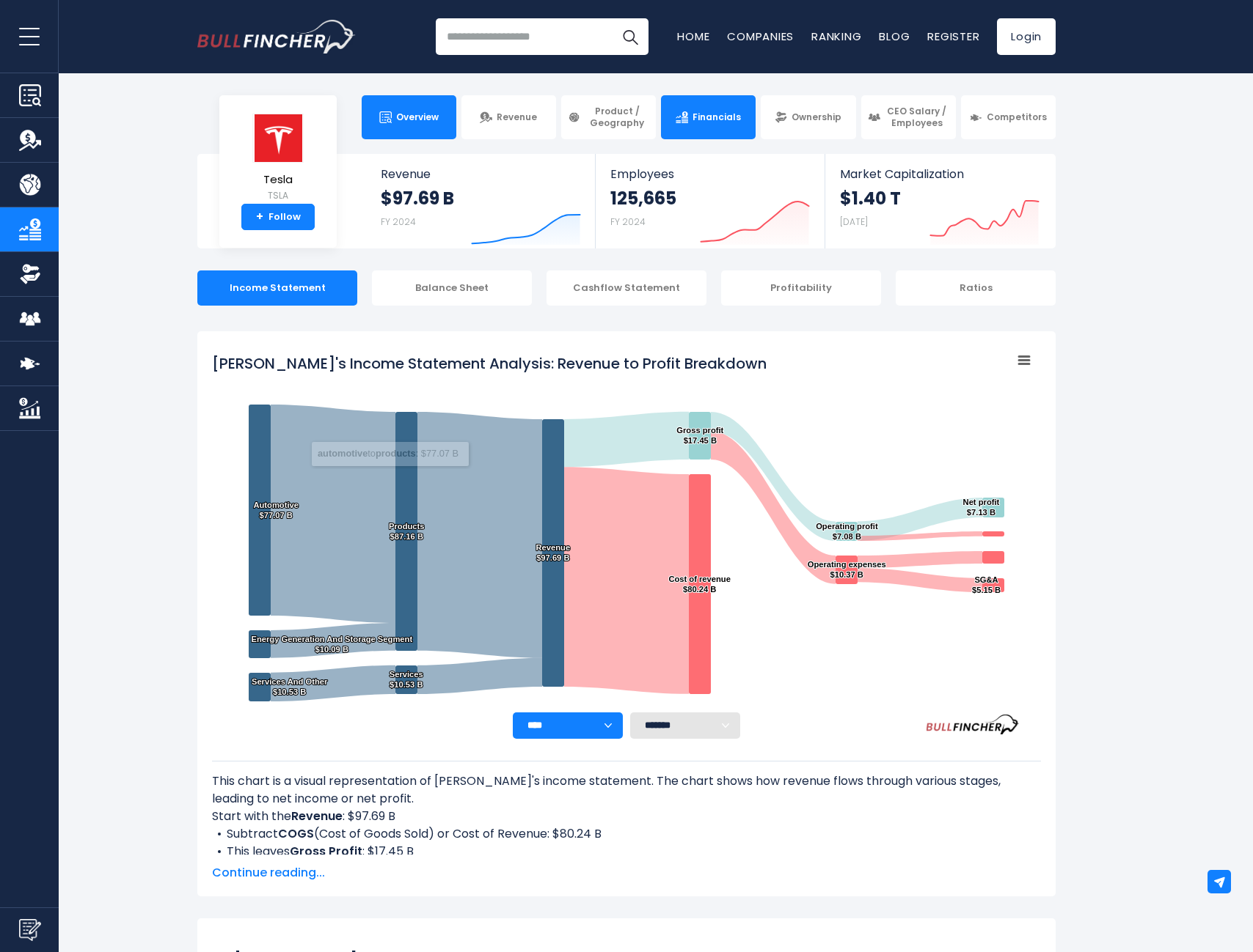
click at [411, 115] on span "Overview" at bounding box center [417, 118] width 42 height 12
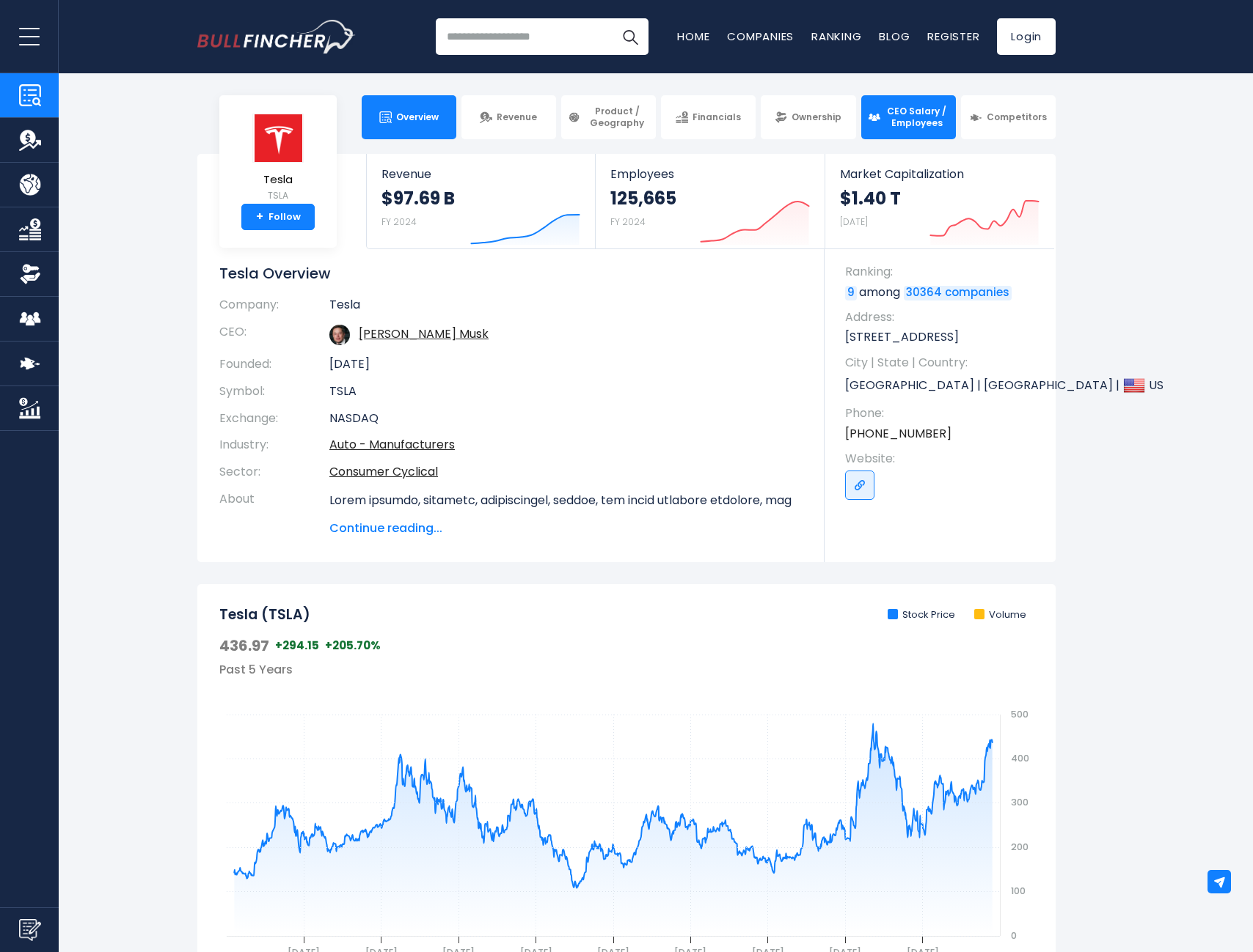
click at [901, 129] on link "CEO Salary / Employees" at bounding box center [908, 117] width 94 height 44
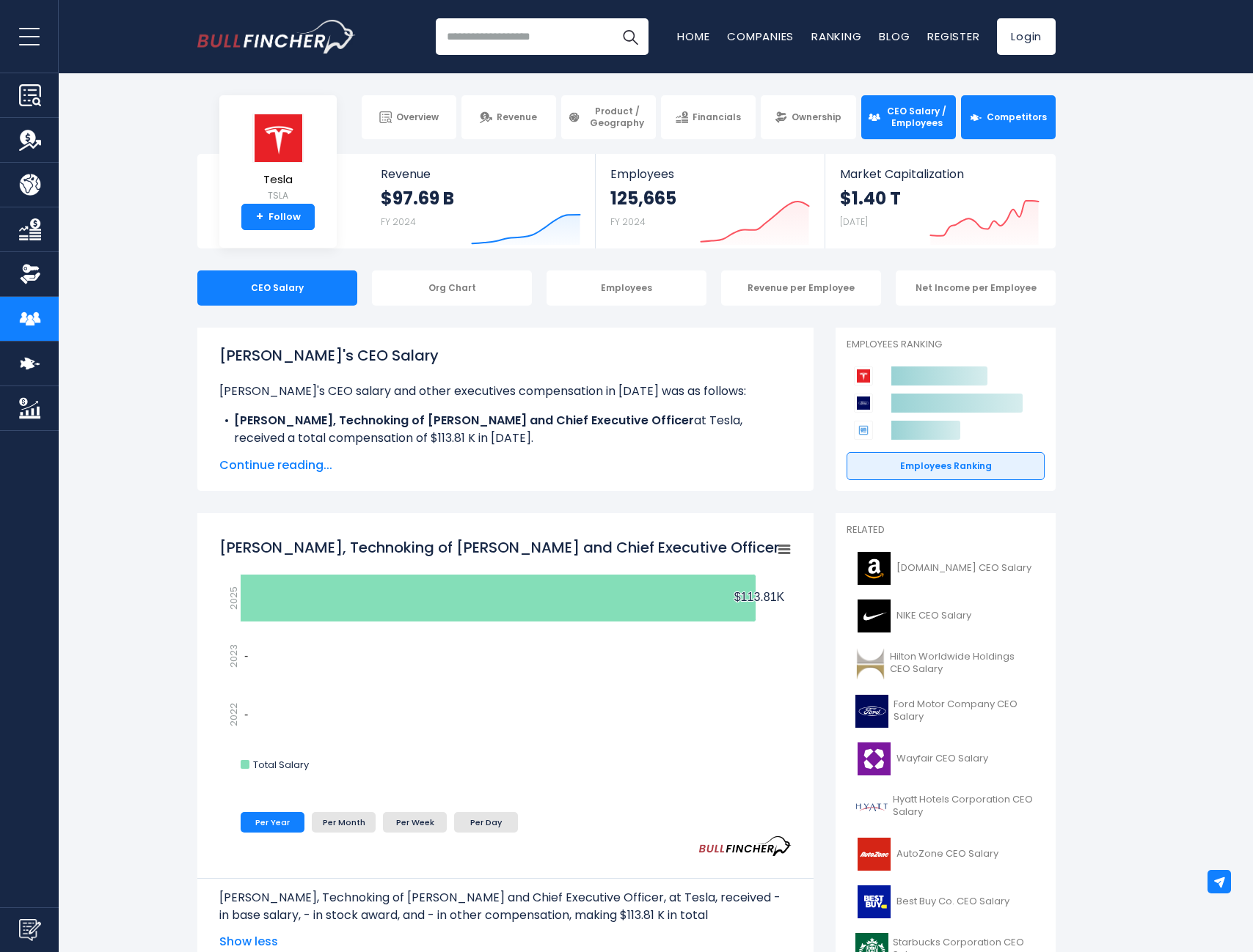
click at [1009, 112] on span "Competitors" at bounding box center [1016, 118] width 60 height 12
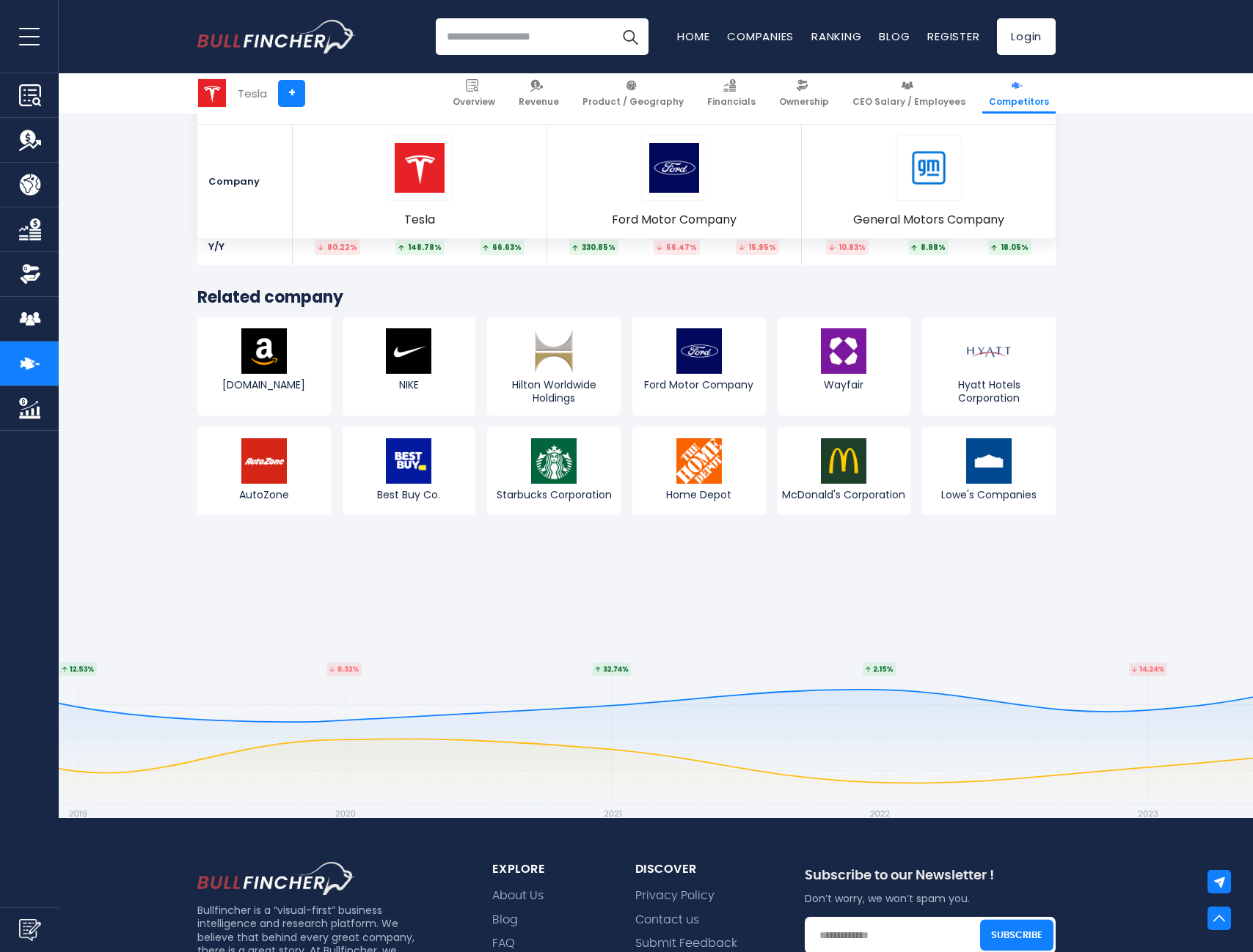
scroll to position [7992, 0]
